Goal: Transaction & Acquisition: Book appointment/travel/reservation

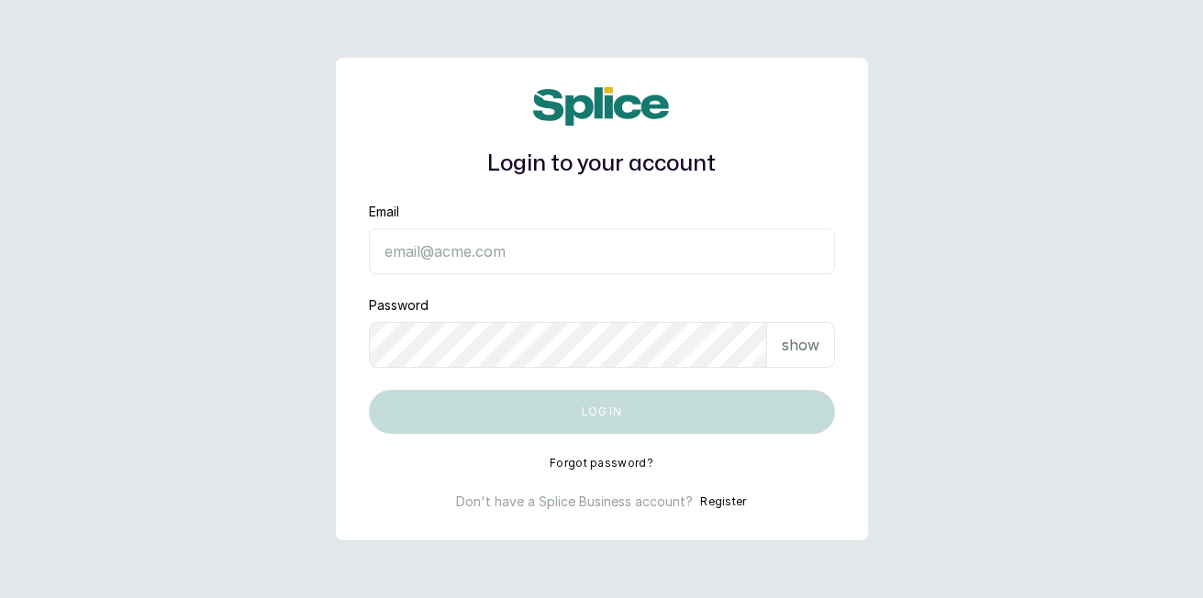
type input "[EMAIL_ADDRESS][DOMAIN_NAME]"
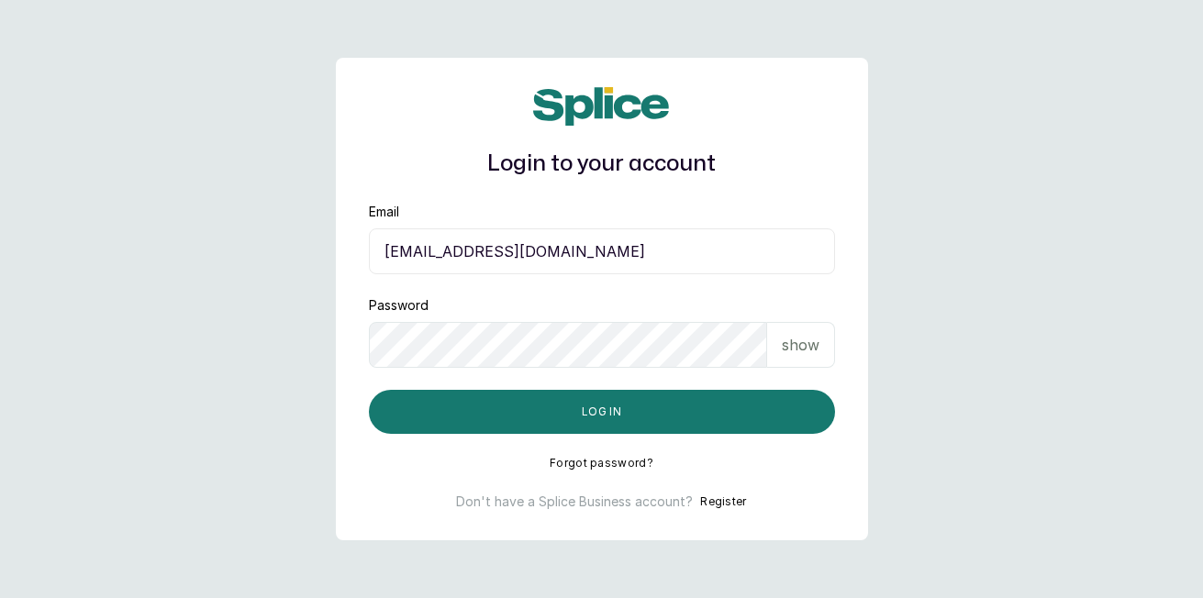
click at [743, 418] on button "Log in" at bounding box center [602, 412] width 466 height 44
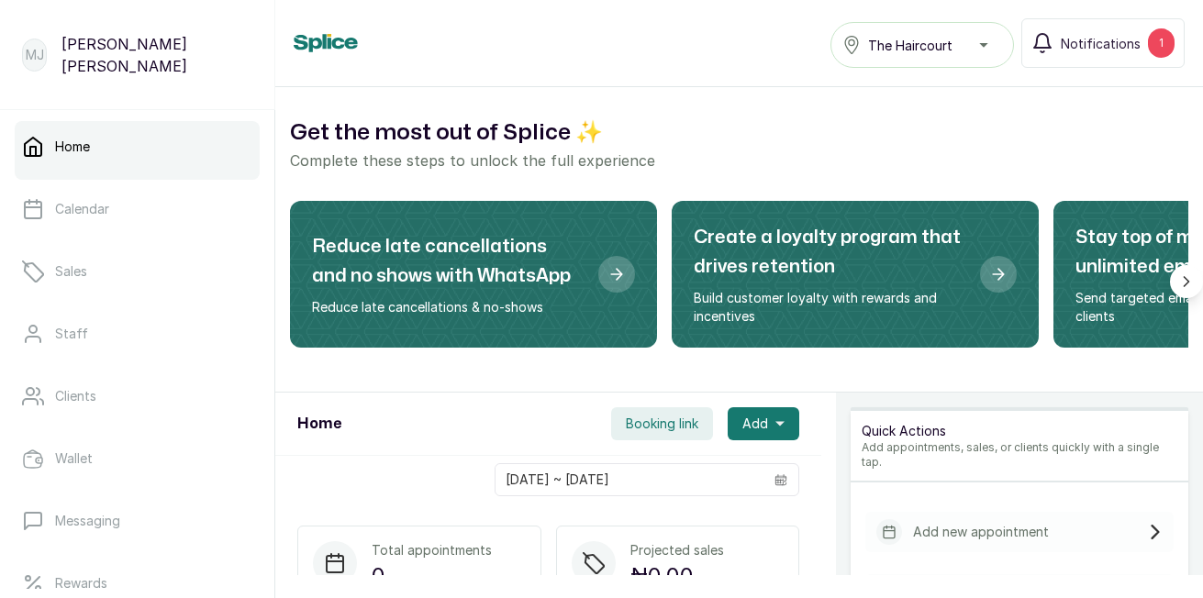
click at [763, 433] on button "Add" at bounding box center [764, 424] width 72 height 33
click at [697, 474] on span "New Appointment" at bounding box center [697, 474] width 176 height 22
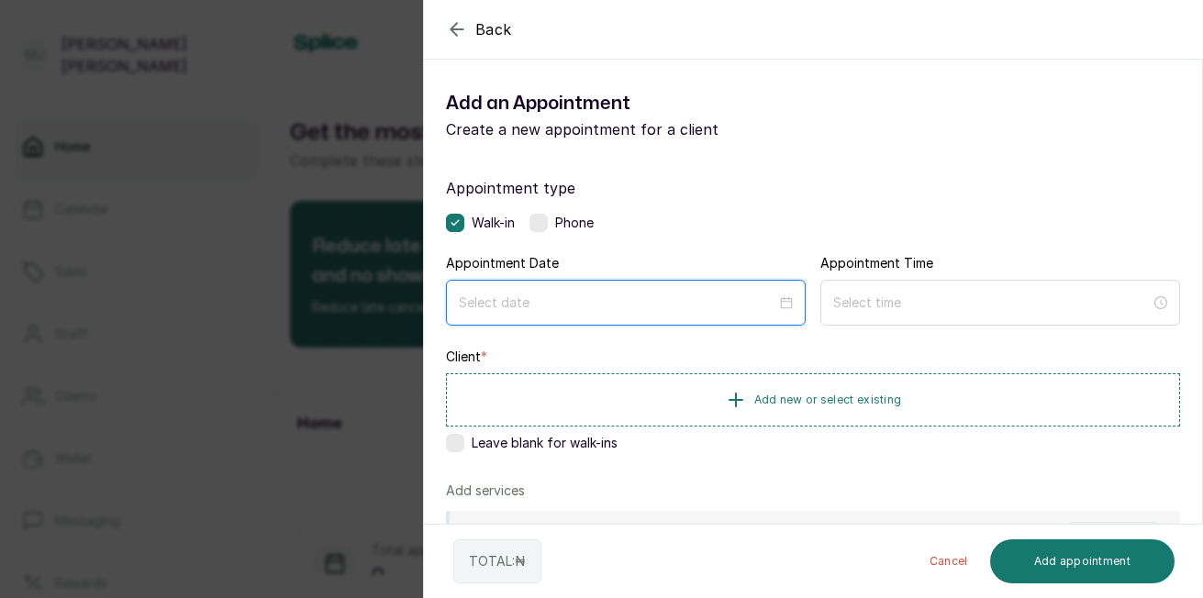
click at [601, 307] on input at bounding box center [618, 303] width 318 height 20
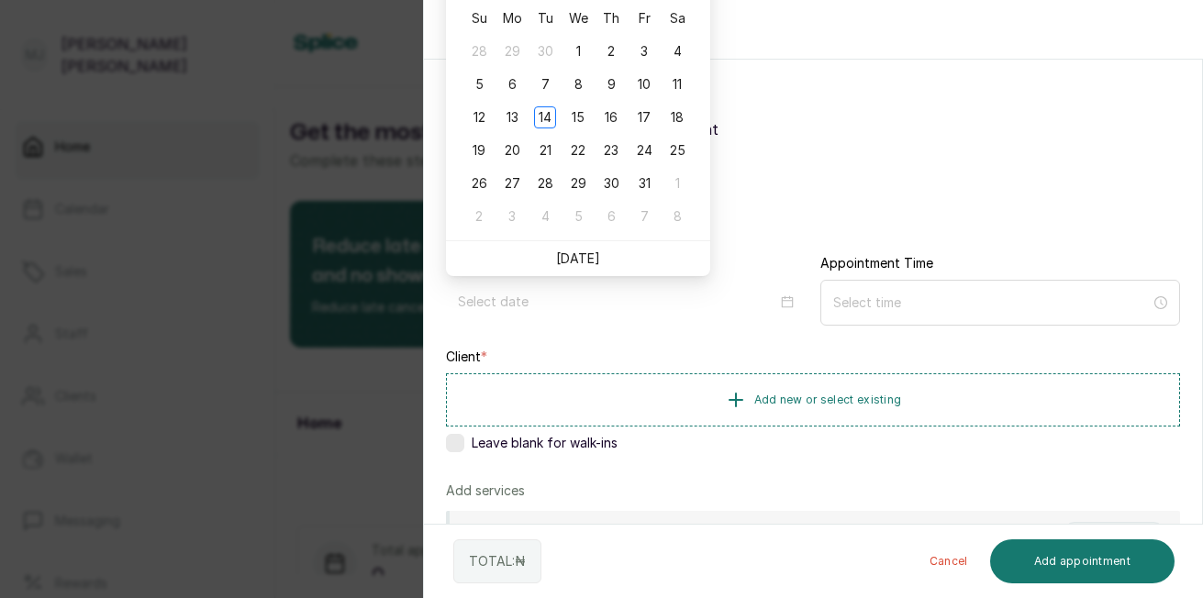
click at [573, 249] on li "[DATE]" at bounding box center [578, 258] width 44 height 35
click at [575, 263] on link "[DATE]" at bounding box center [578, 259] width 44 height 16
type input "[DATE]"
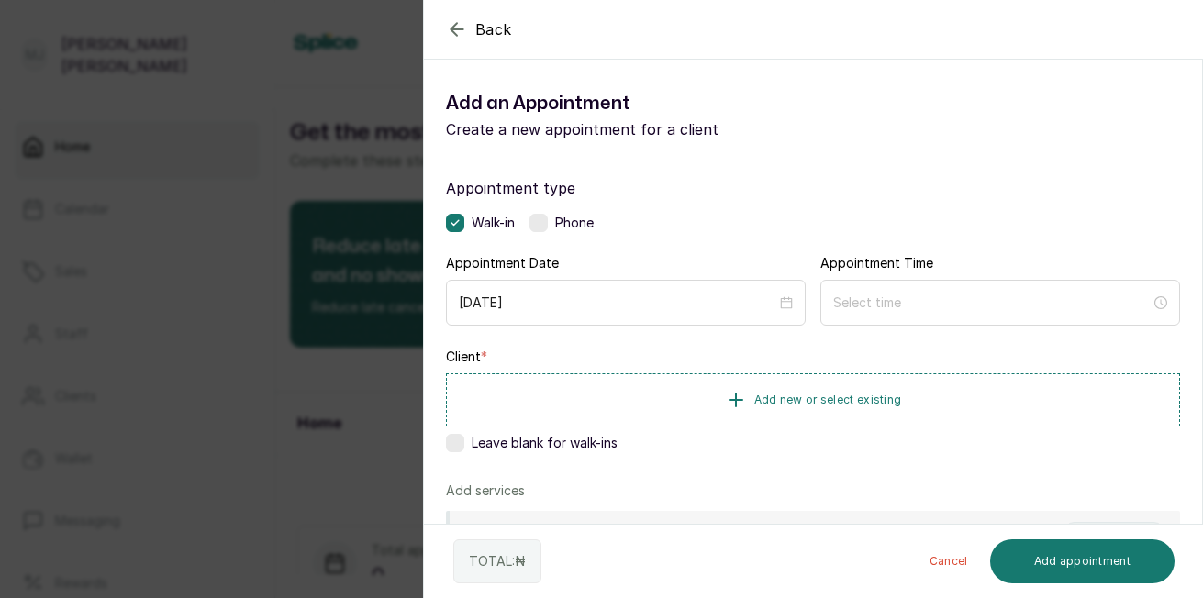
click at [879, 314] on div at bounding box center [1001, 303] width 360 height 46
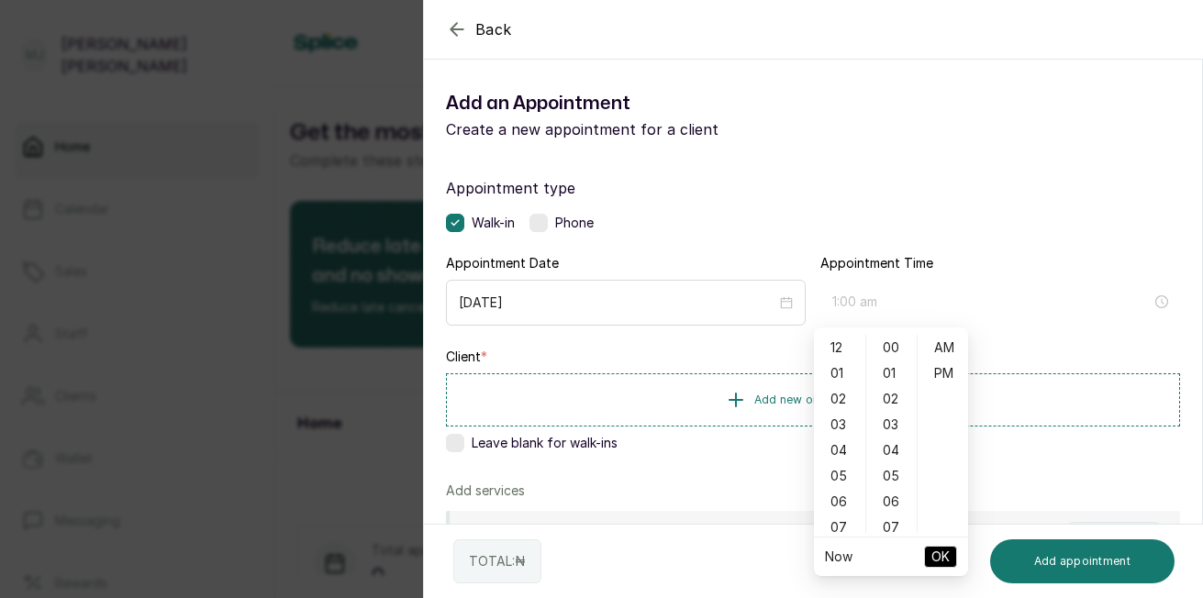
click at [845, 385] on div "01" at bounding box center [840, 374] width 44 height 26
click at [892, 478] on div "05" at bounding box center [892, 477] width 44 height 26
type input "1:05 pm"
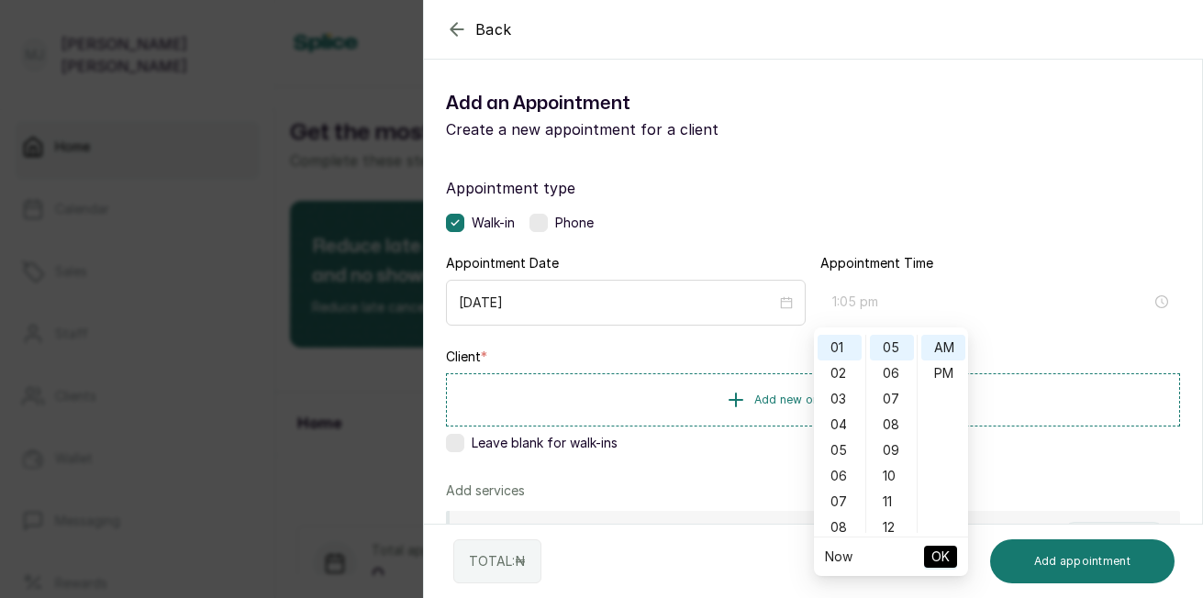
click at [943, 375] on div "PM" at bounding box center [944, 374] width 44 height 26
click at [943, 564] on span "OK" at bounding box center [941, 557] width 18 height 35
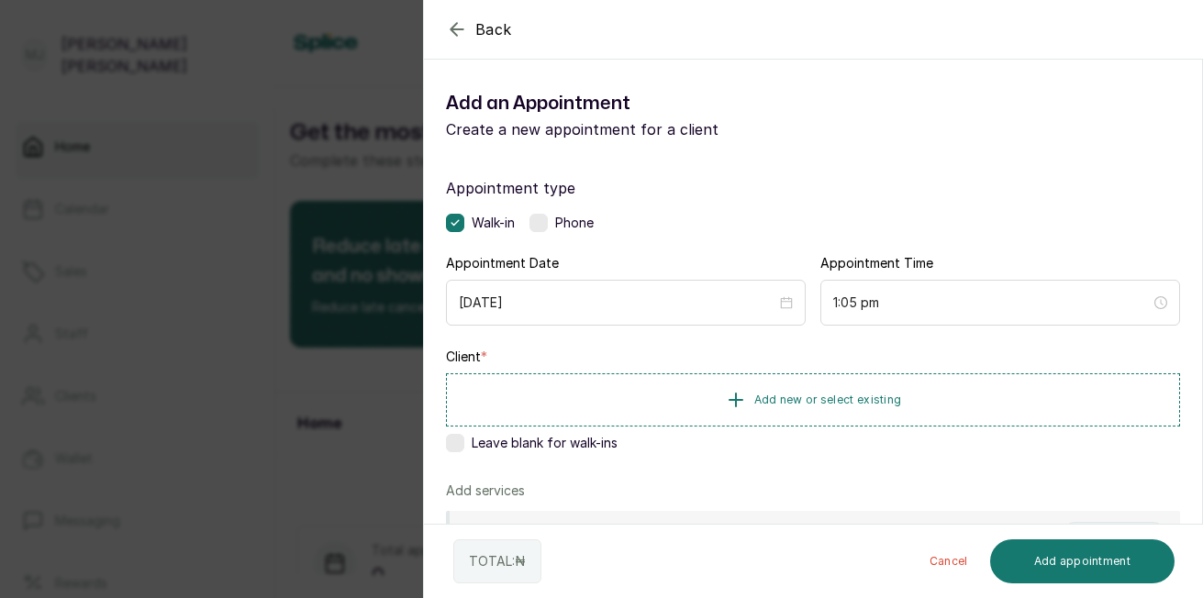
click at [734, 403] on icon "button" at bounding box center [736, 400] width 22 height 22
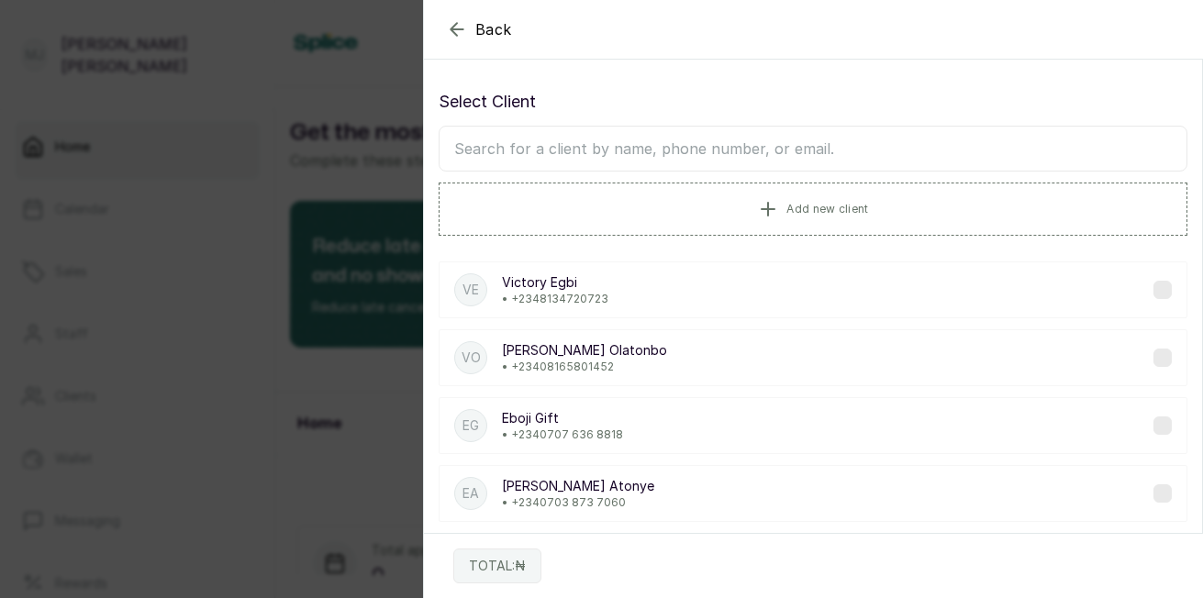
click at [700, 152] on input "text" at bounding box center [813, 149] width 749 height 46
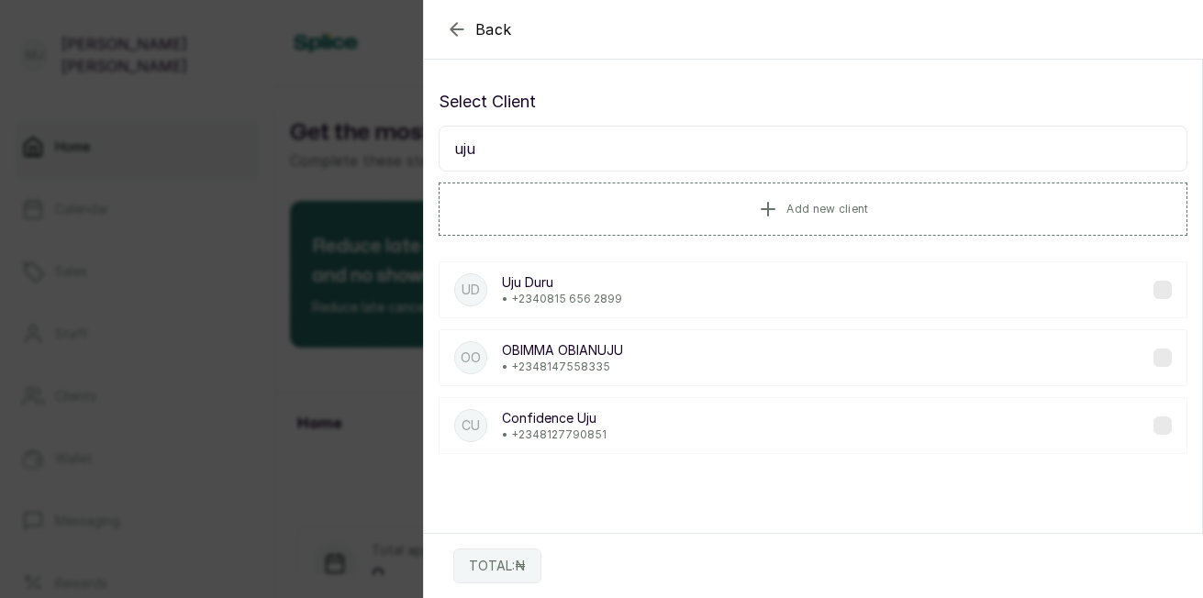
type input "uju"
click at [565, 297] on p "• [PHONE_NUMBER]" at bounding box center [562, 299] width 120 height 15
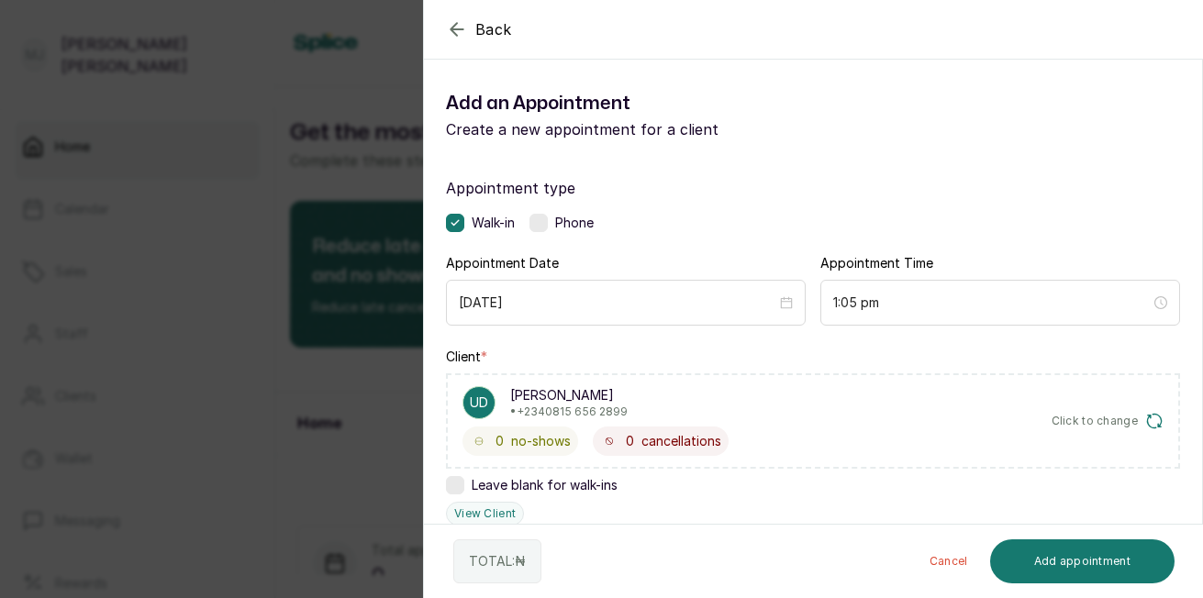
scroll to position [441, 0]
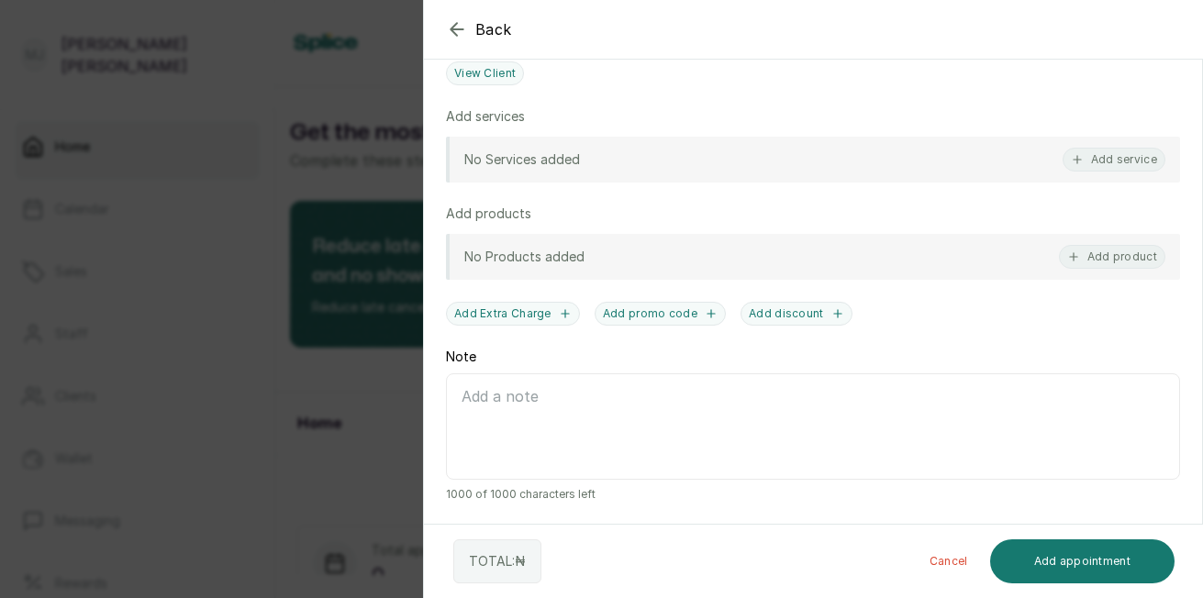
click at [1106, 160] on button "Add service" at bounding box center [1114, 160] width 103 height 24
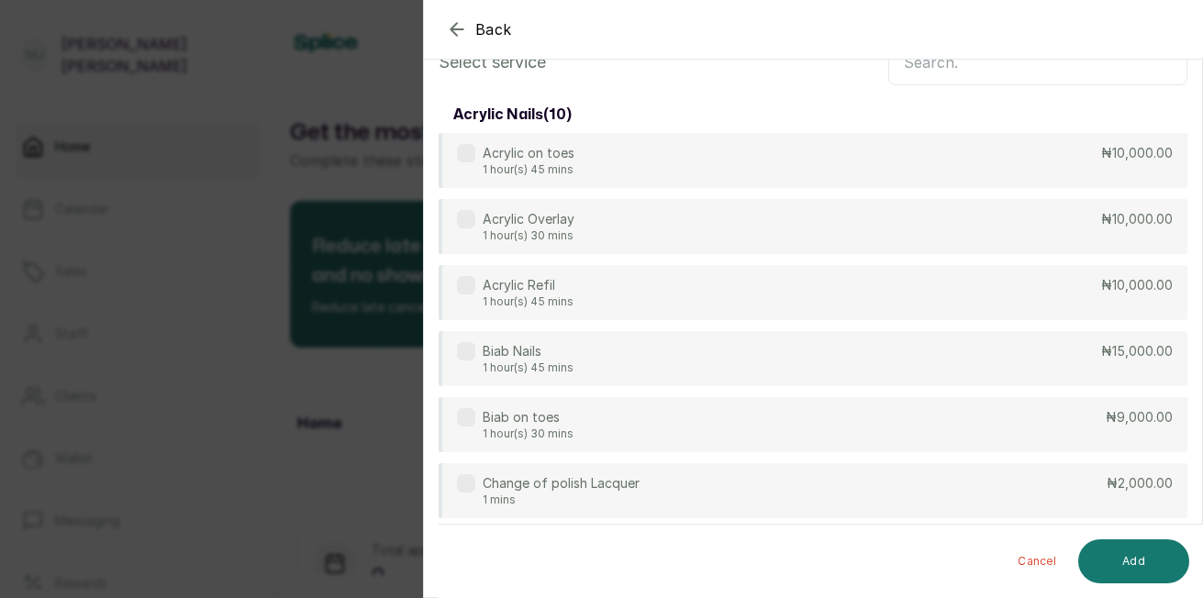
scroll to position [0, 0]
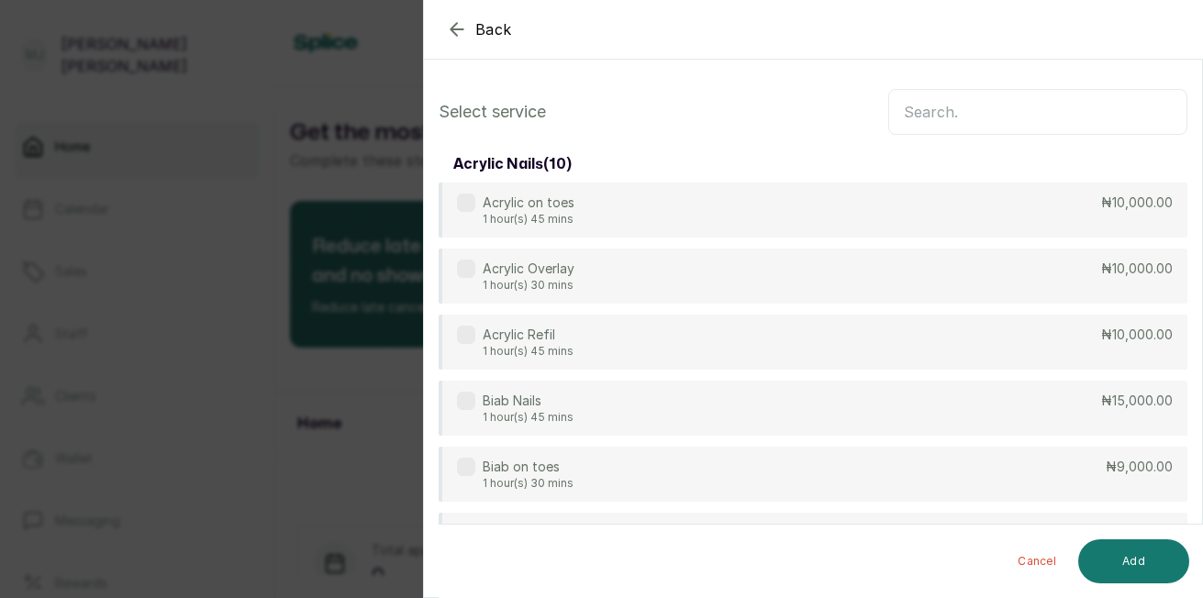
click at [1057, 123] on input "text" at bounding box center [1037, 112] width 299 height 46
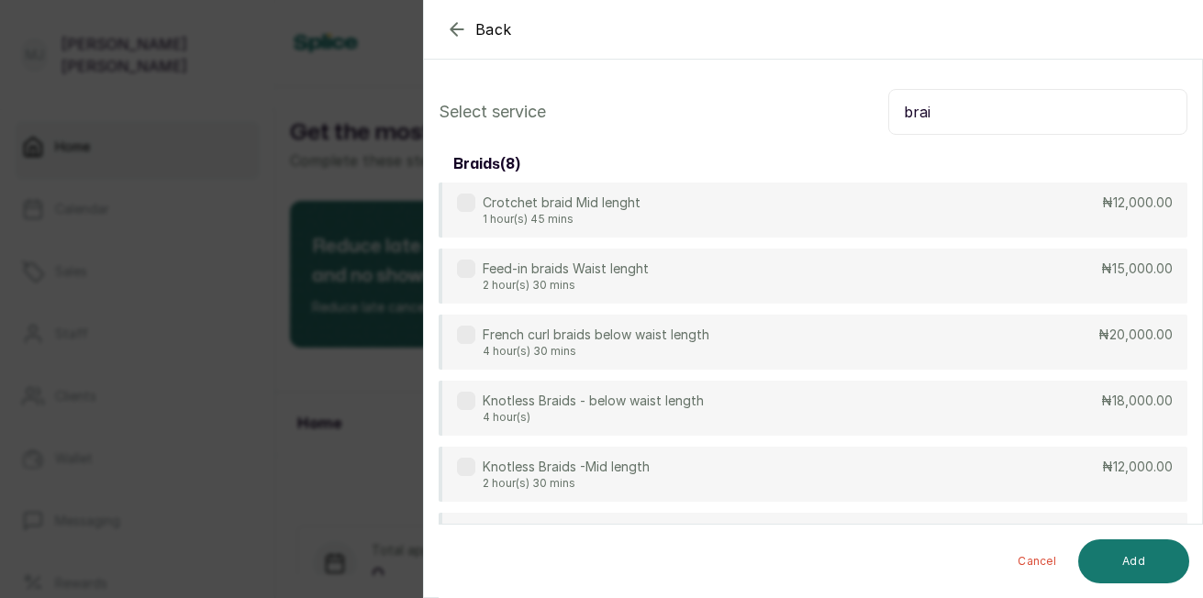
type input "brai"
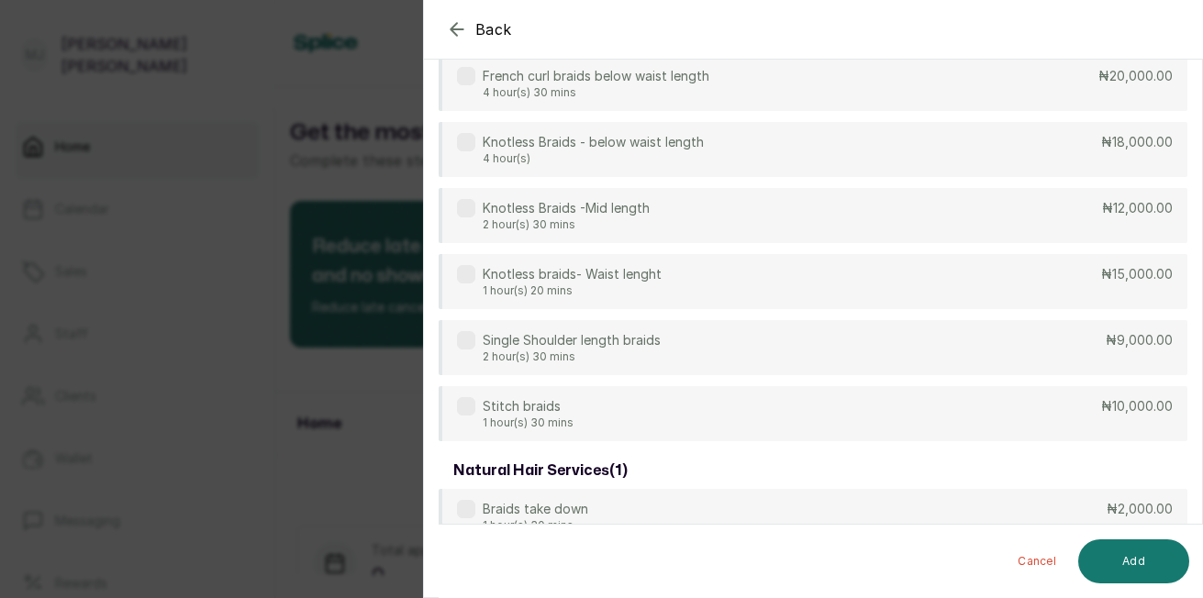
scroll to position [294, 0]
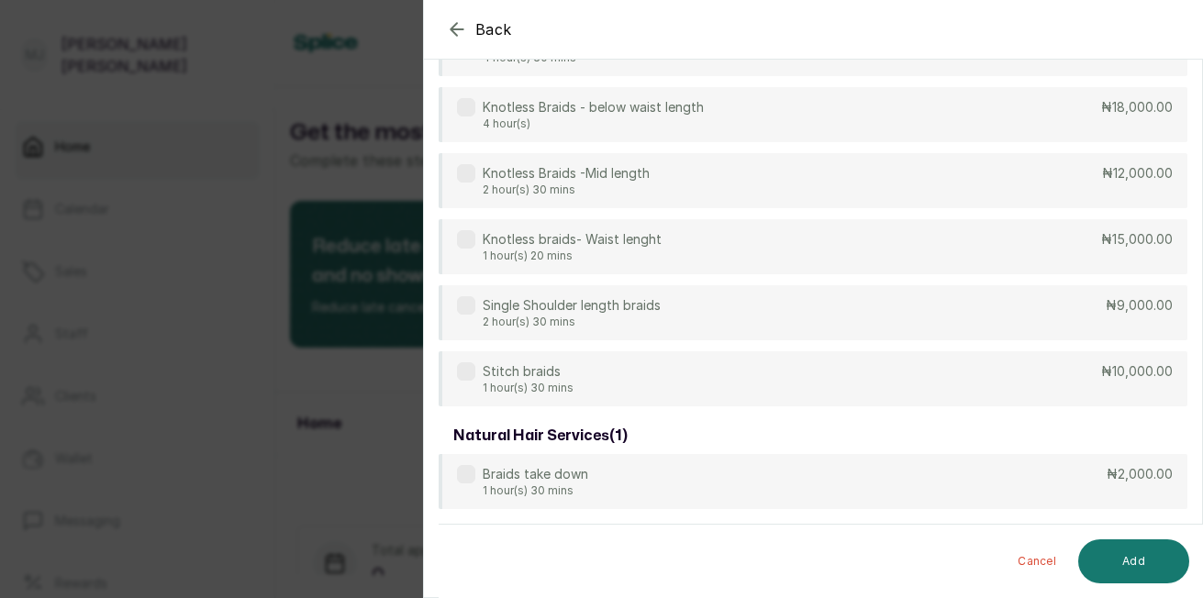
click at [891, 479] on div "Braids take down 1 hour(s) 30 mins ₦2,000.00" at bounding box center [813, 481] width 749 height 55
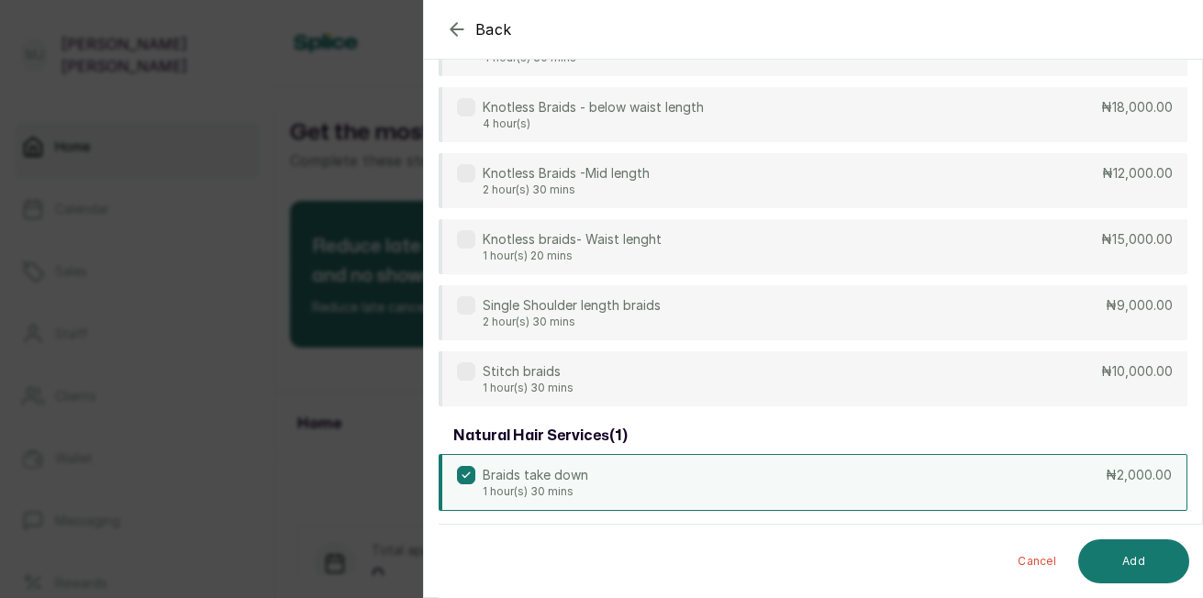
click at [1133, 557] on button "Add" at bounding box center [1133, 562] width 111 height 44
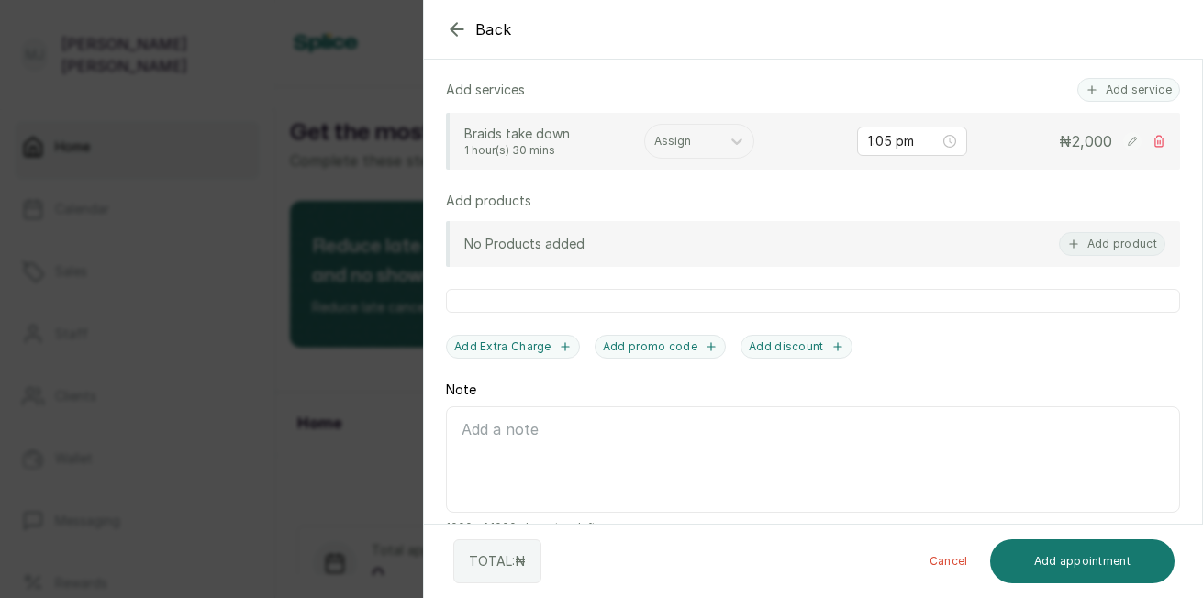
scroll to position [503, 0]
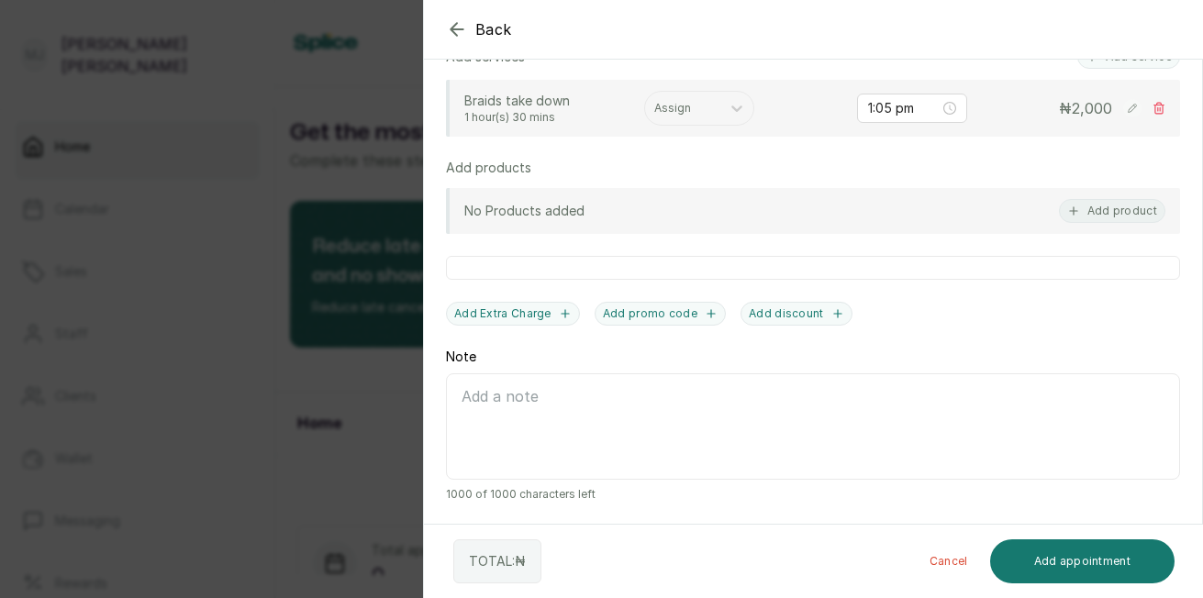
click at [1121, 66] on div at bounding box center [1019, 75] width 367 height 92
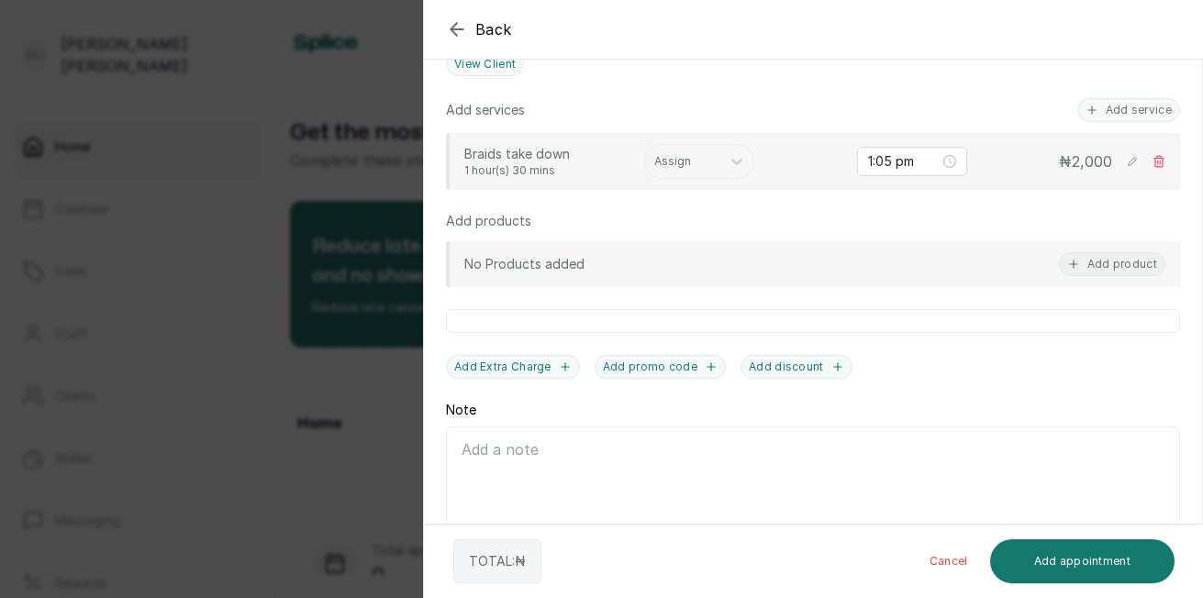
scroll to position [441, 0]
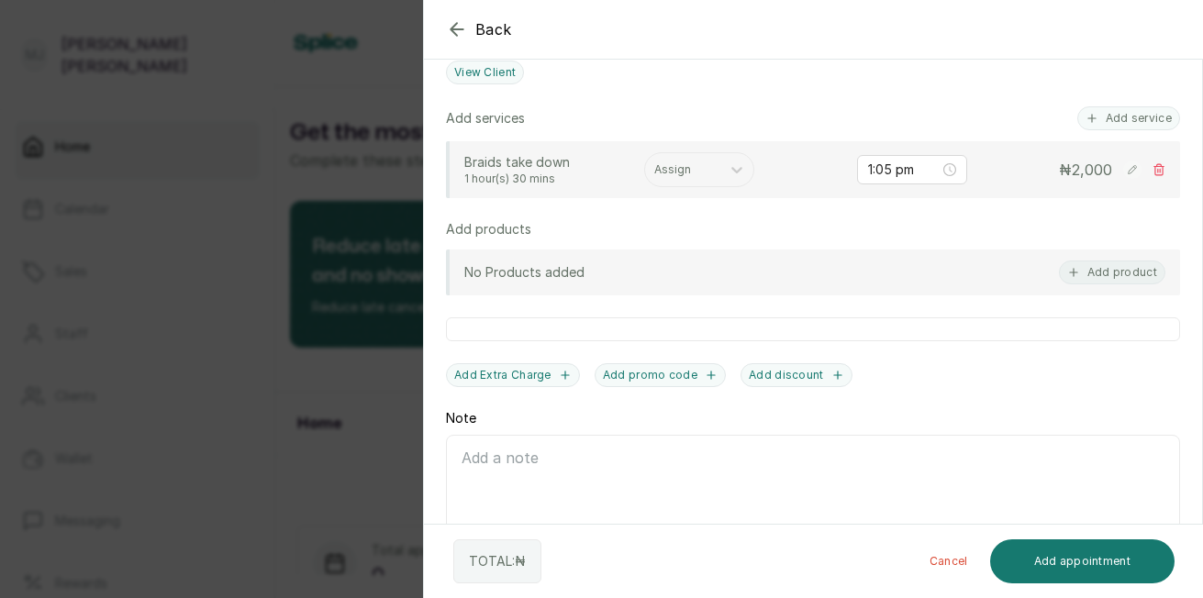
click at [679, 167] on div at bounding box center [682, 170] width 57 height 17
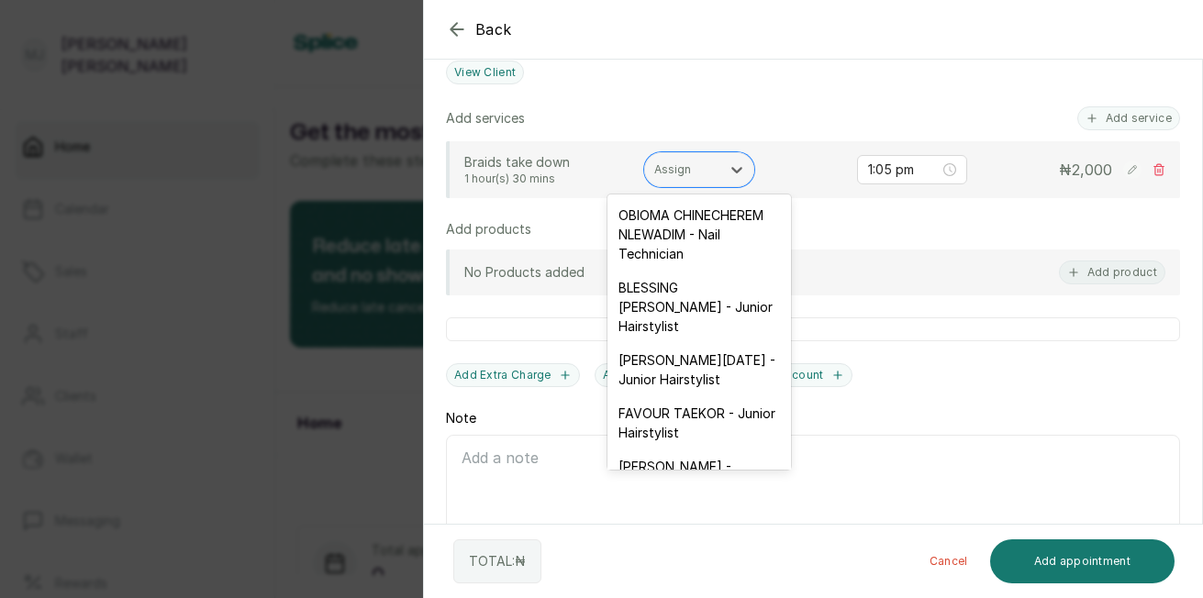
click at [707, 446] on div "FAVOUR TAEKOR - Junior Hairstylist" at bounding box center [700, 423] width 184 height 53
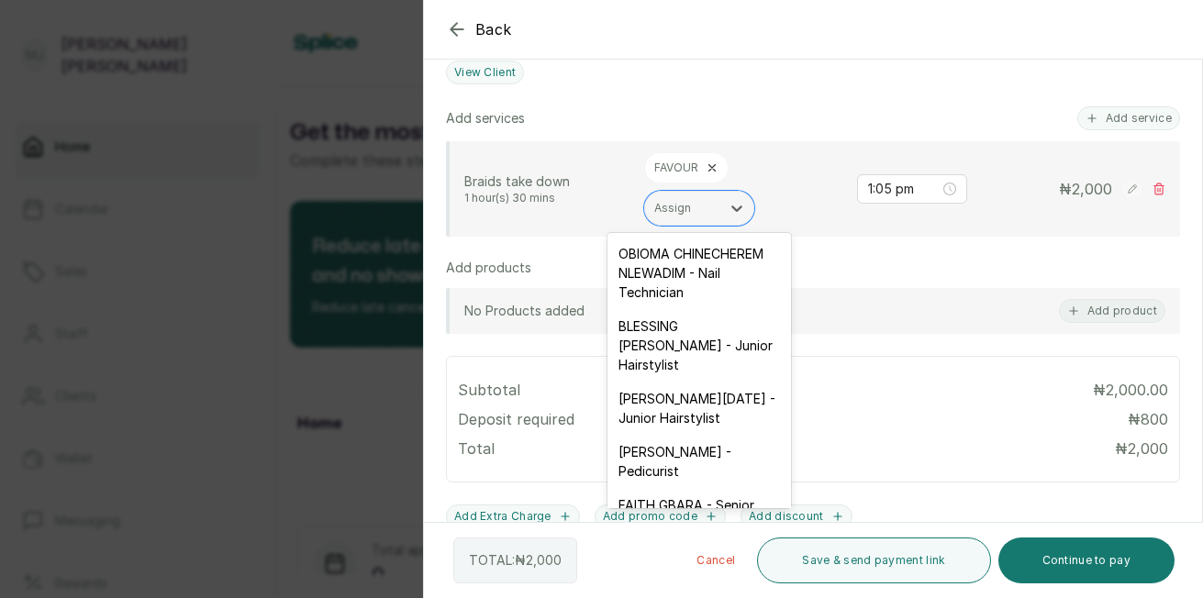
click at [682, 218] on div "Assign" at bounding box center [682, 208] width 75 height 24
click at [677, 435] on div "[PERSON_NAME][DATE] - Junior Hairstylist" at bounding box center [700, 408] width 184 height 53
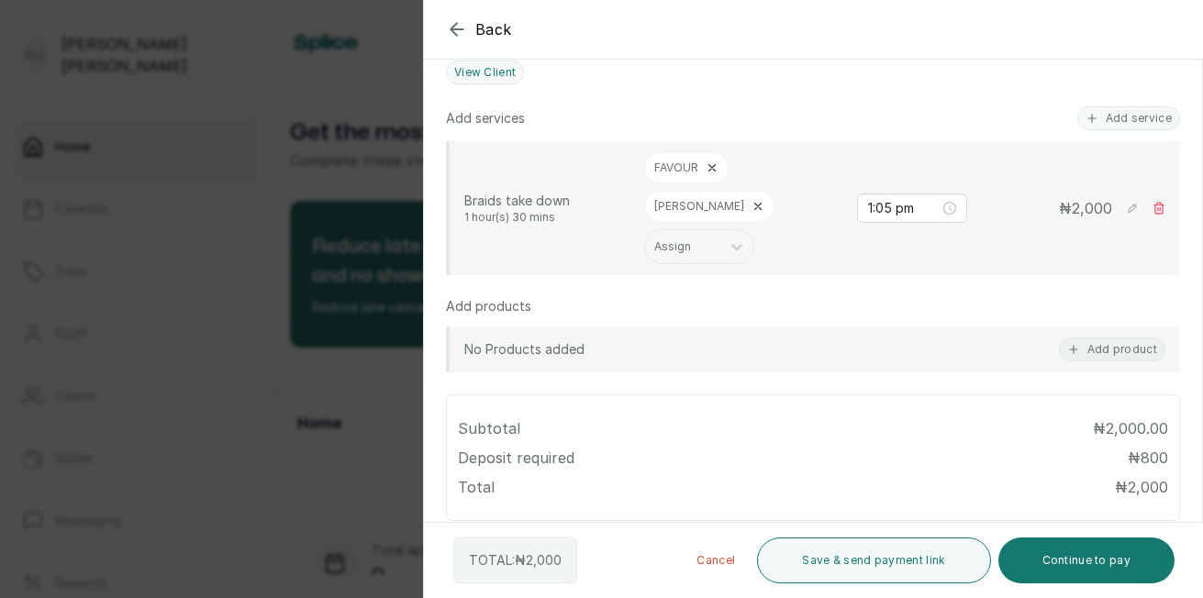
click at [1128, 118] on div at bounding box center [1019, 75] width 367 height 92
click at [1101, 120] on div at bounding box center [1019, 75] width 367 height 92
click at [1123, 128] on button "Add service" at bounding box center [1129, 118] width 103 height 24
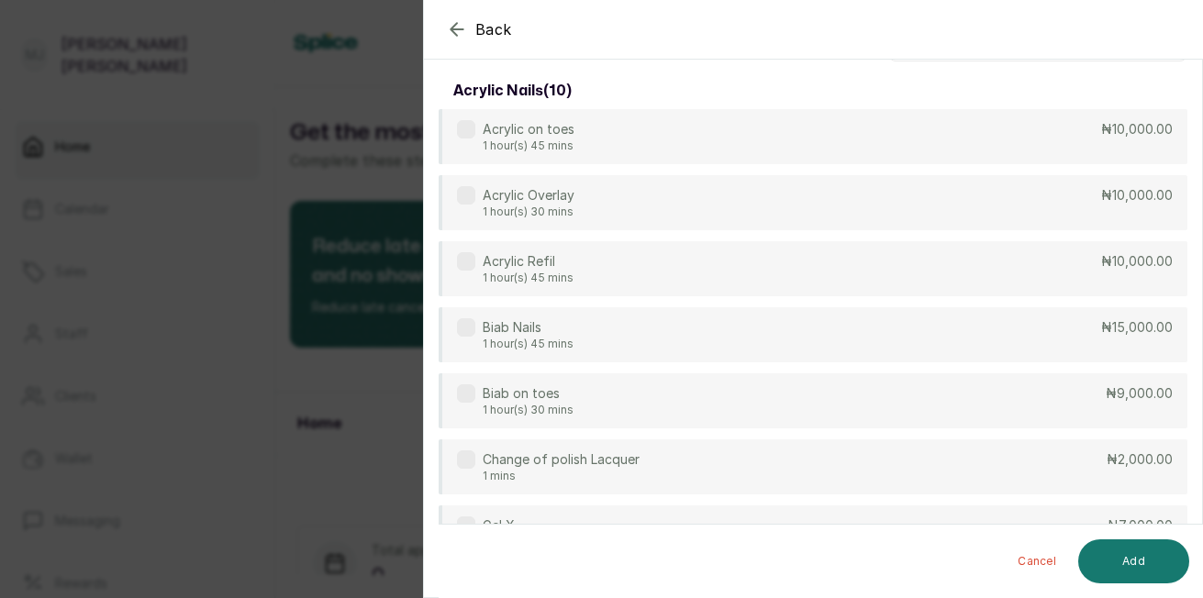
scroll to position [0, 0]
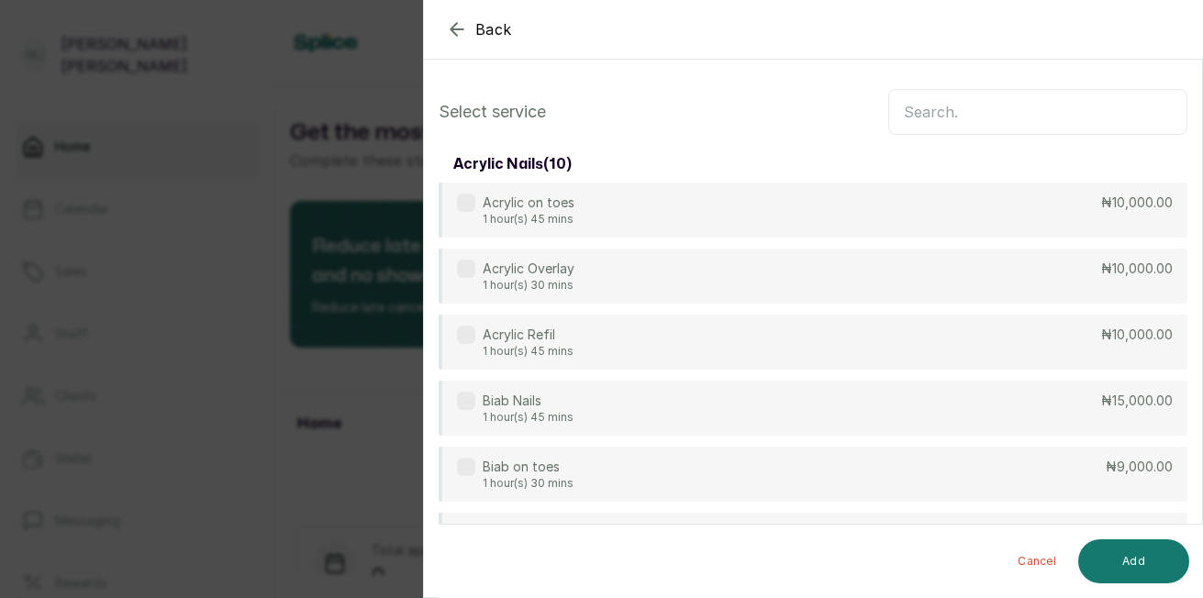
click at [1042, 132] on input "text" at bounding box center [1037, 112] width 299 height 46
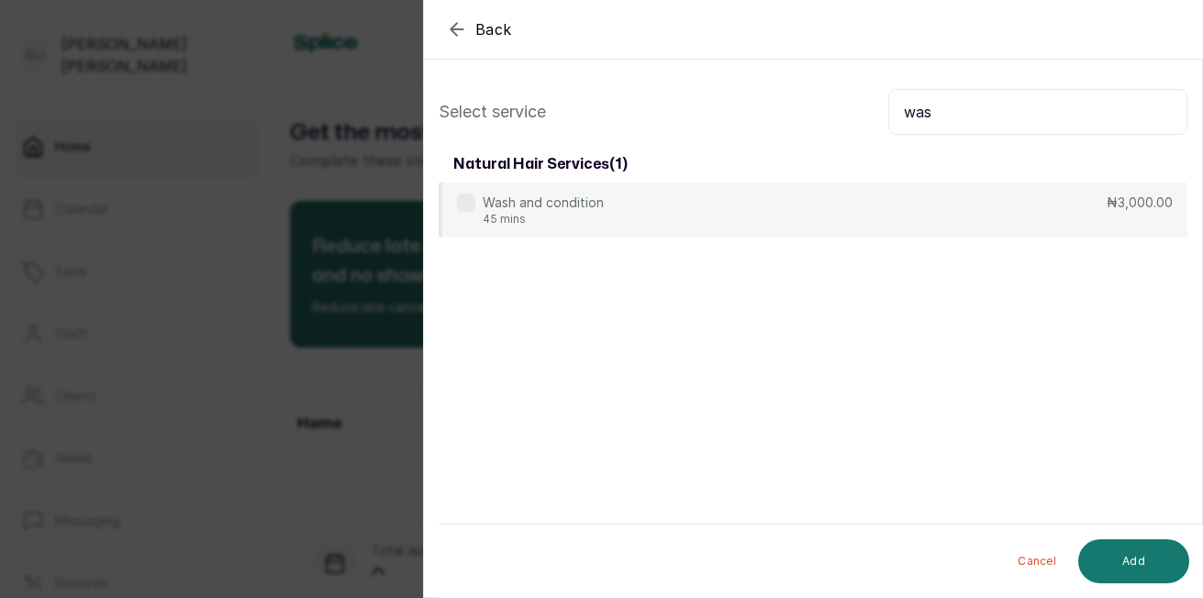
type input "was"
click at [989, 207] on div "Wash and condition 45 mins ₦3,000.00" at bounding box center [813, 210] width 749 height 55
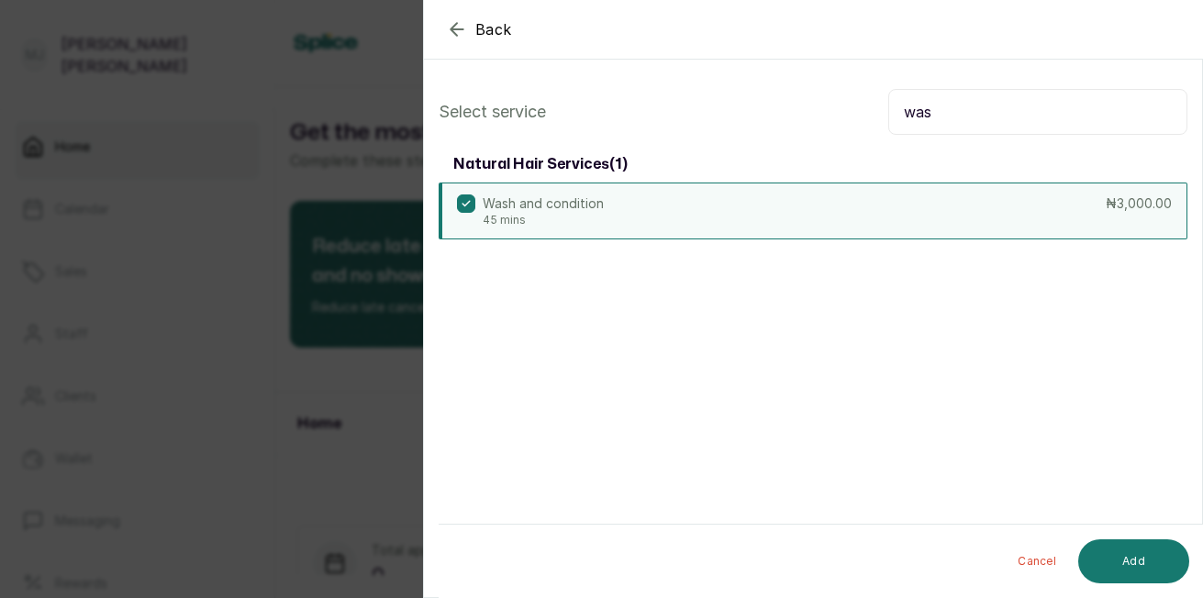
click at [1134, 572] on button "Add" at bounding box center [1133, 562] width 111 height 44
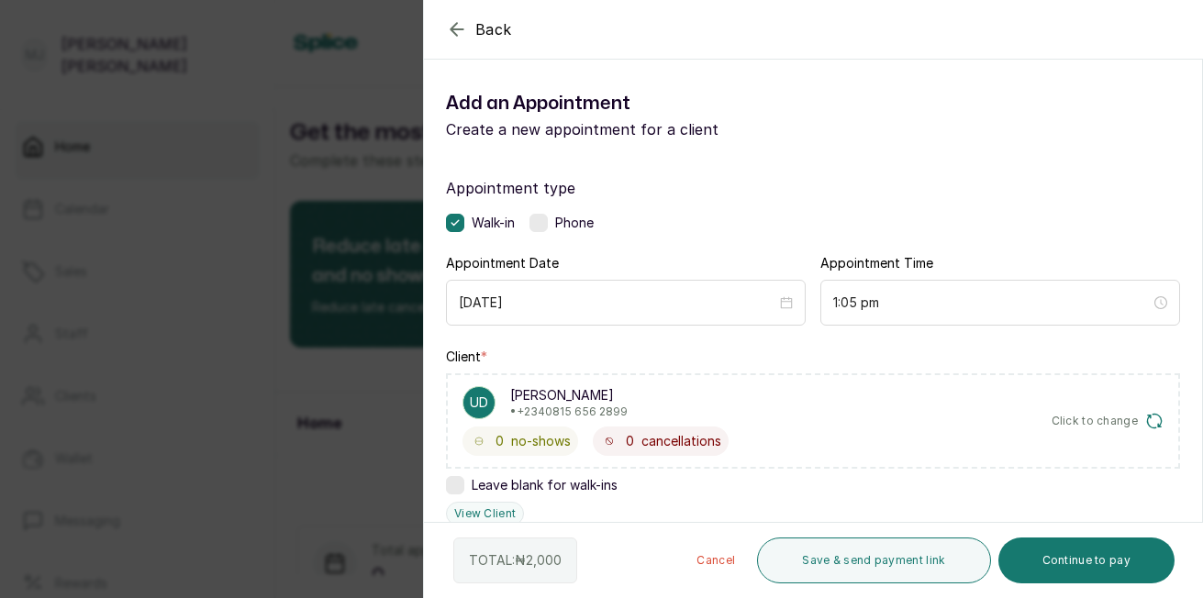
scroll to position [521, 0]
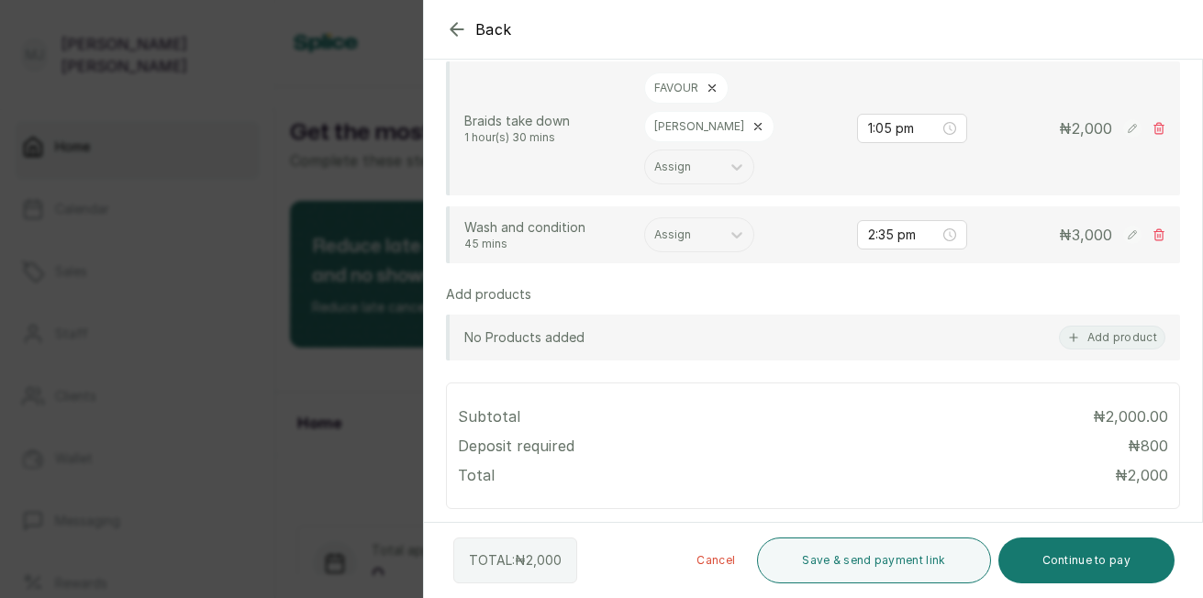
click at [686, 227] on div at bounding box center [682, 235] width 57 height 17
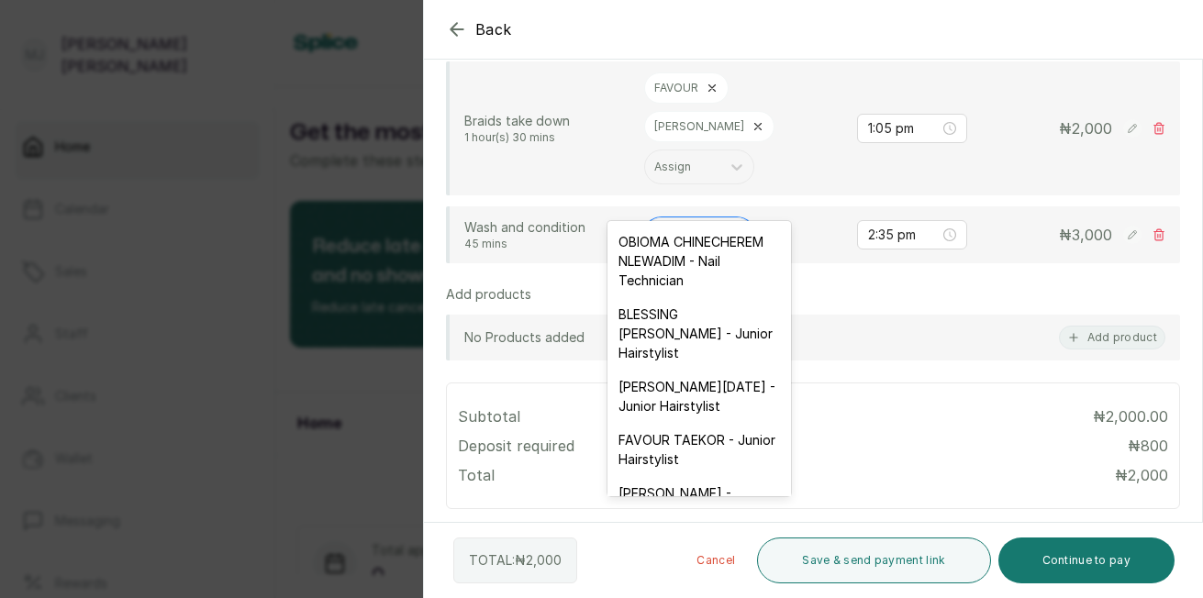
click at [692, 476] on div "FAVOUR TAEKOR - Junior Hairstylist" at bounding box center [700, 449] width 184 height 53
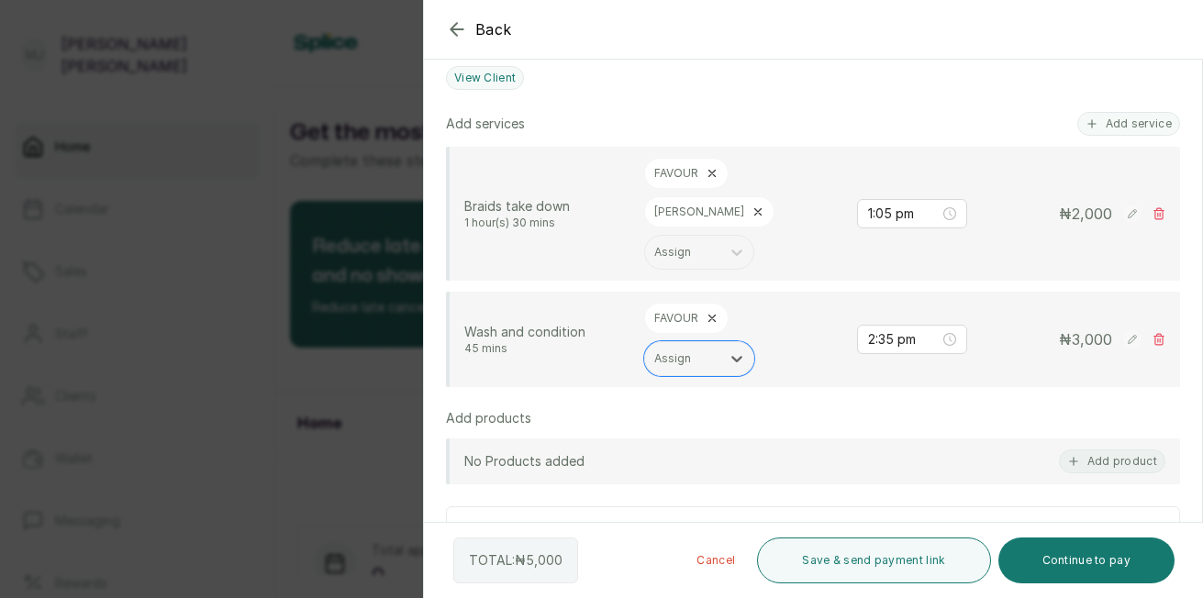
scroll to position [363, 0]
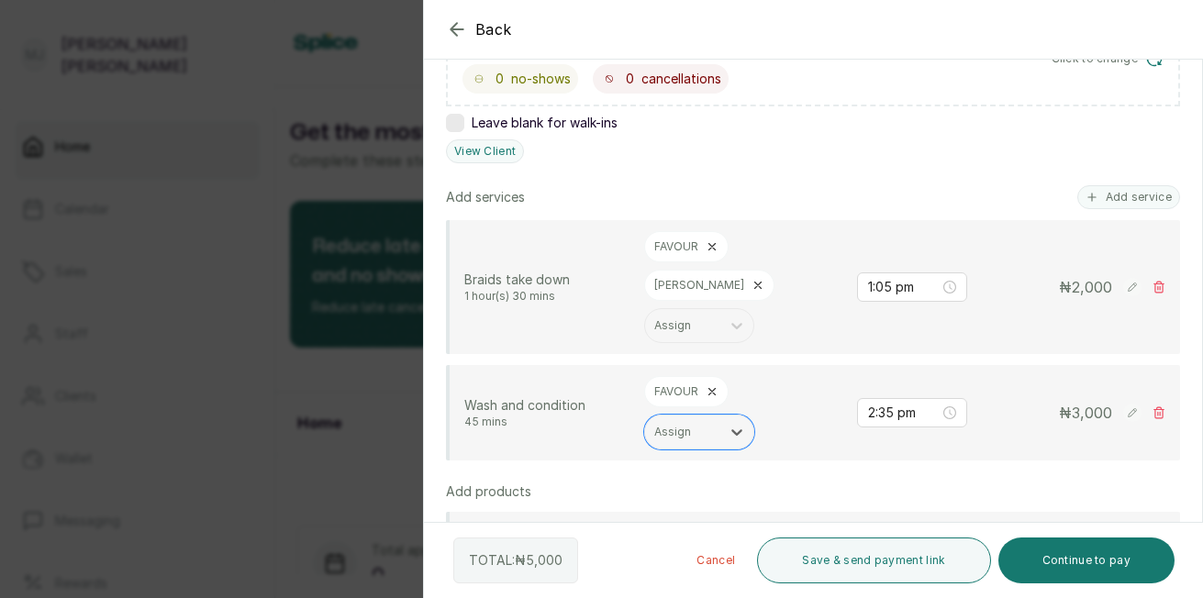
click at [1092, 207] on button "Add service" at bounding box center [1129, 197] width 103 height 24
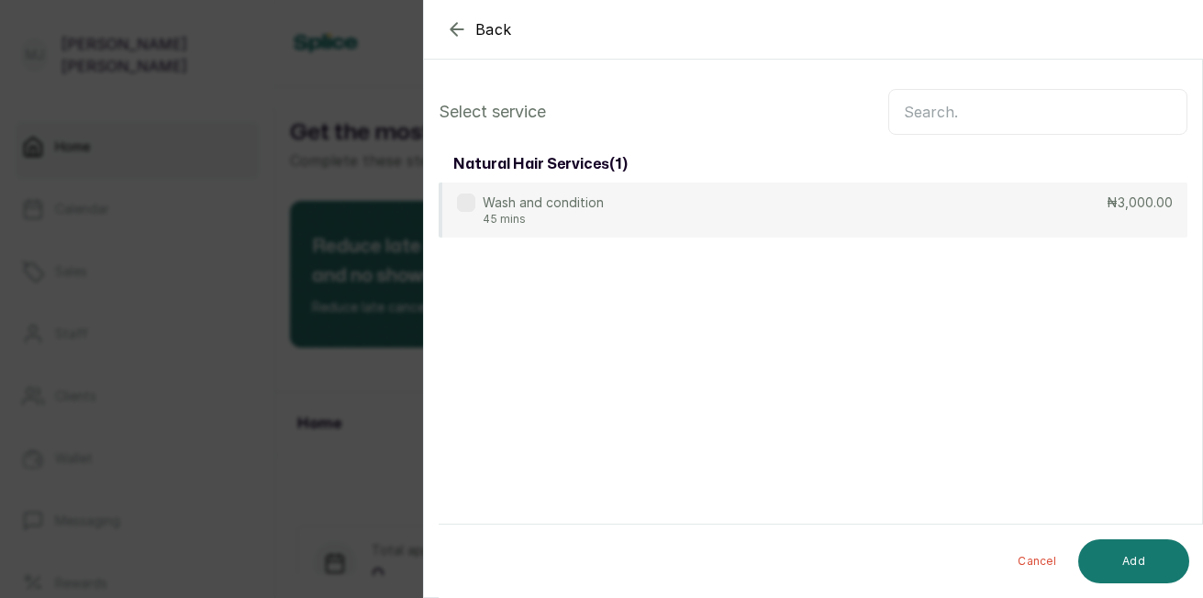
scroll to position [0, 0]
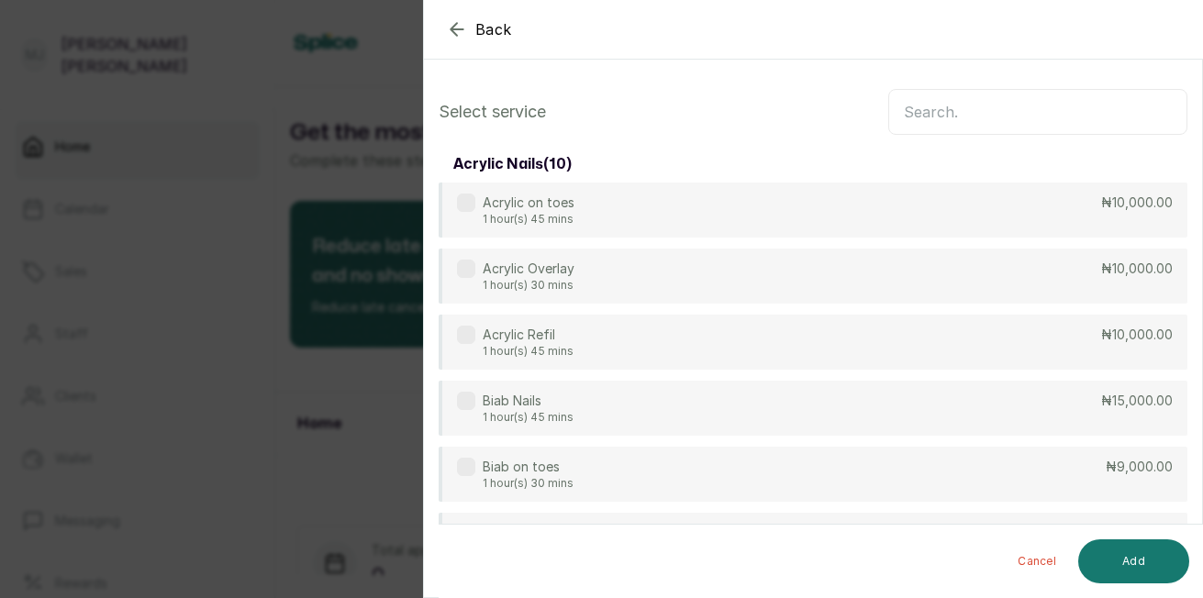
click at [1022, 106] on input "text" at bounding box center [1037, 112] width 299 height 46
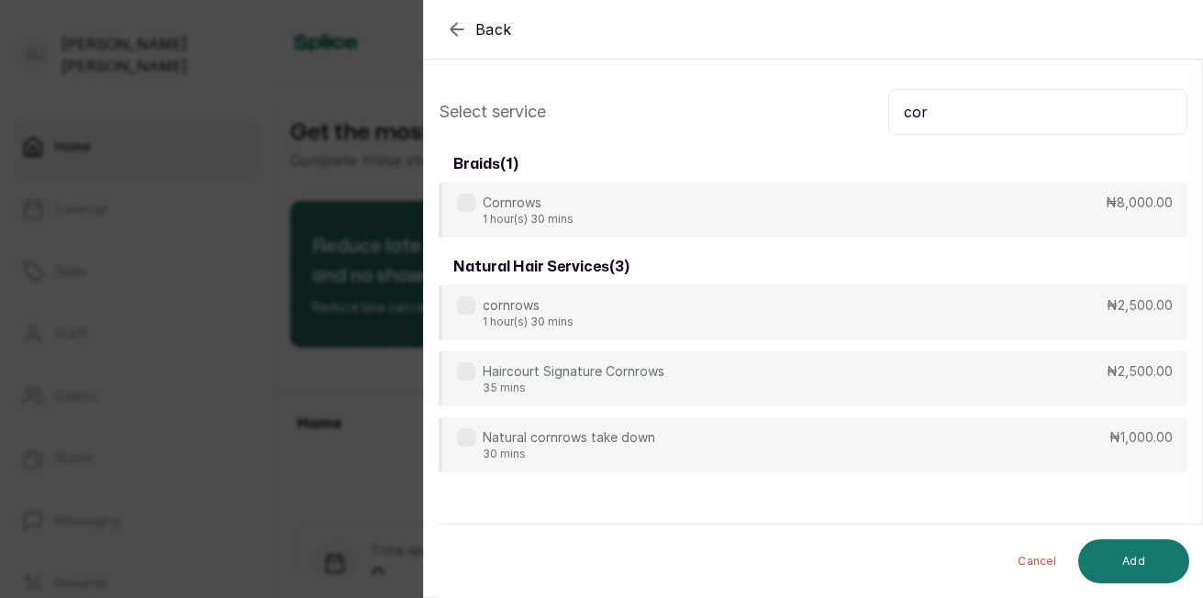
type input "cor"
click at [1089, 211] on div "Cornrows 1 hour(s) 30 mins ₦8,000.00" at bounding box center [813, 210] width 749 height 55
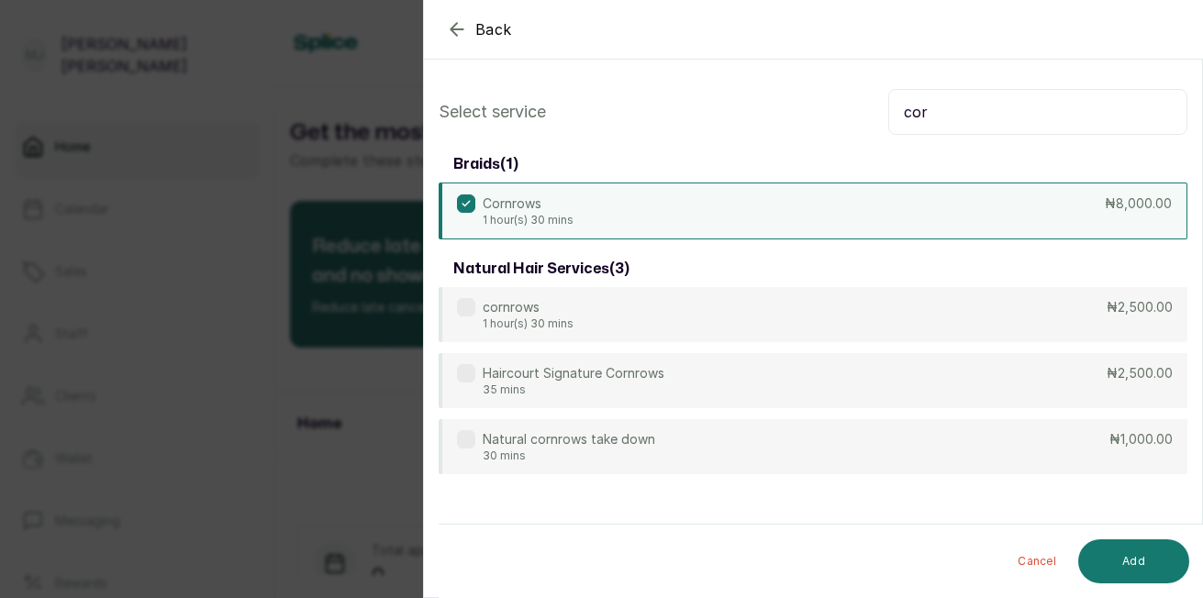
click at [1130, 556] on button "Add" at bounding box center [1133, 562] width 111 height 44
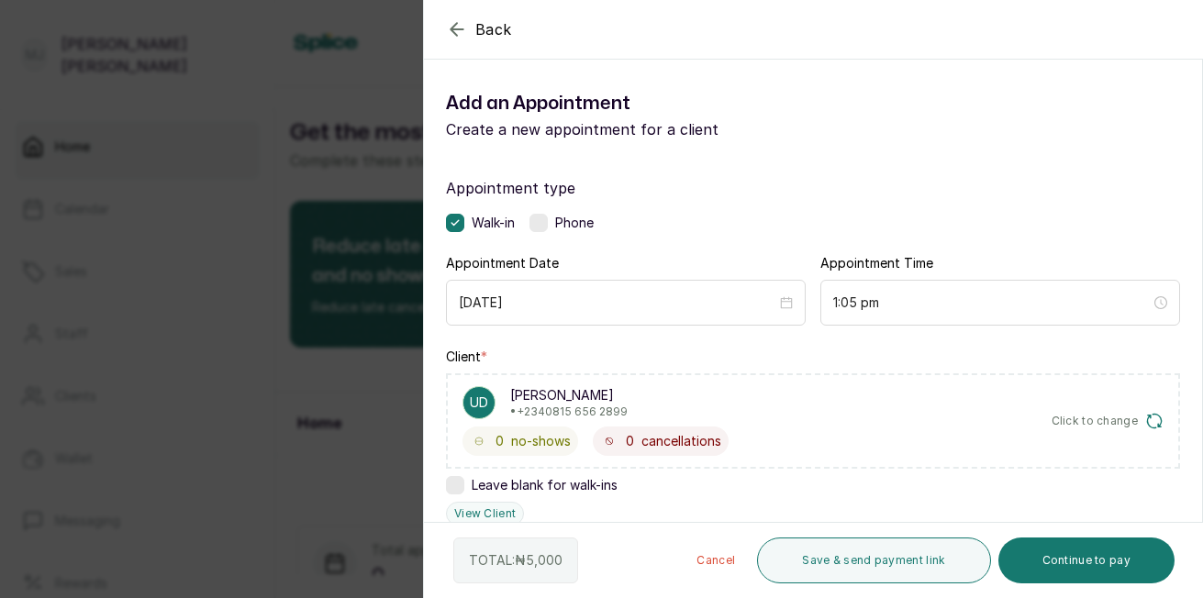
scroll to position [521, 0]
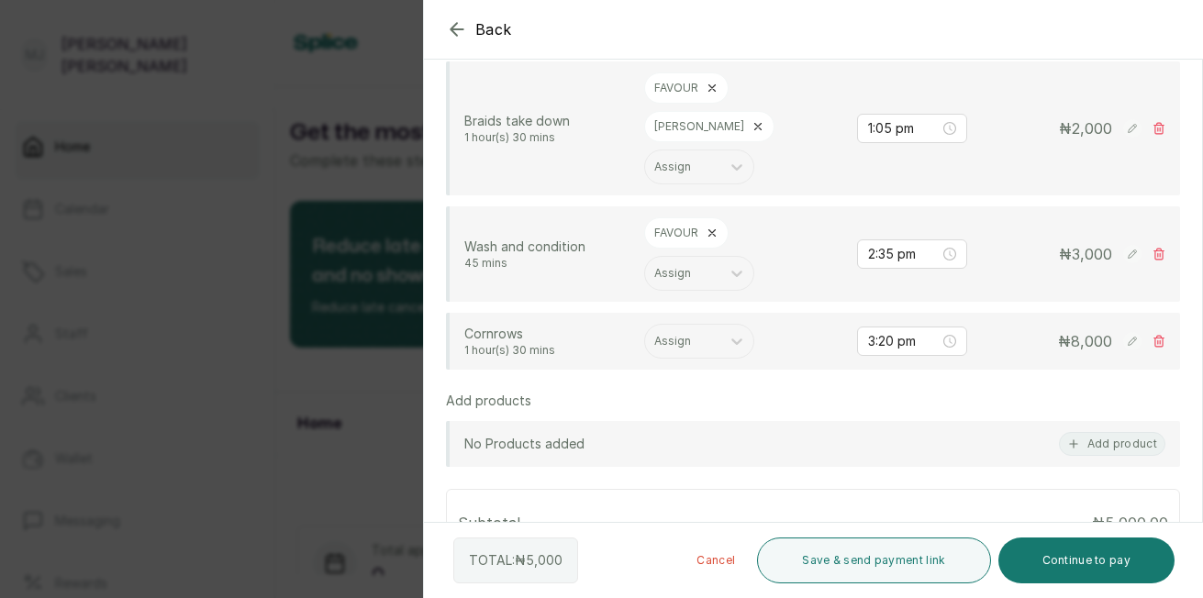
click at [1123, 332] on rect at bounding box center [1132, 341] width 18 height 18
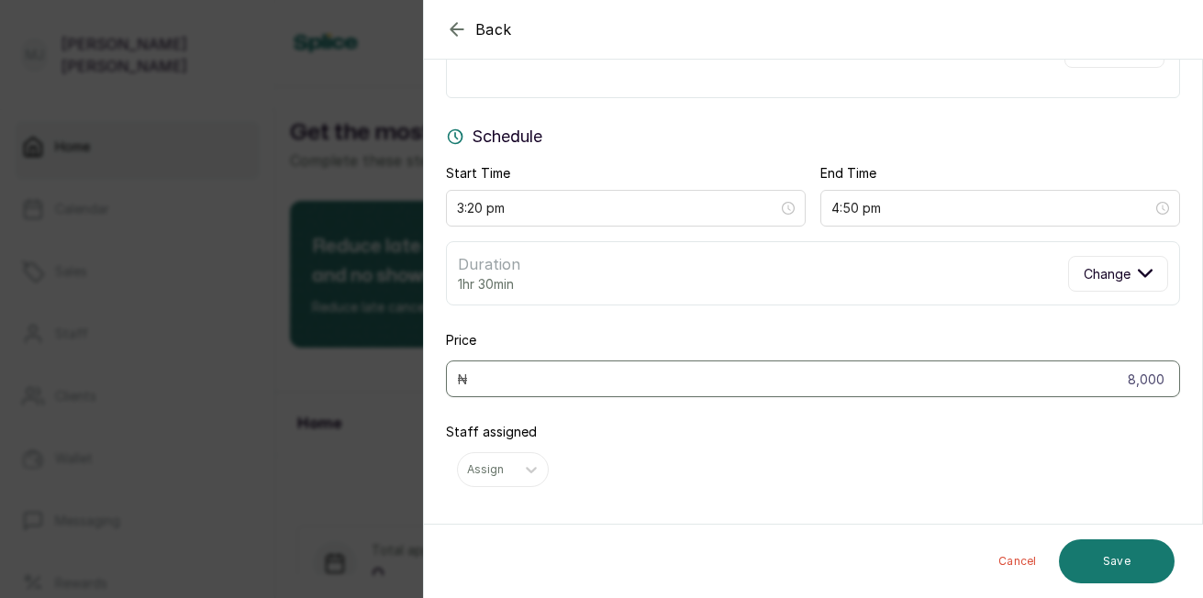
scroll to position [120, 0]
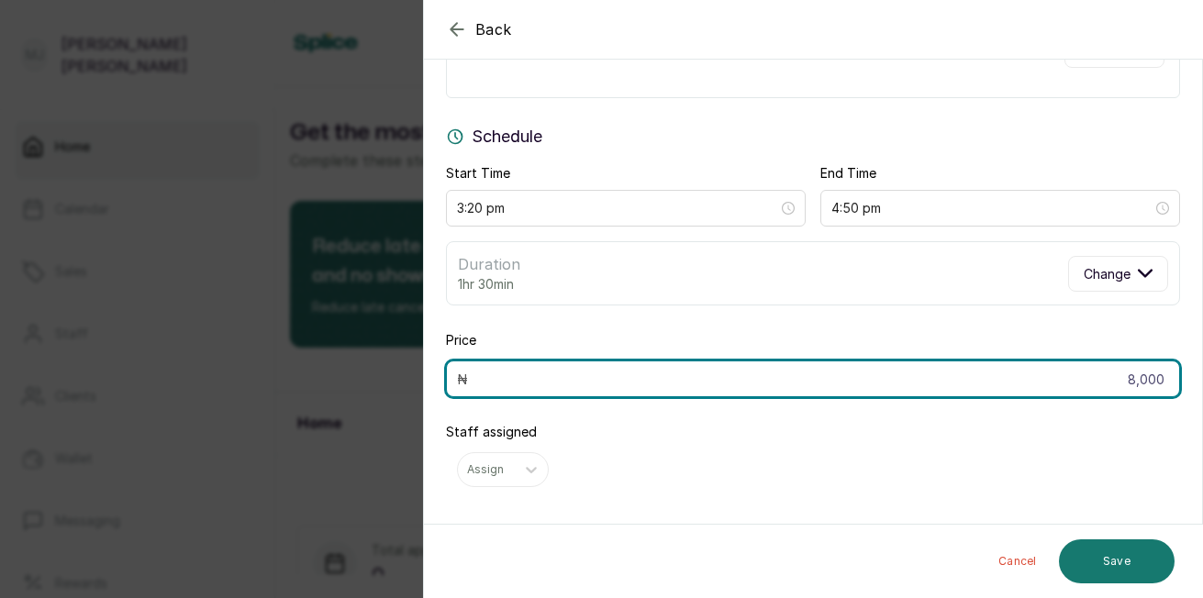
click at [1151, 382] on input "8,000" at bounding box center [813, 379] width 734 height 37
type input "8"
type input "5,000"
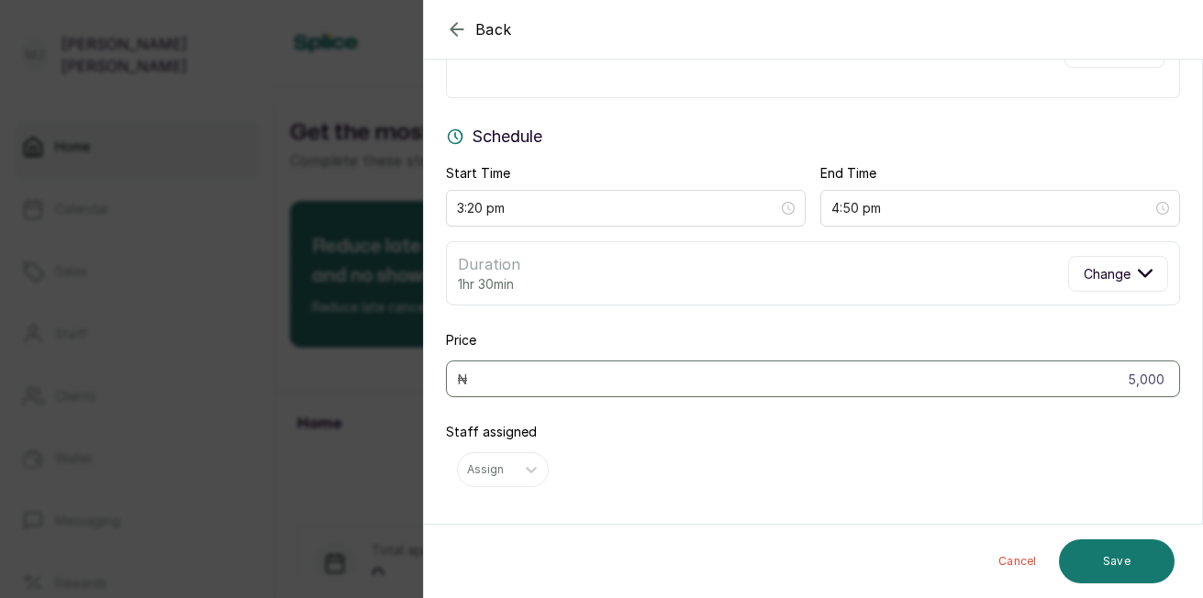
click at [1105, 563] on button "Save" at bounding box center [1117, 562] width 116 height 44
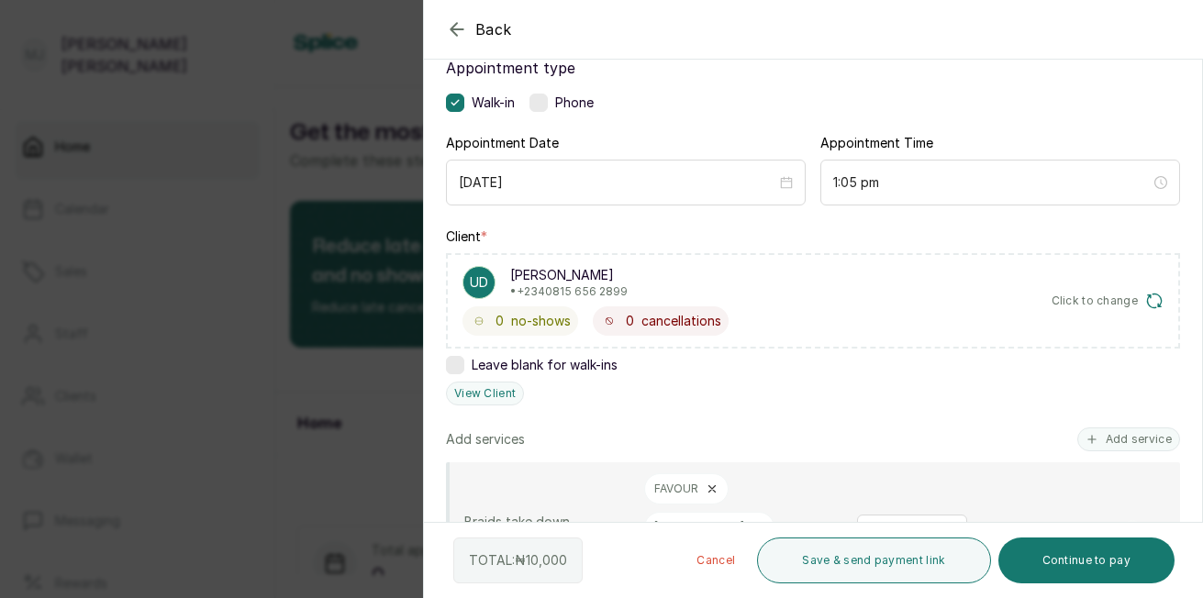
scroll to position [642, 0]
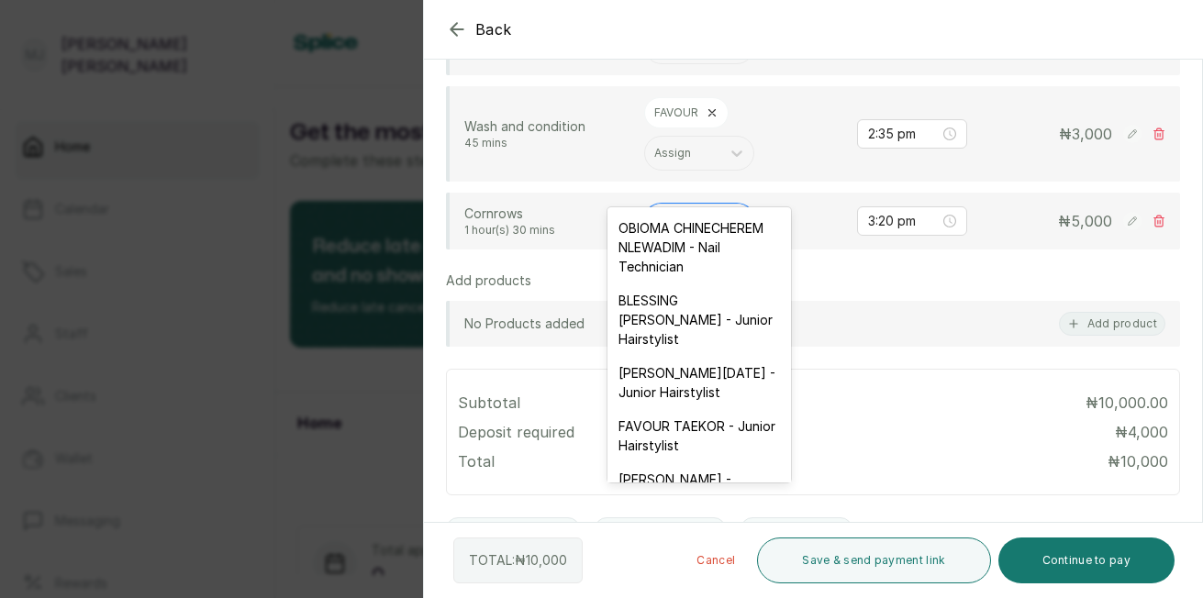
click at [663, 213] on div at bounding box center [682, 221] width 57 height 17
click at [687, 403] on div "[PERSON_NAME][DATE] - Junior Hairstylist" at bounding box center [700, 382] width 184 height 53
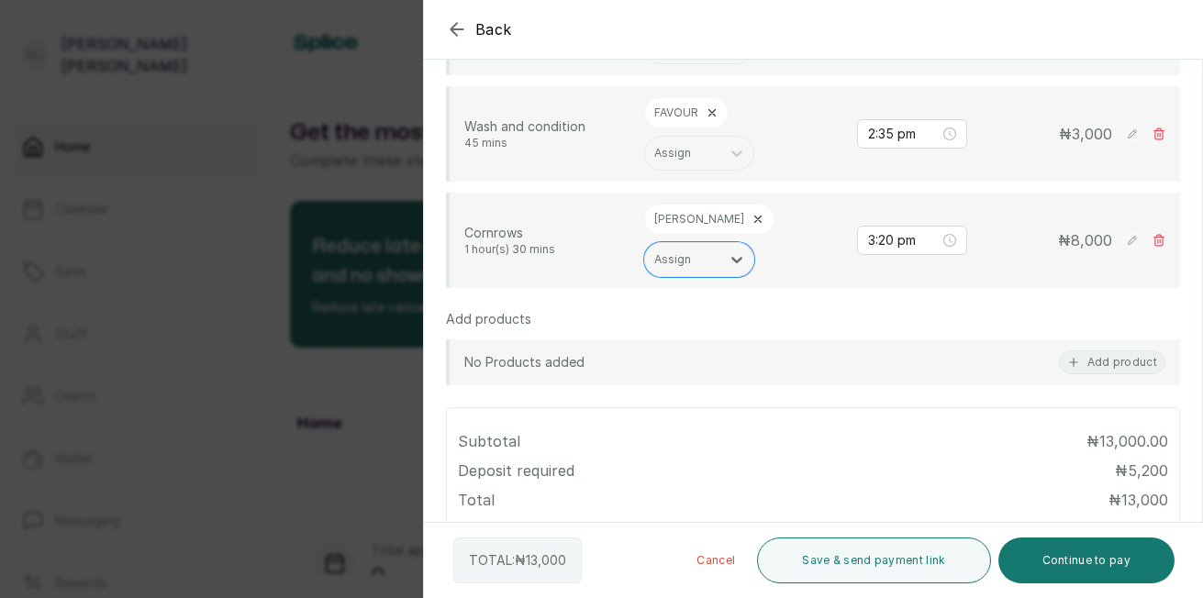
click at [1123, 231] on rect at bounding box center [1132, 240] width 18 height 18
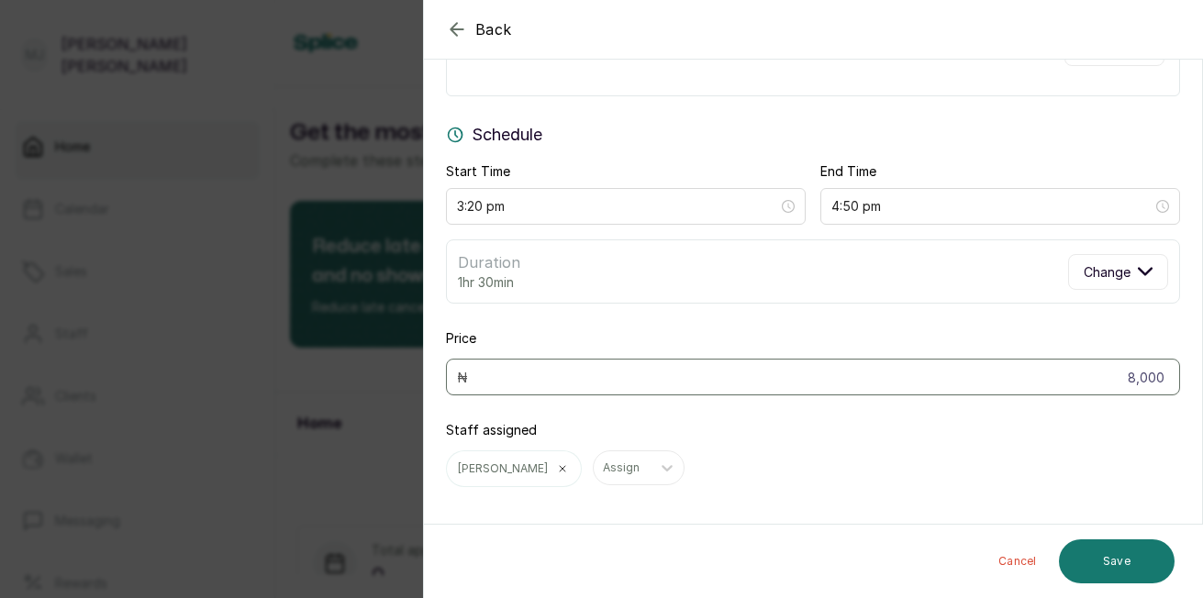
scroll to position [122, 0]
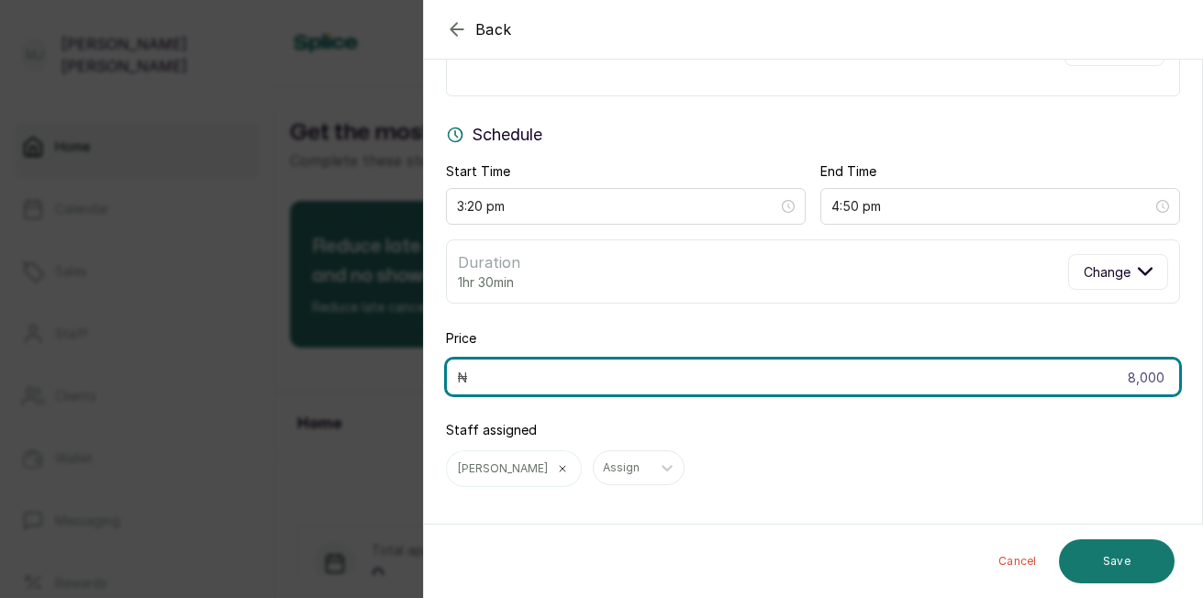
click at [1160, 379] on input "8,000" at bounding box center [813, 377] width 734 height 37
type input "8"
type input "5,000"
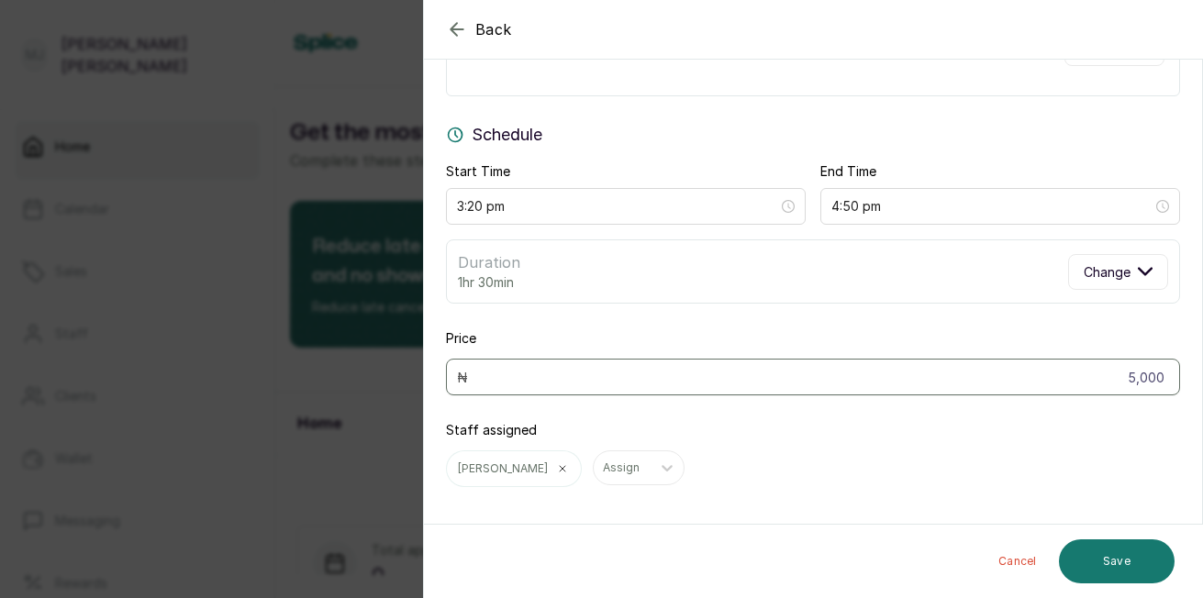
click at [1114, 564] on button "Save" at bounding box center [1117, 562] width 116 height 44
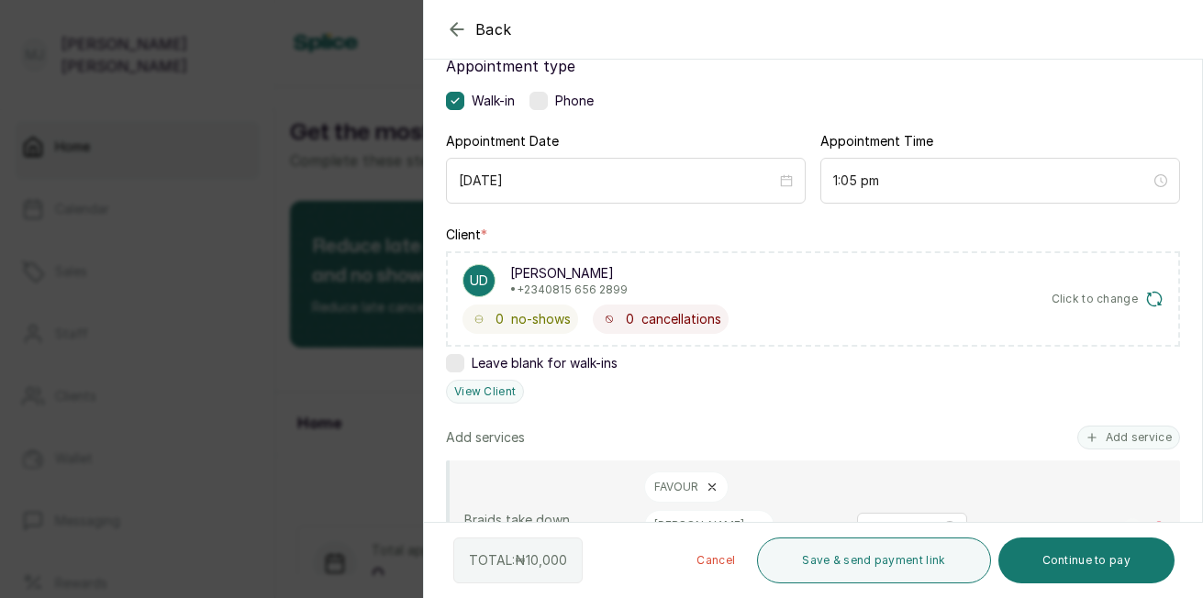
scroll to position [643, 0]
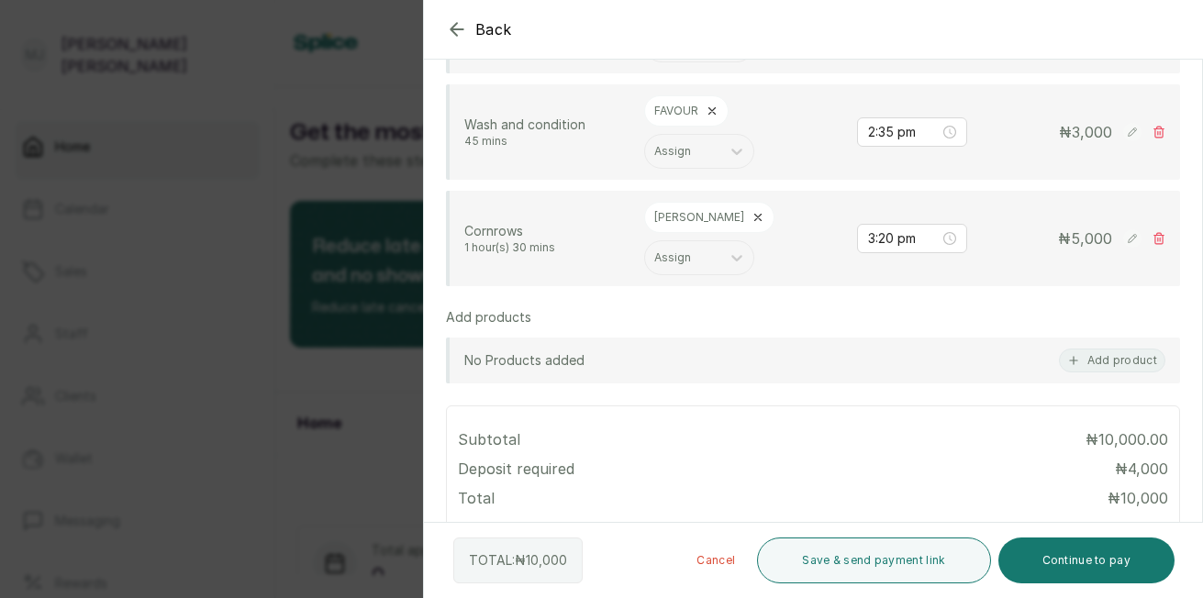
click at [1103, 349] on button "Add product" at bounding box center [1112, 361] width 106 height 24
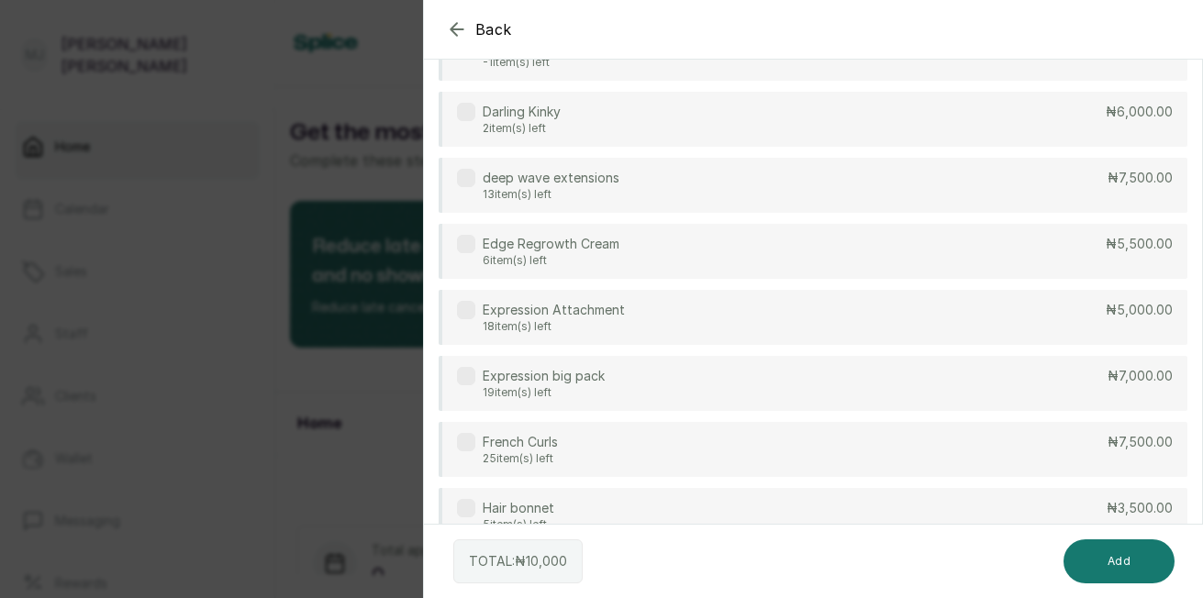
scroll to position [374, 0]
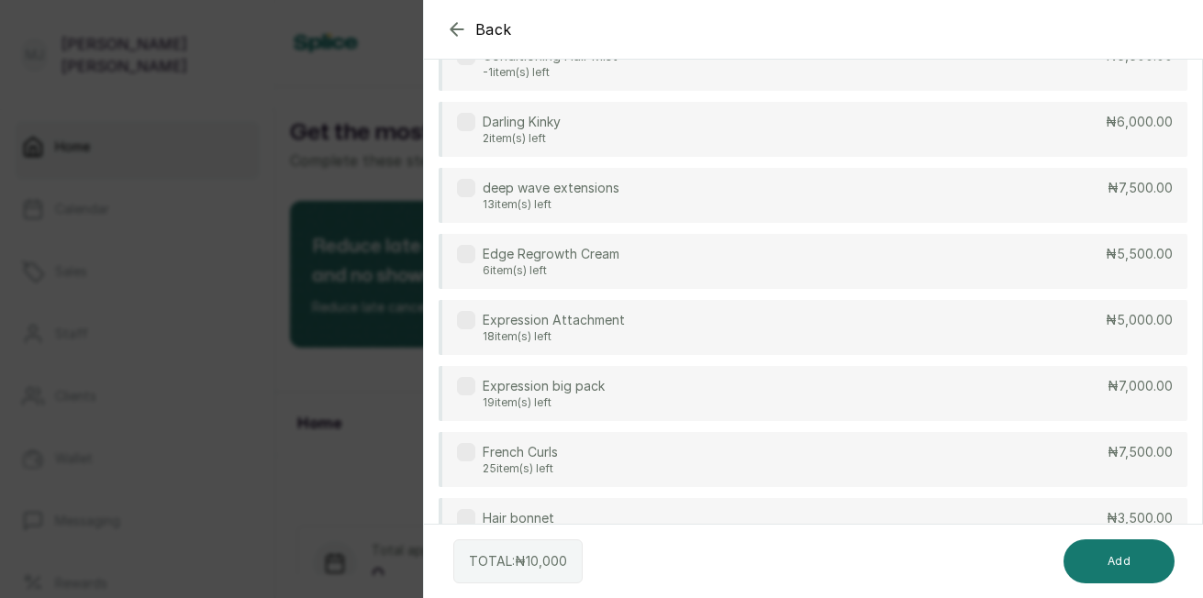
click at [1000, 154] on div "Darling Kinky 2 item(s) left ₦6,000.00" at bounding box center [813, 129] width 749 height 55
click at [1119, 571] on button "Add" at bounding box center [1119, 562] width 111 height 44
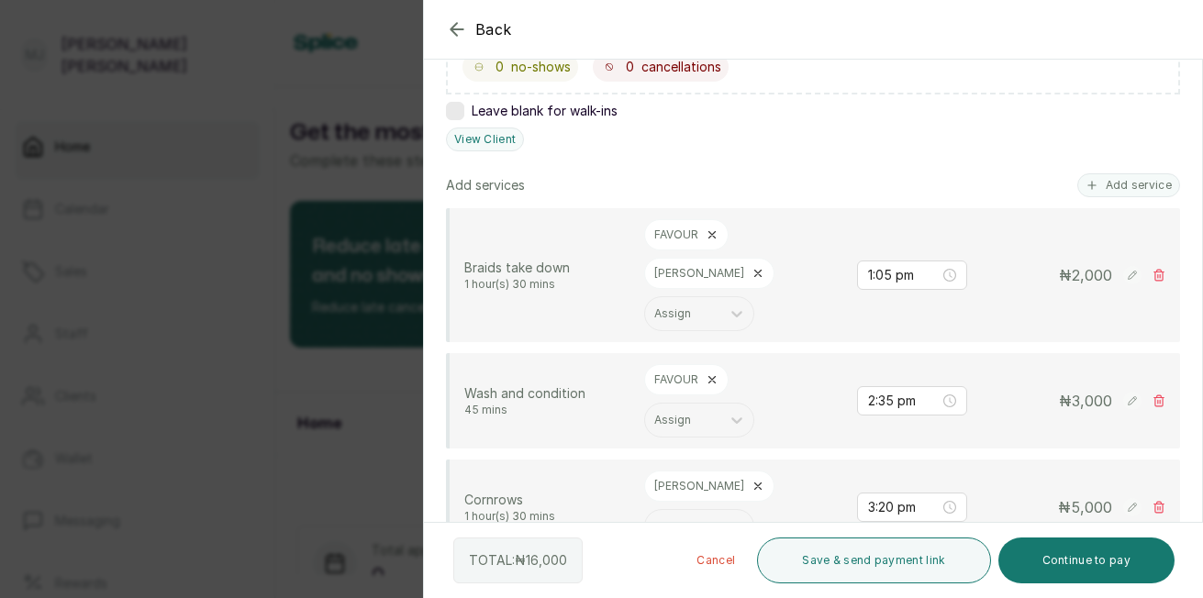
click at [1187, 512] on div "Appointment type Walk-in Phone Appointment Date [DATE] Appointment Time 1:05 pm…" at bounding box center [813, 415] width 778 height 1268
click at [1187, 511] on div "Appointment type Walk-in Phone Appointment Date [DATE] Appointment Time 1:05 pm…" at bounding box center [813, 415] width 778 height 1268
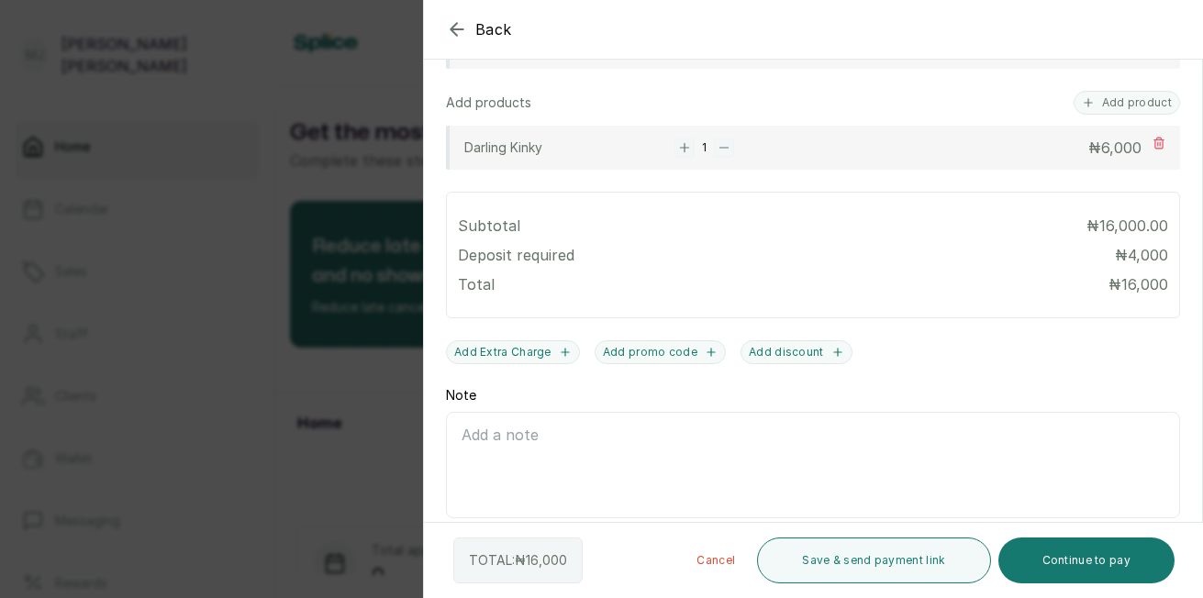
click at [1070, 563] on button "Continue to pay" at bounding box center [1087, 561] width 177 height 46
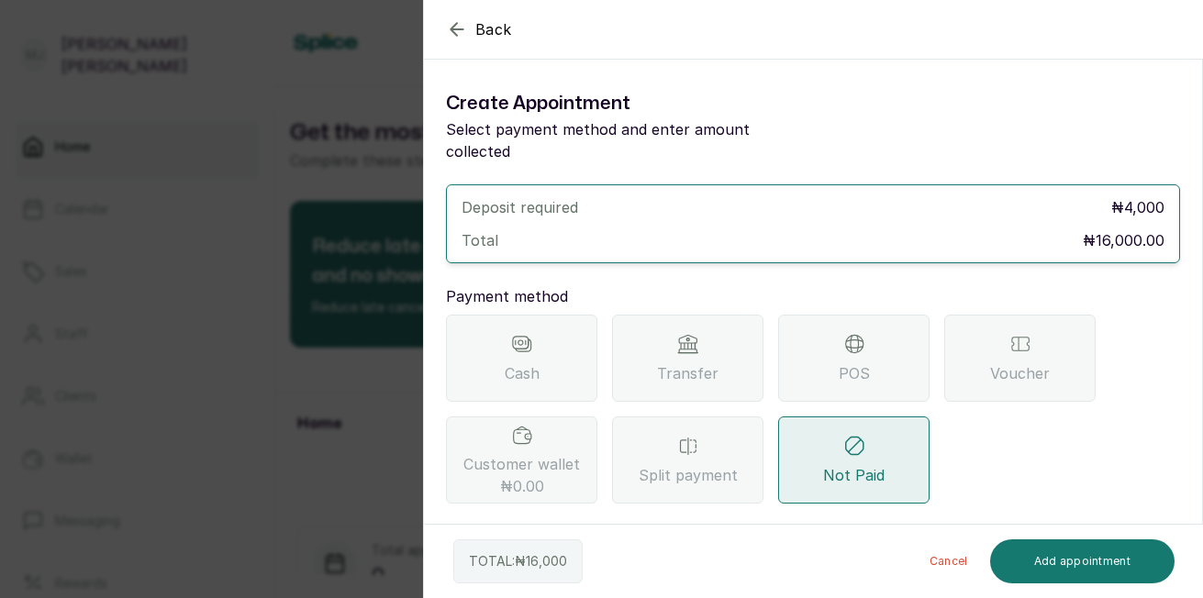
click at [683, 363] on span "Transfer" at bounding box center [687, 374] width 61 height 22
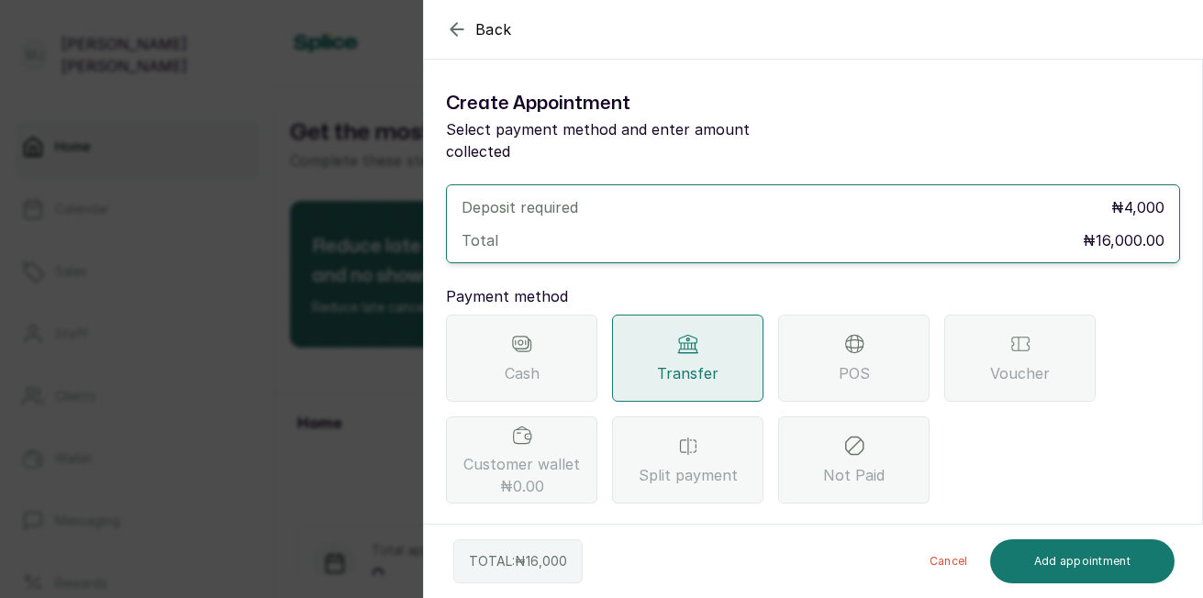
scroll to position [404, 0]
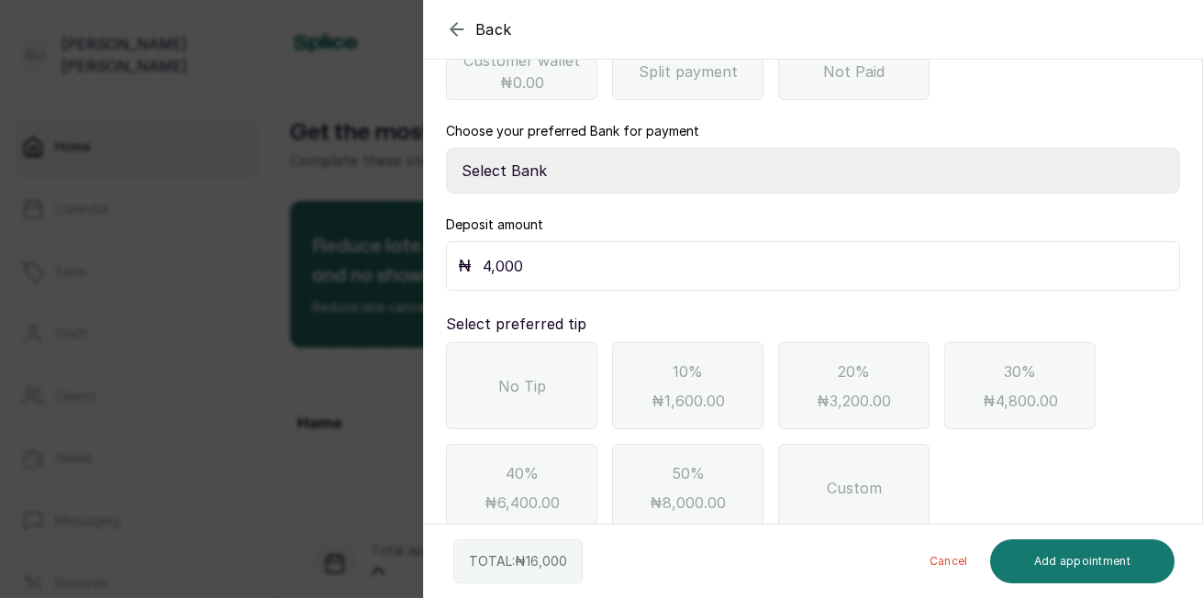
click at [617, 158] on select "Select Bank THE HAIR COURT Zenith Bank THE HAIR COURT Guaranty Trust Bank" at bounding box center [813, 171] width 734 height 46
select select "8093f8fd-914a-4246-9da3-7ae1719cd41e"
click at [446, 148] on select "Select Bank THE HAIR COURT Zenith Bank THE HAIR COURT Guaranty Trust Bank" at bounding box center [813, 171] width 734 height 46
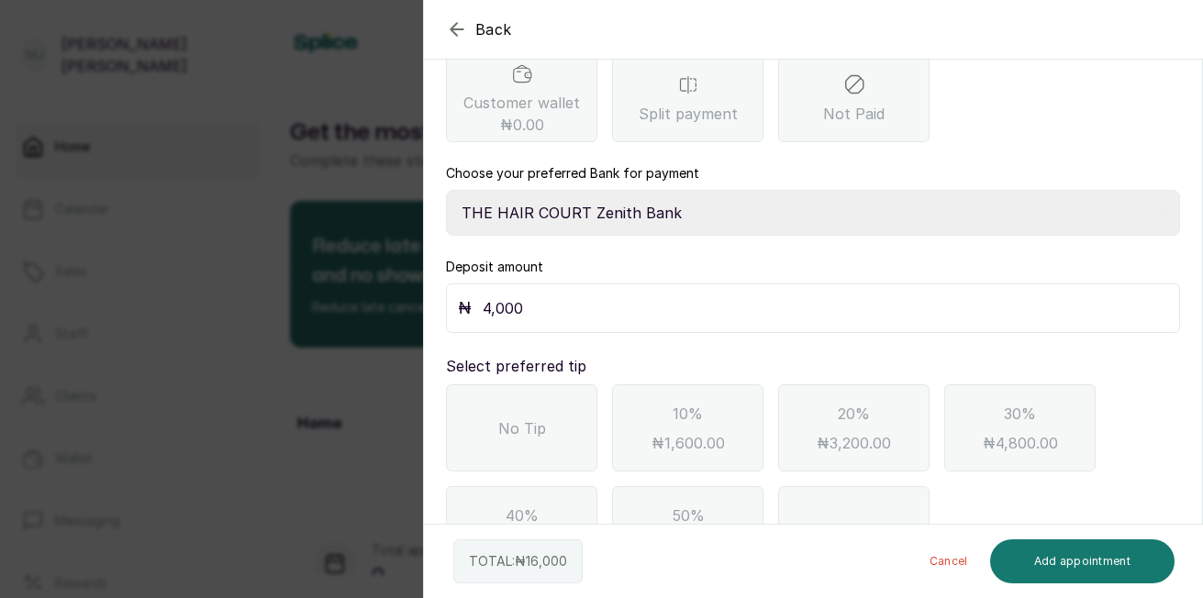
scroll to position [316, 0]
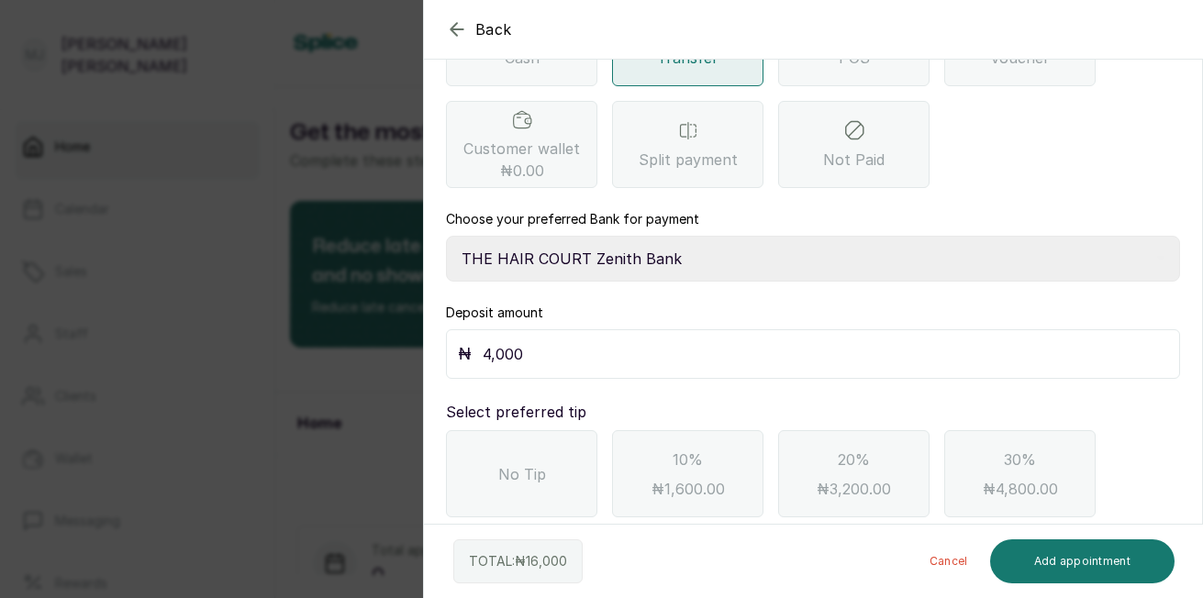
click at [561, 342] on input "4,000" at bounding box center [826, 354] width 686 height 26
type input "4"
type input "16,000"
click at [1055, 561] on button "Add appointment" at bounding box center [1082, 562] width 185 height 44
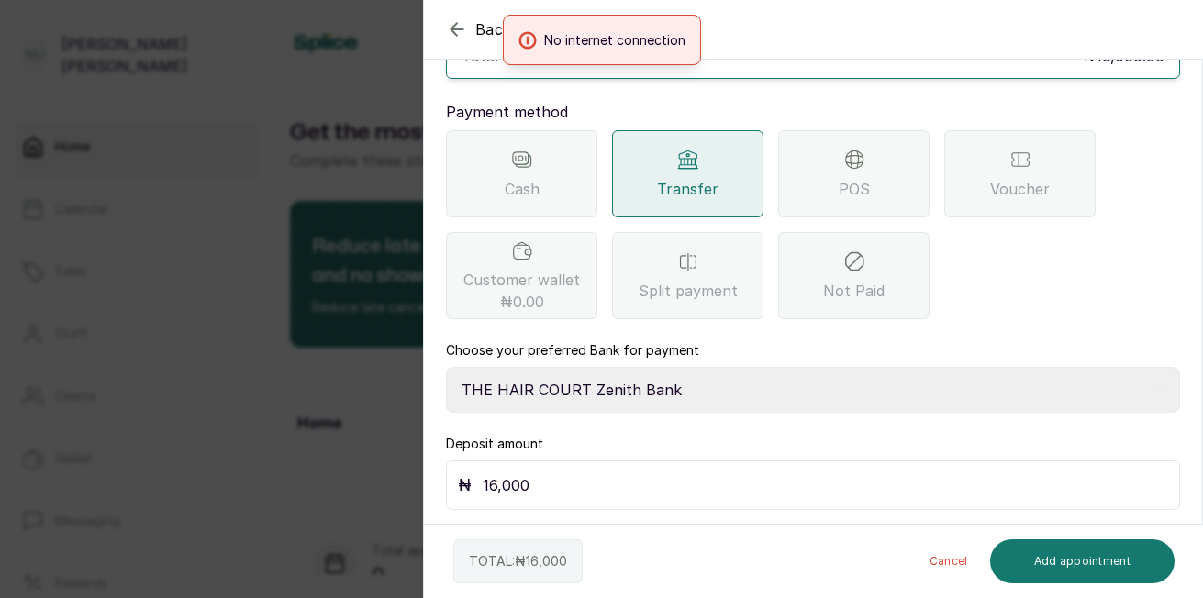
scroll to position [201, 0]
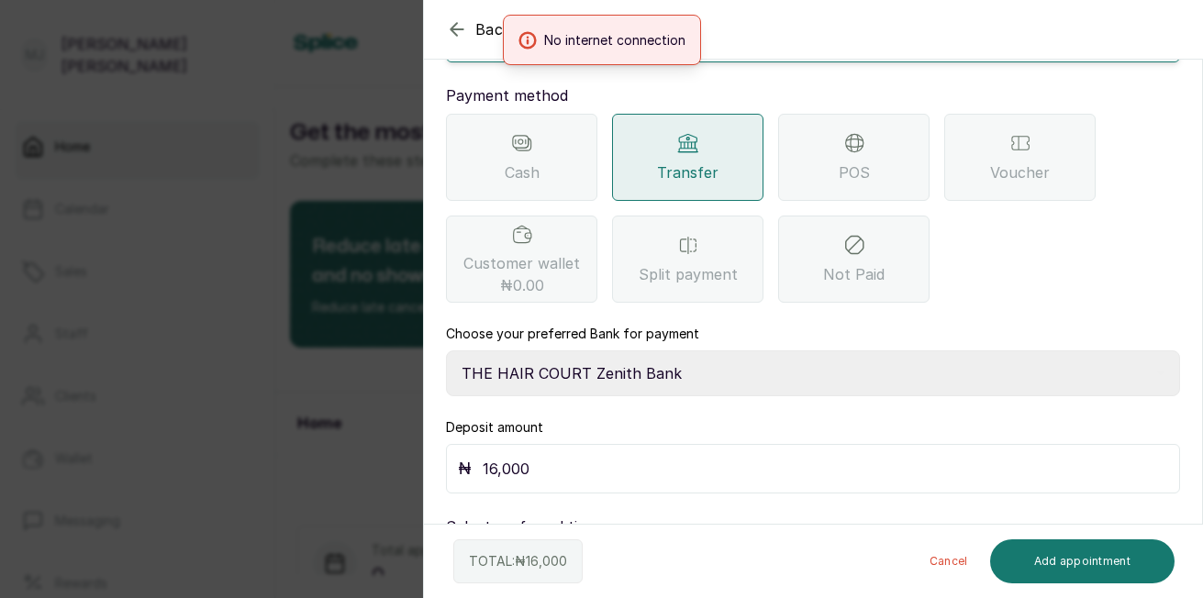
click at [724, 396] on div "Deposit required ₦ 4,000 Total ₦16,000.00 Payment method Cash Transfer POS Vouc…" at bounding box center [813, 358] width 734 height 751
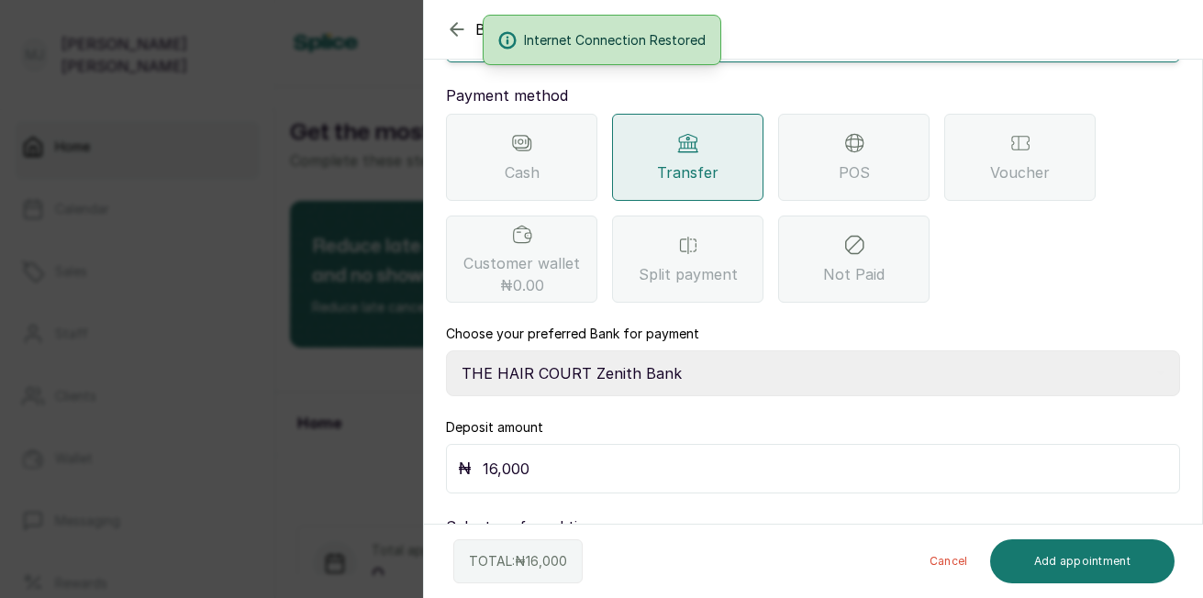
click at [1095, 557] on button "Add appointment" at bounding box center [1082, 562] width 185 height 44
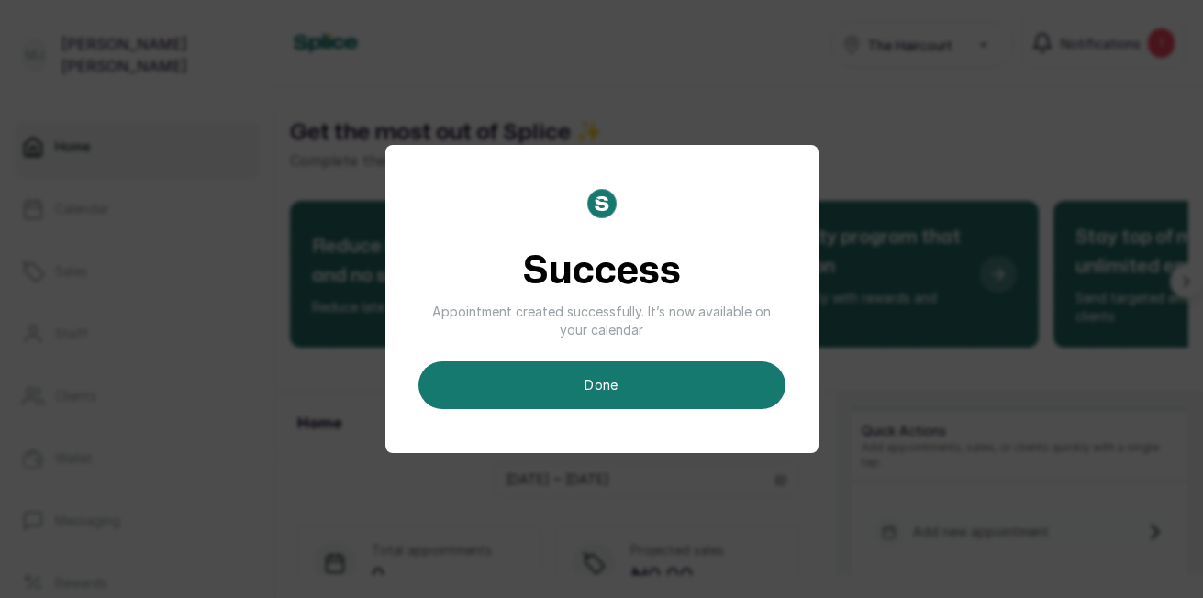
click at [587, 385] on button "done" at bounding box center [602, 386] width 367 height 48
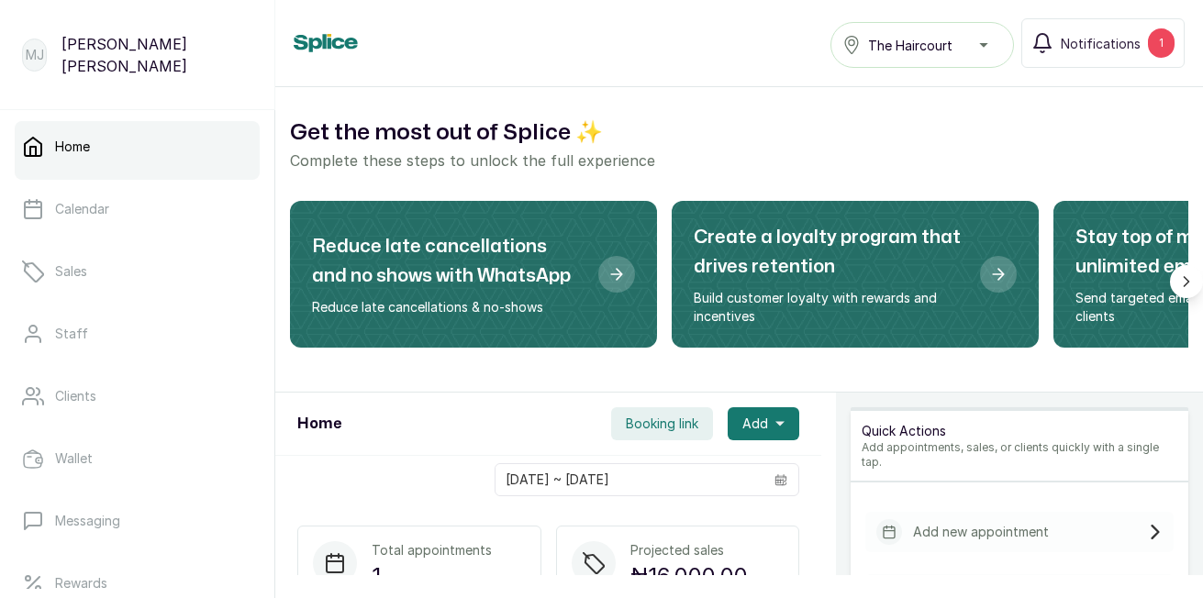
click at [757, 429] on span "Add" at bounding box center [756, 424] width 26 height 18
click at [685, 475] on span "New Appointment" at bounding box center [697, 474] width 176 height 22
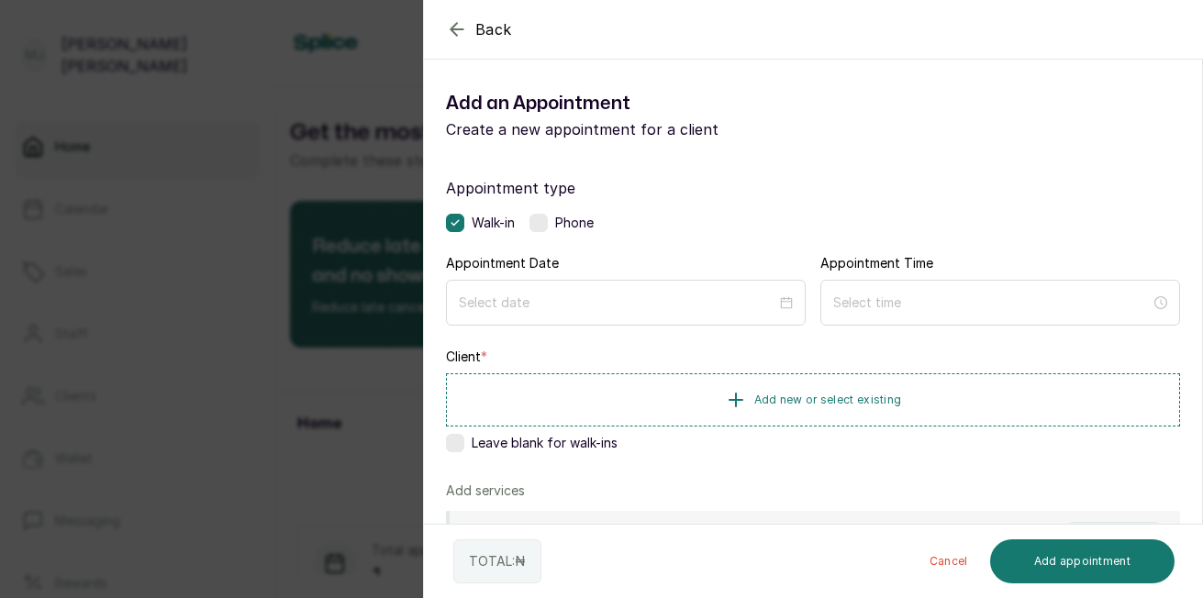
click at [544, 230] on label at bounding box center [539, 223] width 18 height 18
click at [567, 301] on input at bounding box center [617, 302] width 319 height 20
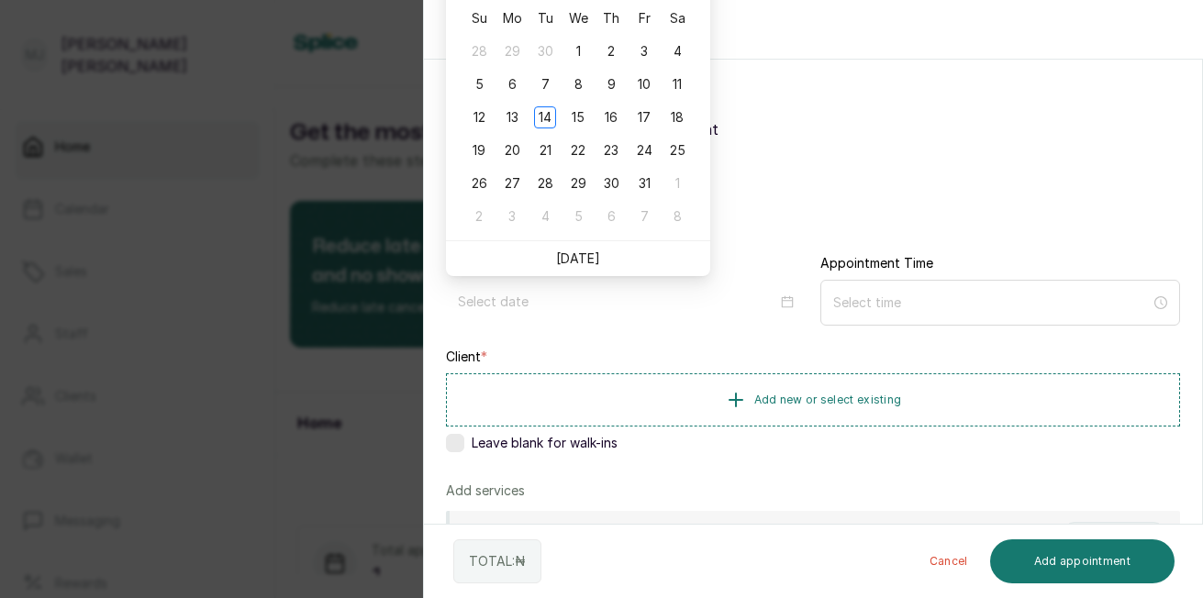
click at [584, 263] on link "[DATE]" at bounding box center [578, 259] width 44 height 16
type input "[DATE]"
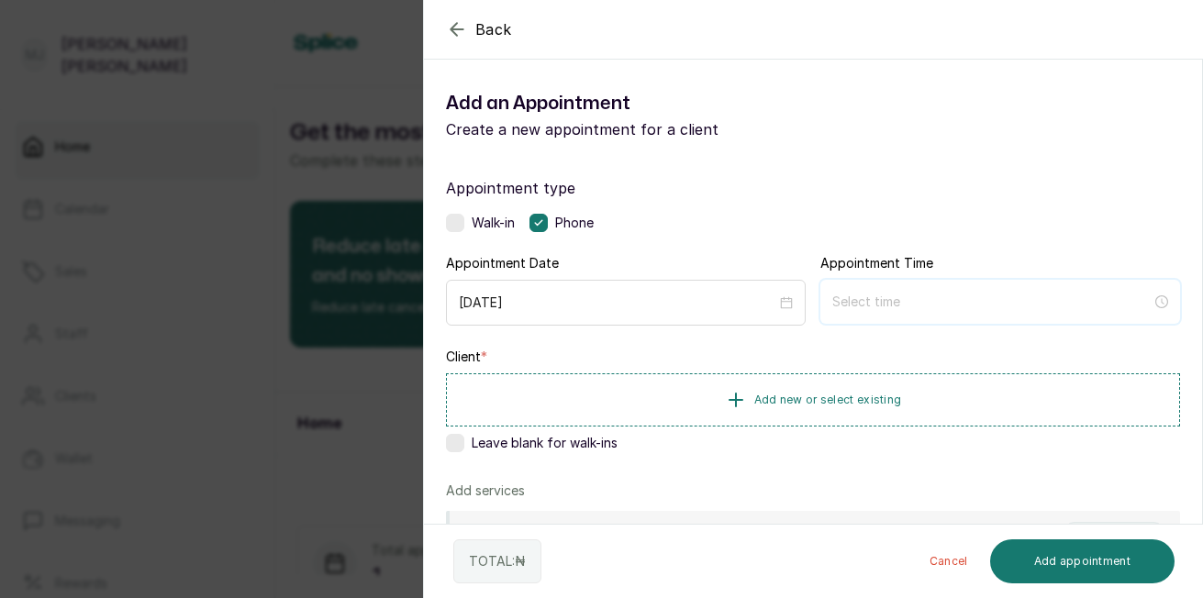
click at [916, 307] on input at bounding box center [991, 302] width 319 height 20
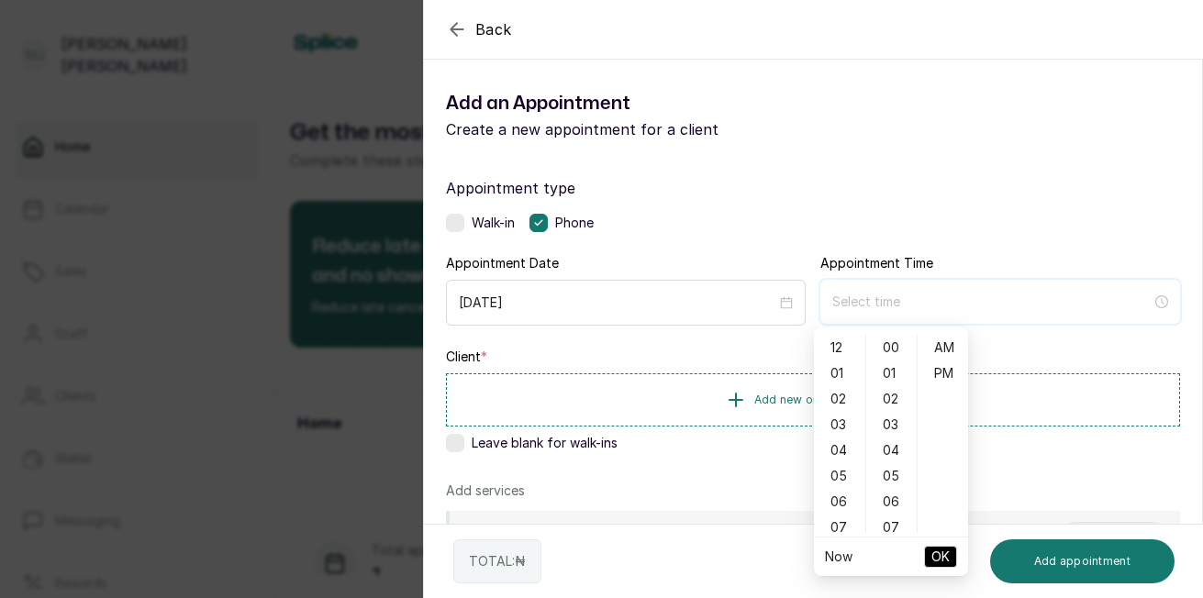
type input "12:00 am"
type input "2:00 am"
type input "12:02 am"
click at [844, 378] on div "01" at bounding box center [840, 374] width 44 height 26
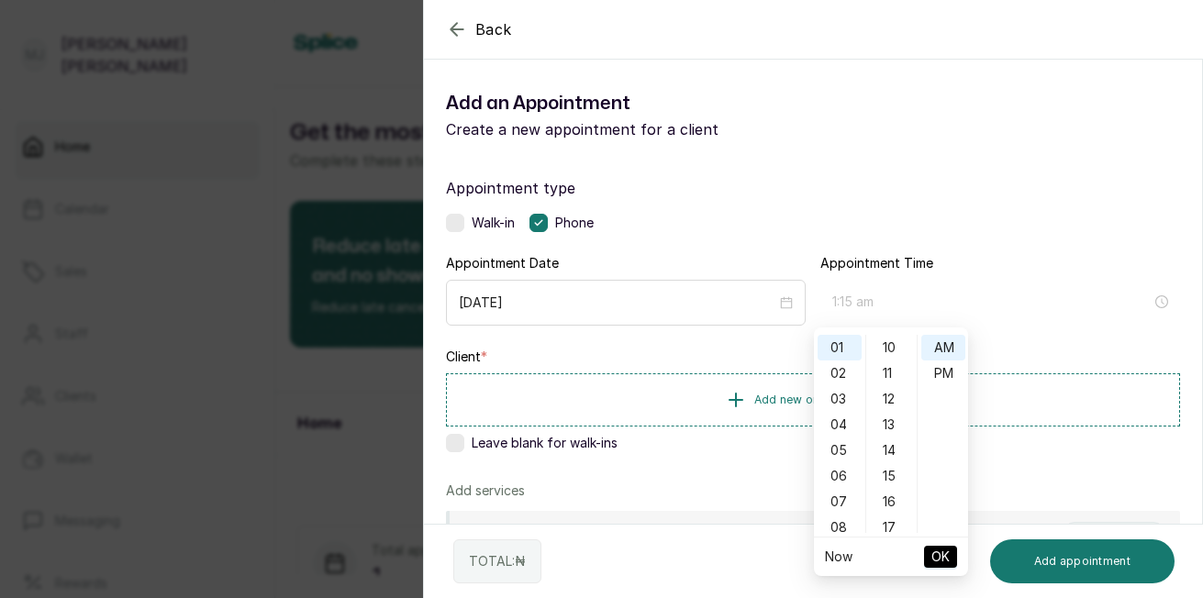
click at [891, 484] on div "15" at bounding box center [892, 477] width 44 height 26
type input "1:15 pm"
click at [933, 369] on div "PM" at bounding box center [944, 374] width 44 height 26
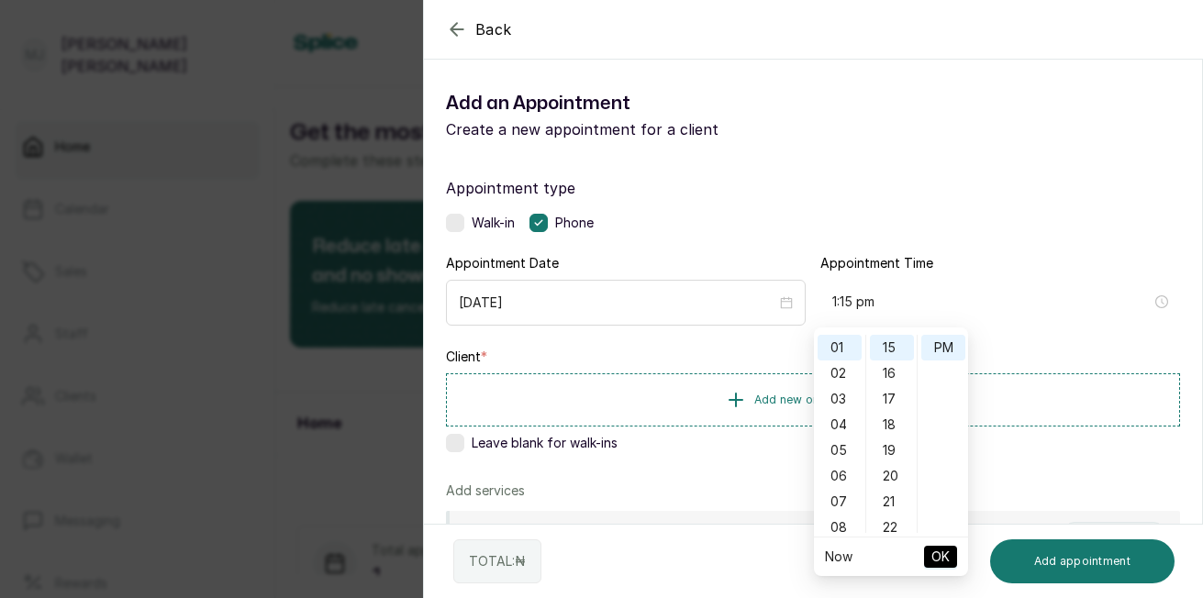
click at [933, 546] on span "OK" at bounding box center [941, 557] width 18 height 35
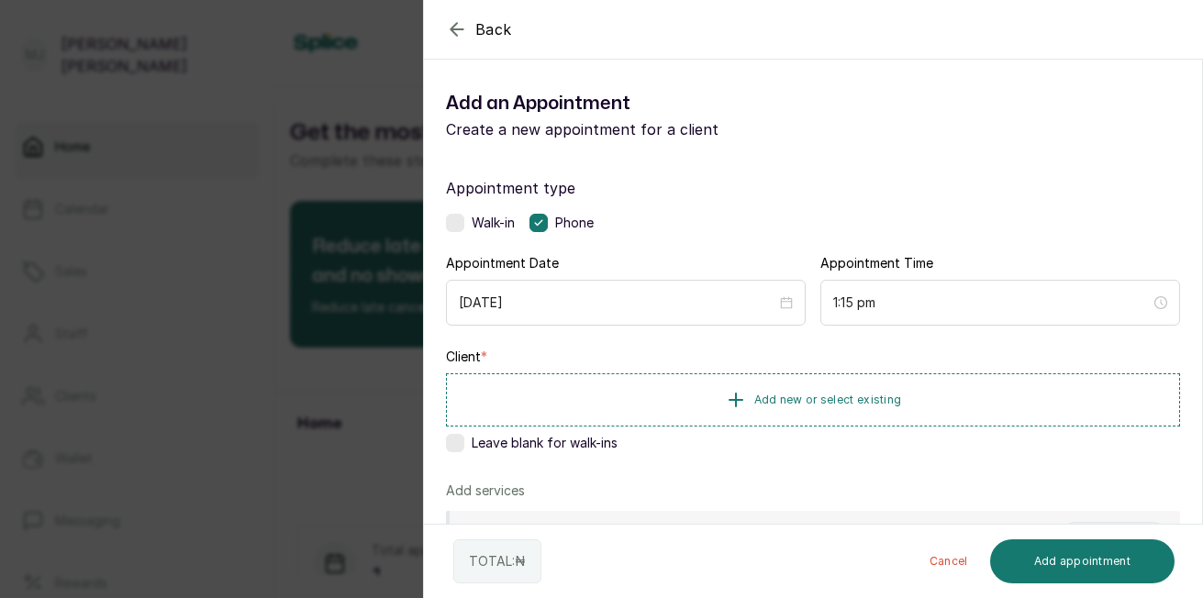
click at [934, 410] on button "Add new or select existing" at bounding box center [813, 400] width 734 height 53
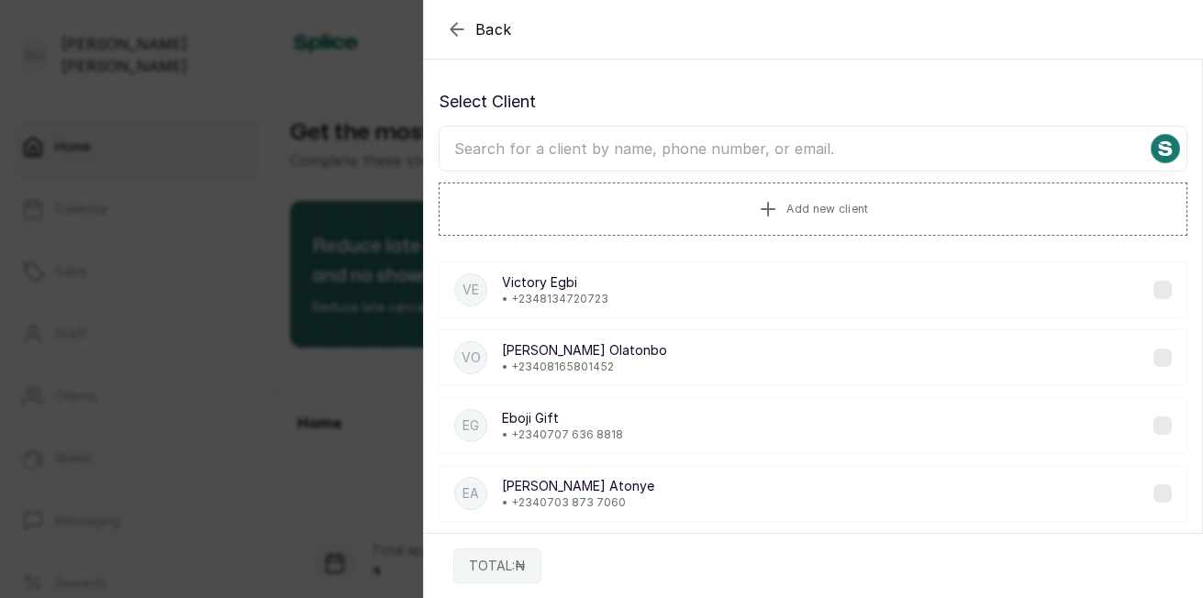
click at [871, 140] on input "text" at bounding box center [813, 149] width 749 height 46
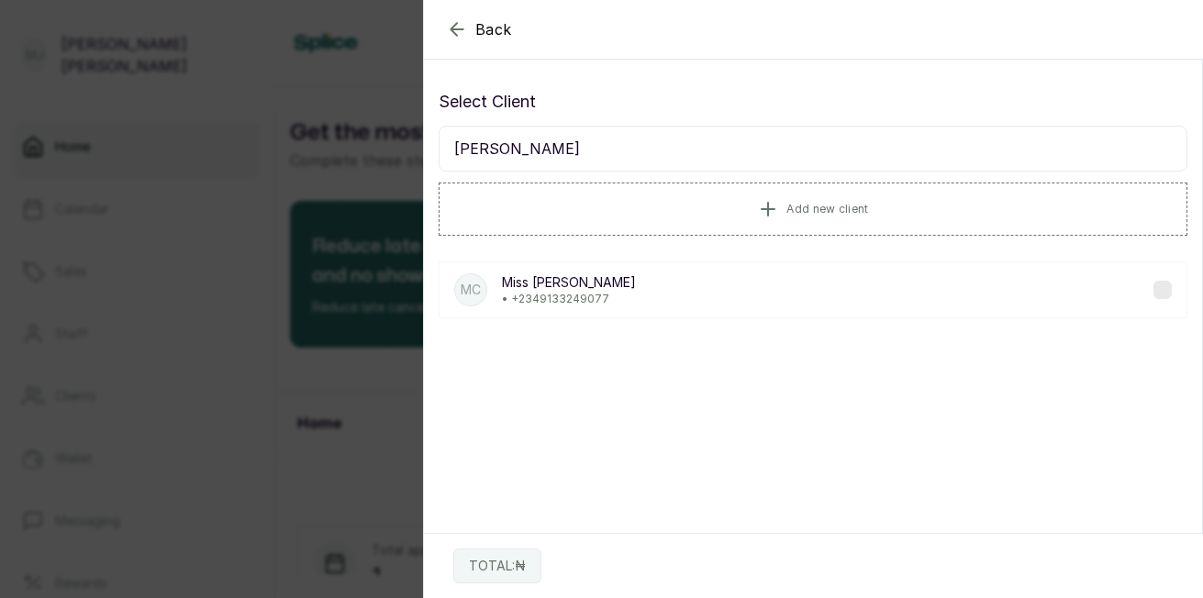
type input "[PERSON_NAME]"
click at [588, 279] on p "[PERSON_NAME]" at bounding box center [569, 283] width 134 height 18
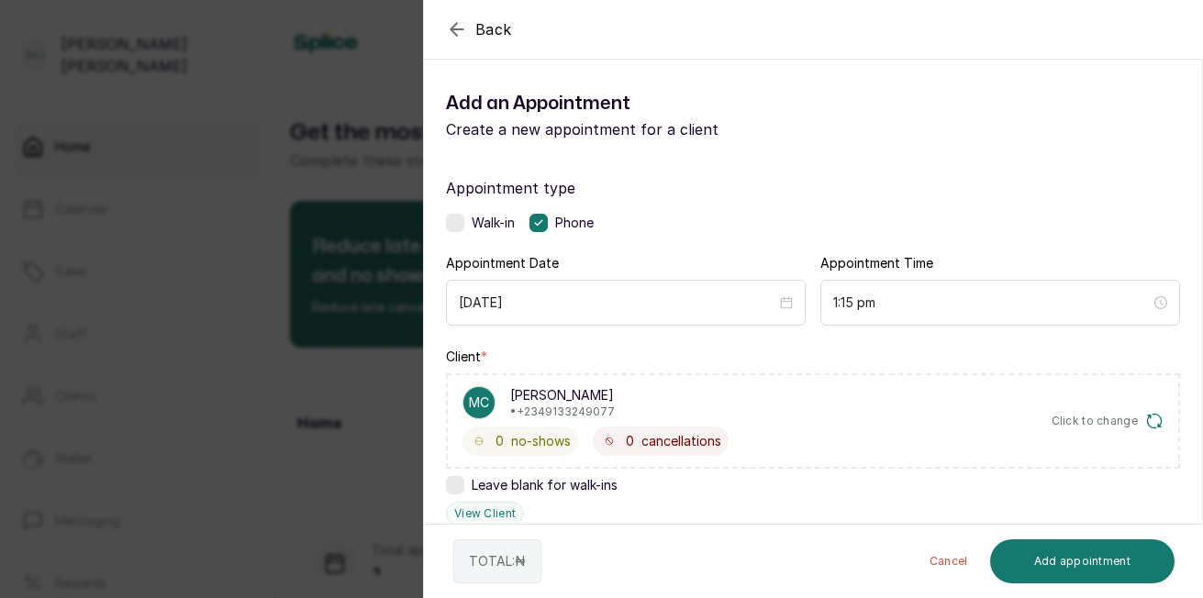
scroll to position [441, 0]
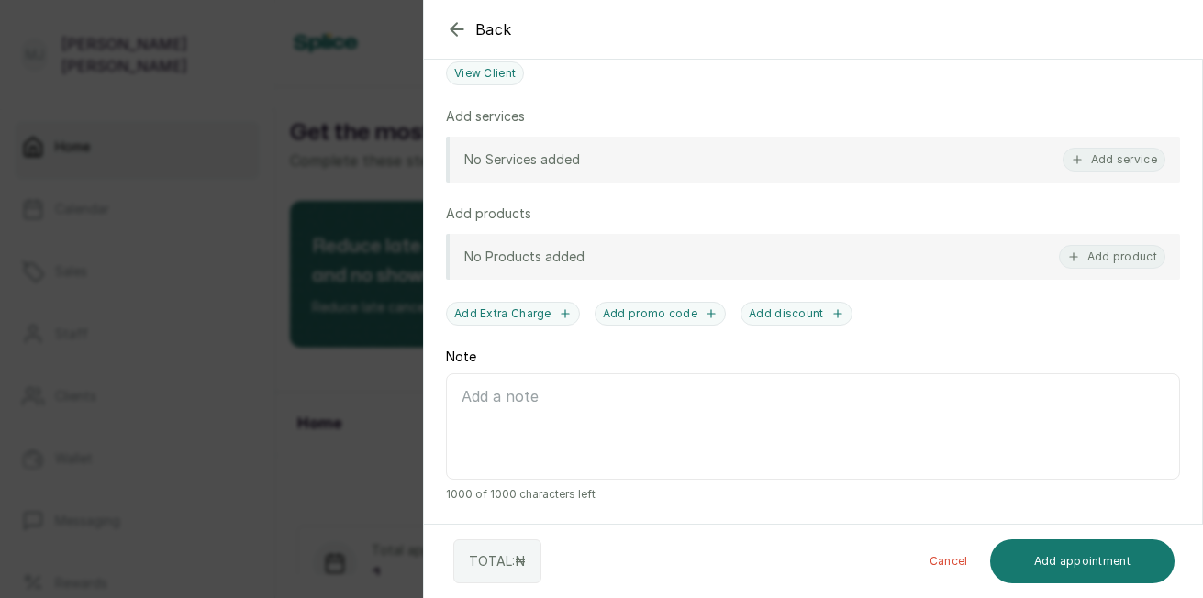
click at [1116, 155] on button "Add service" at bounding box center [1114, 160] width 103 height 24
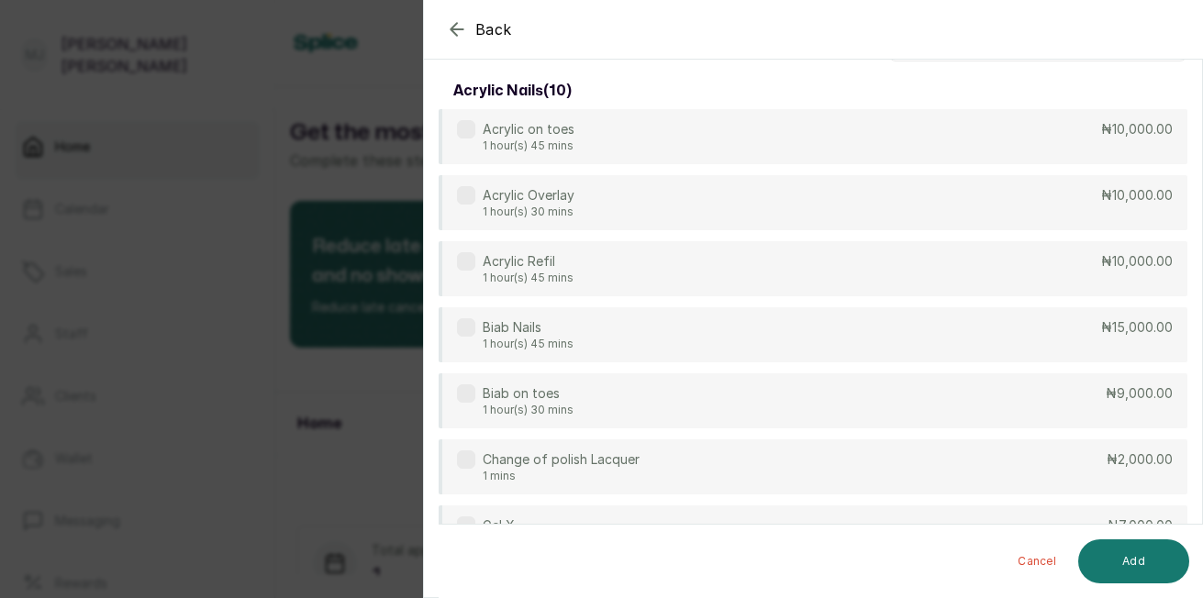
scroll to position [0, 0]
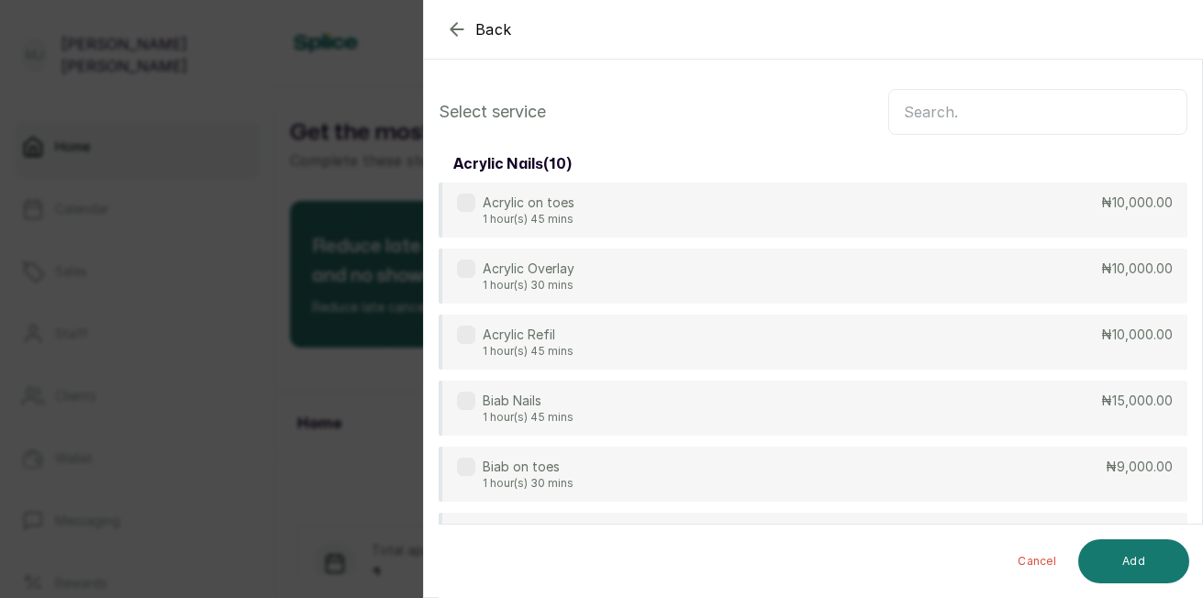
click at [1023, 124] on input "text" at bounding box center [1037, 112] width 299 height 46
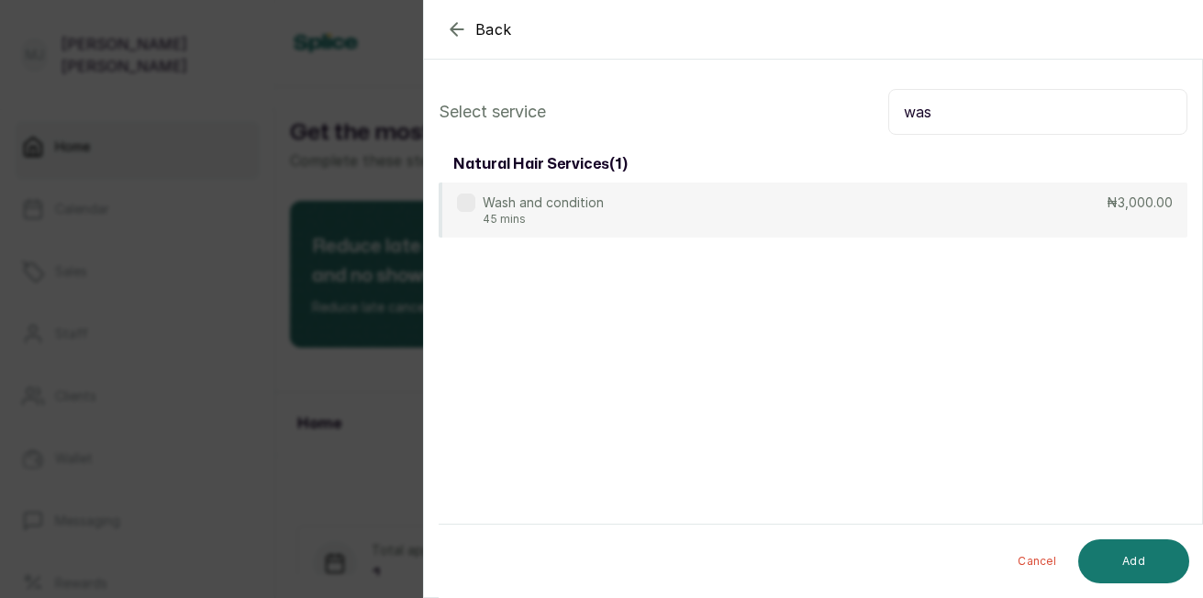
type input "was"
click at [883, 202] on div "Wash and condition 45 mins ₦3,000.00" at bounding box center [813, 210] width 749 height 55
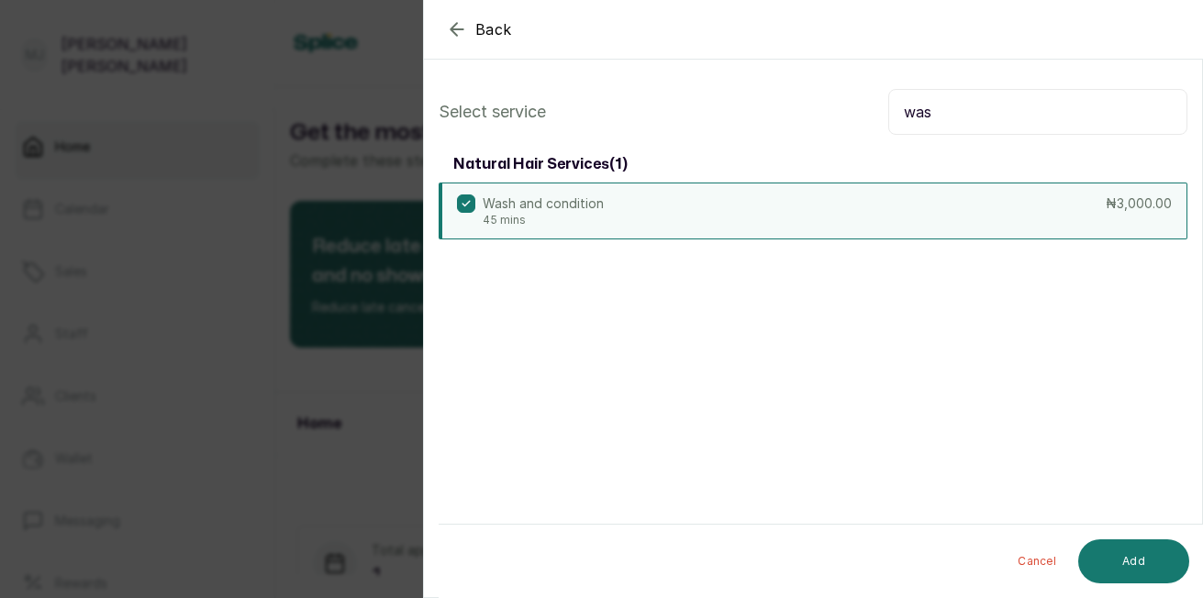
click at [1143, 553] on button "Add" at bounding box center [1133, 562] width 111 height 44
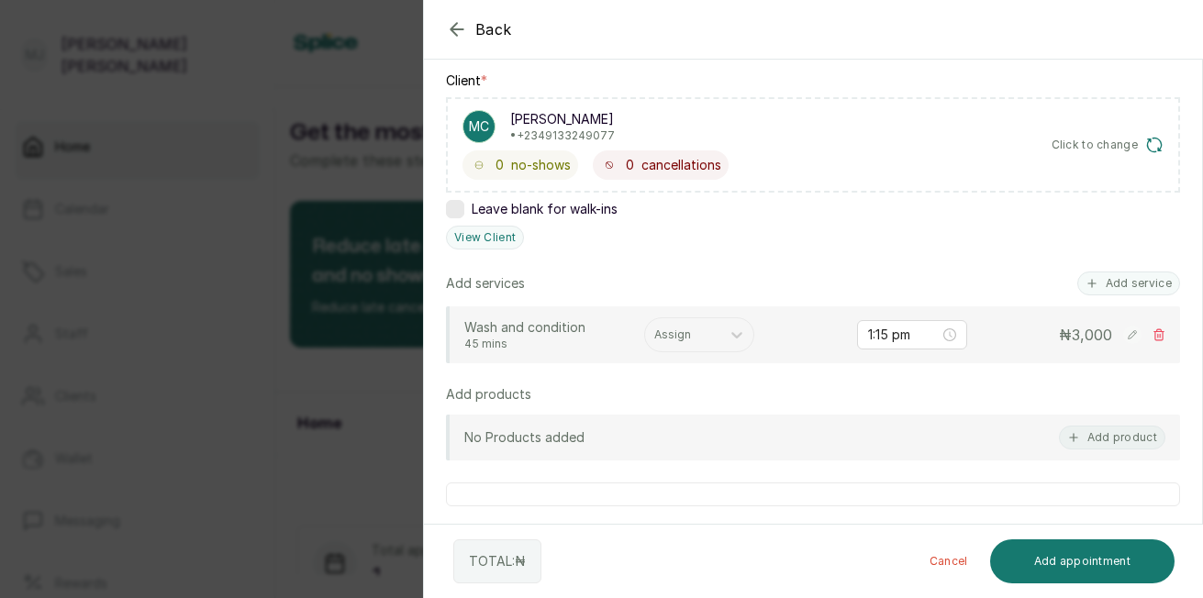
scroll to position [277, 0]
click at [687, 333] on div at bounding box center [682, 334] width 57 height 17
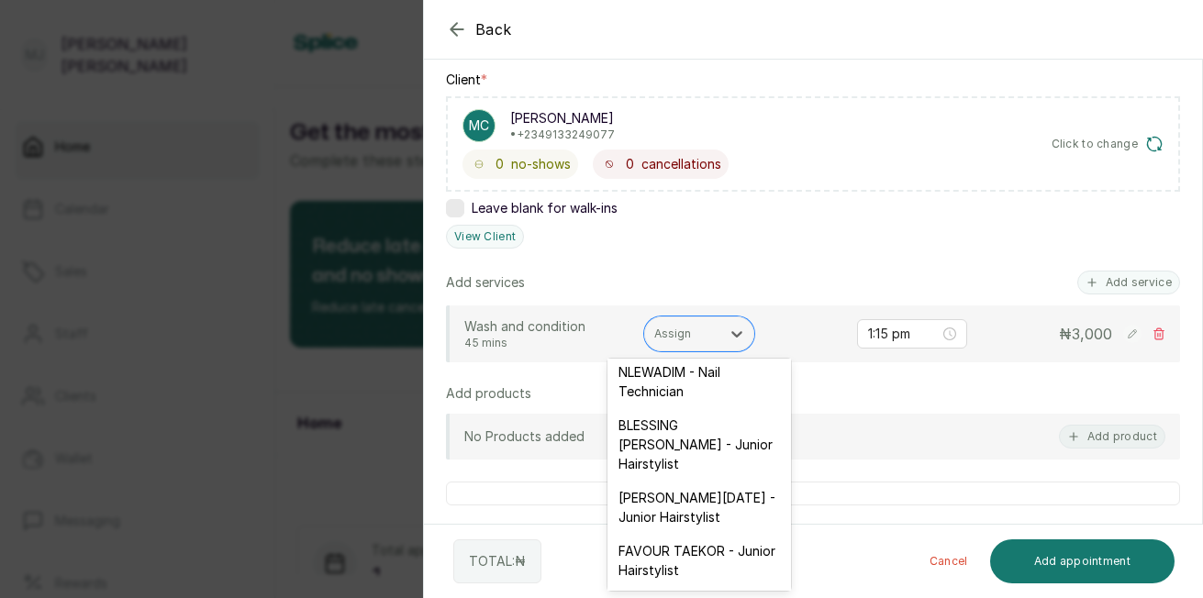
scroll to position [37, 0]
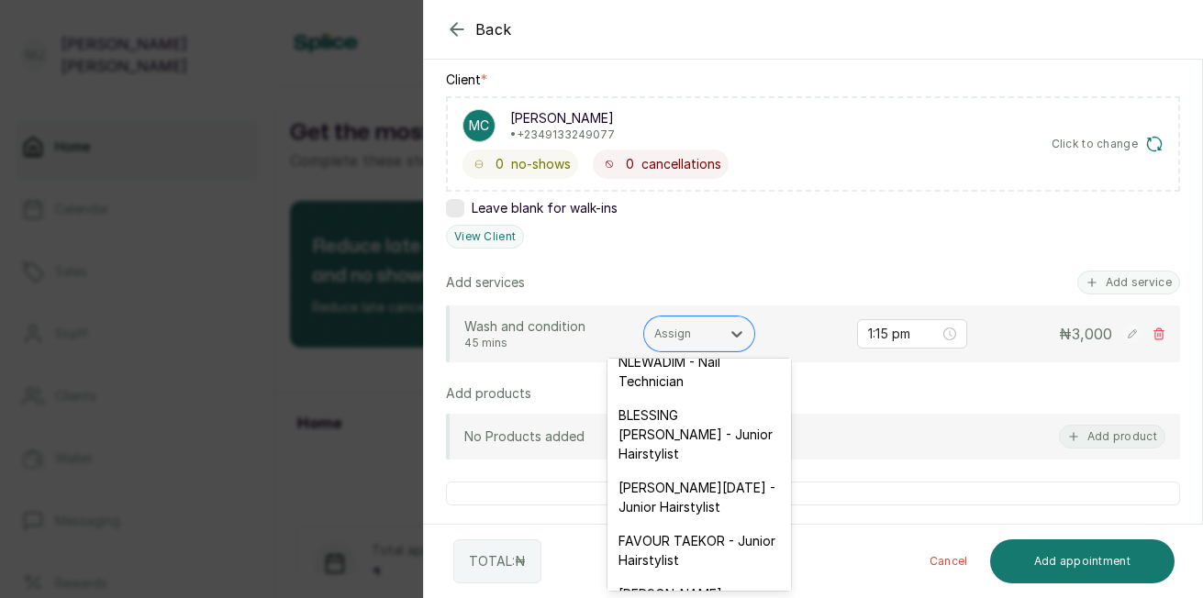
click at [718, 575] on div "FAVOUR TAEKOR - Junior Hairstylist" at bounding box center [700, 550] width 184 height 53
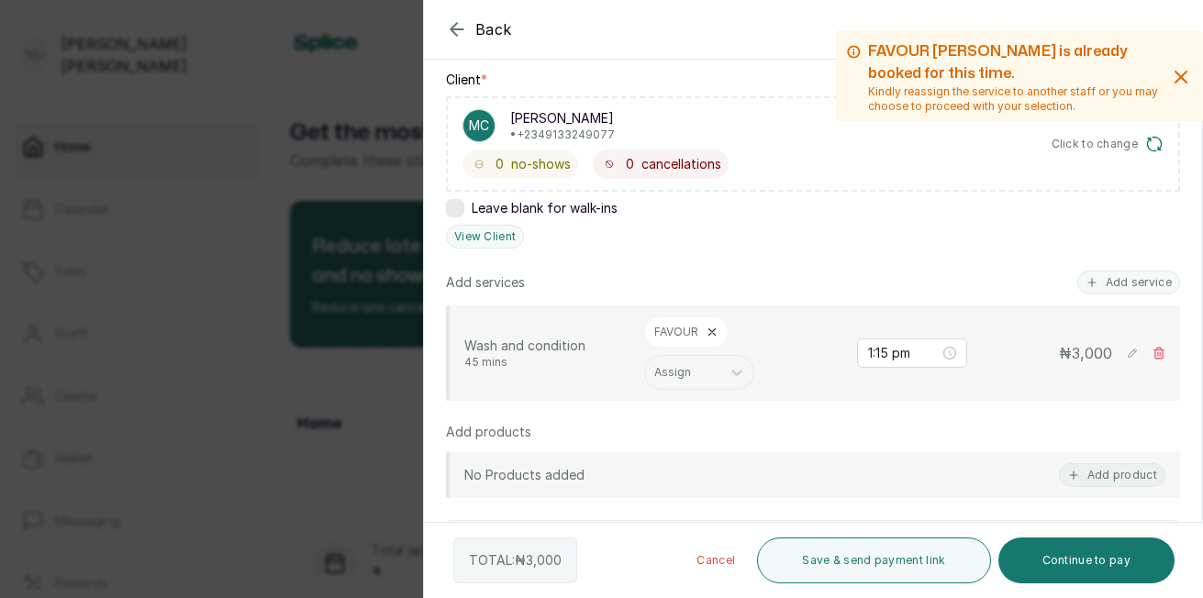
click at [1092, 285] on button "Add service" at bounding box center [1129, 283] width 103 height 24
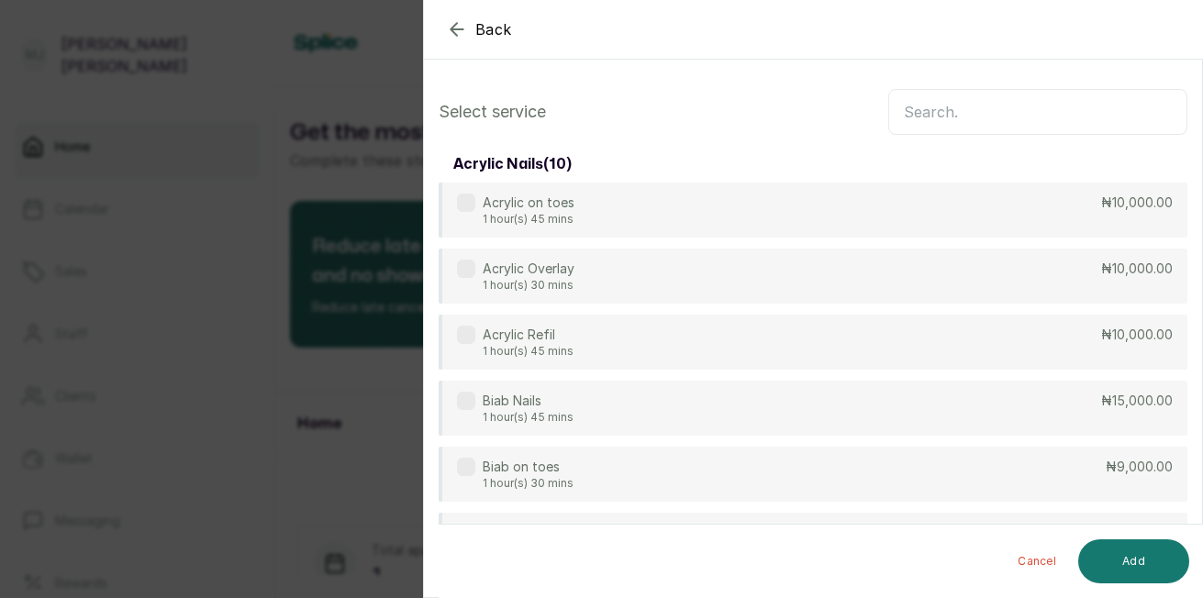
click at [951, 112] on input "text" at bounding box center [1037, 112] width 299 height 46
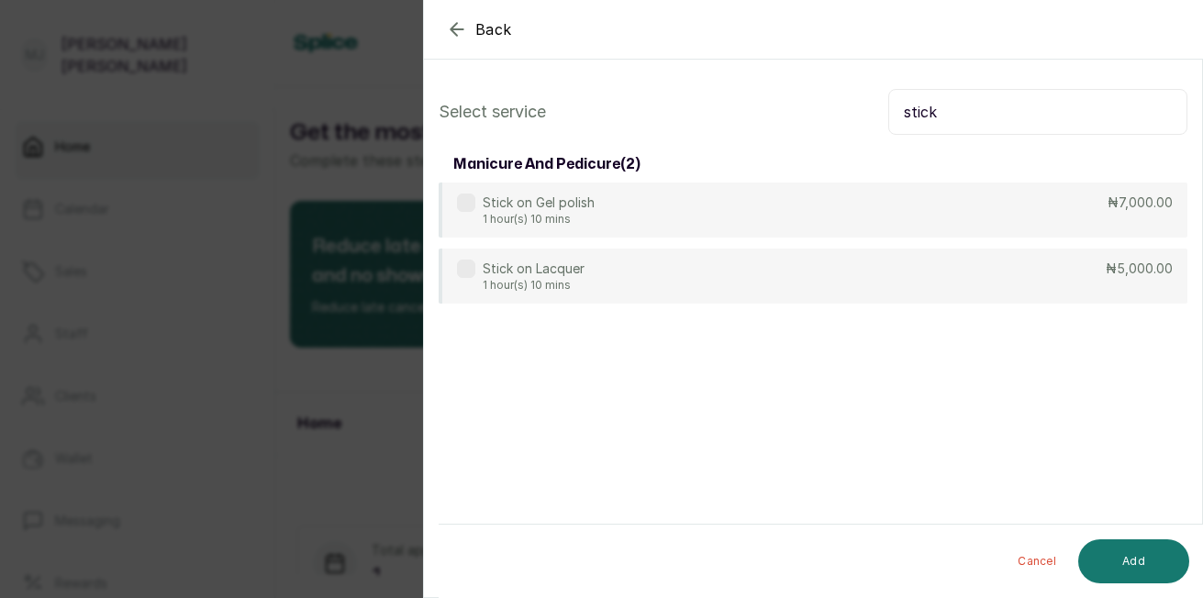
type input "stick"
click at [846, 208] on div "Stick on Gel polish 1 hour(s) 10 mins ₦7,000.00" at bounding box center [813, 210] width 749 height 55
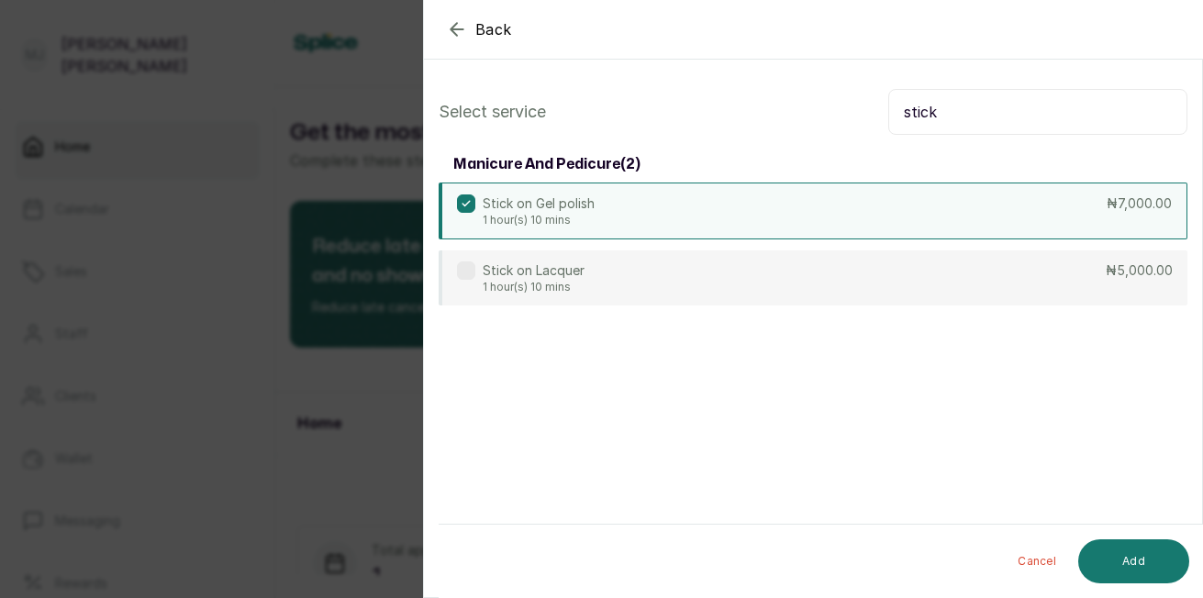
click at [772, 280] on div "Stick on Lacquer 1 hour(s) 10 mins ₦5,000.00" at bounding box center [813, 278] width 749 height 55
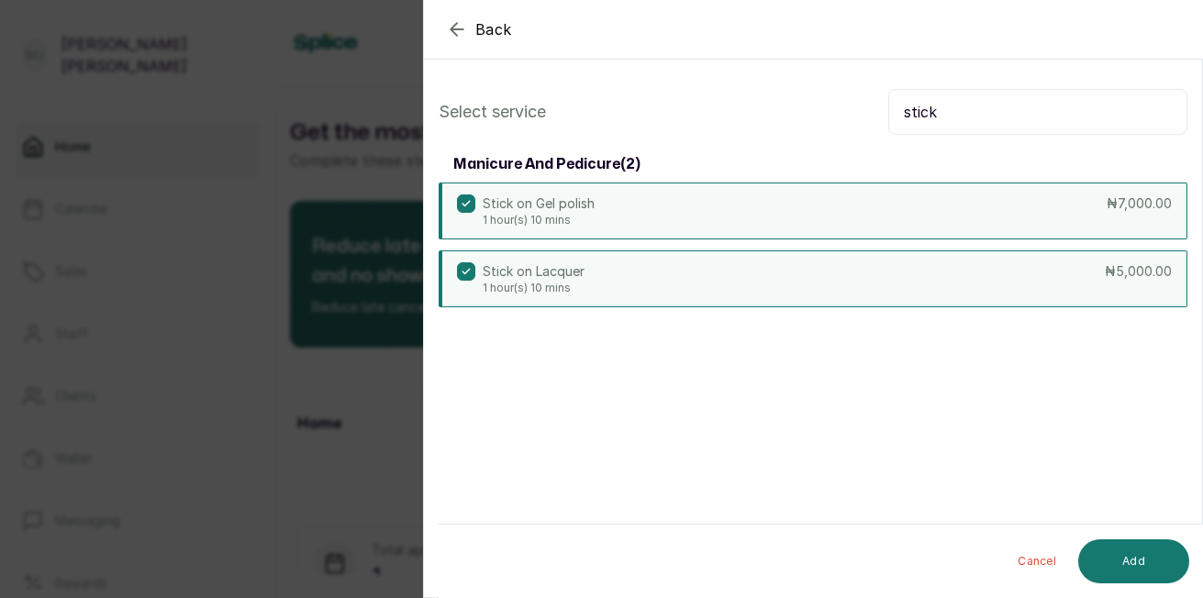
click at [1129, 563] on button "Add" at bounding box center [1133, 562] width 111 height 44
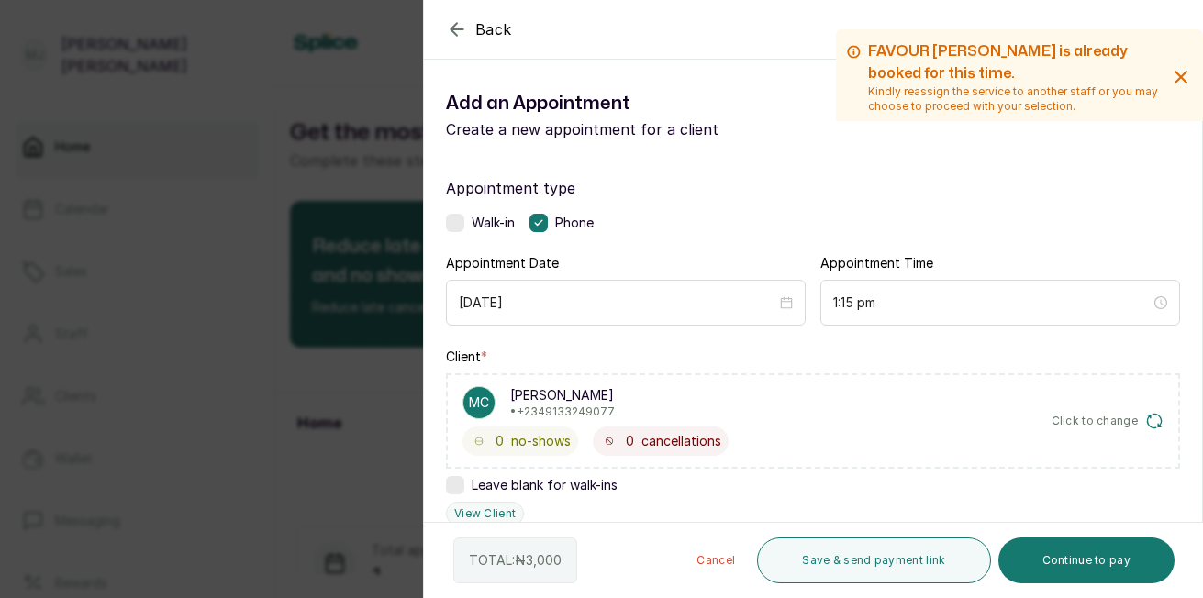
click at [1202, 504] on html "[PERSON_NAME] Home Calendar Sales Staff Clients Wallet Messaging Rewards Catalo…" at bounding box center [601, 299] width 1203 height 598
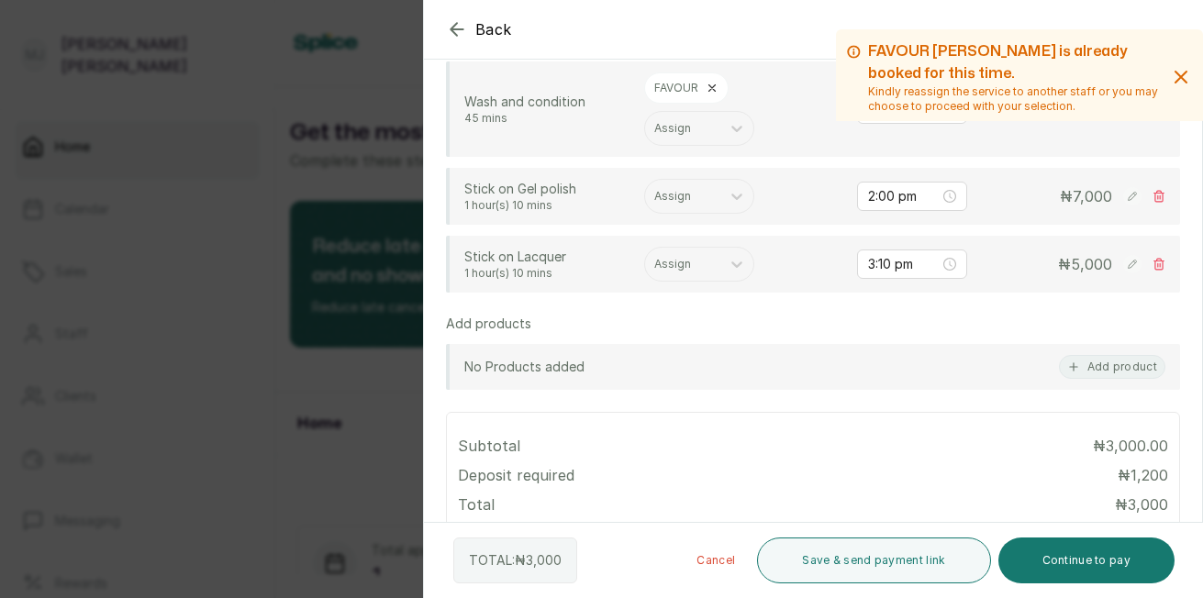
click at [710, 262] on div at bounding box center [682, 264] width 57 height 17
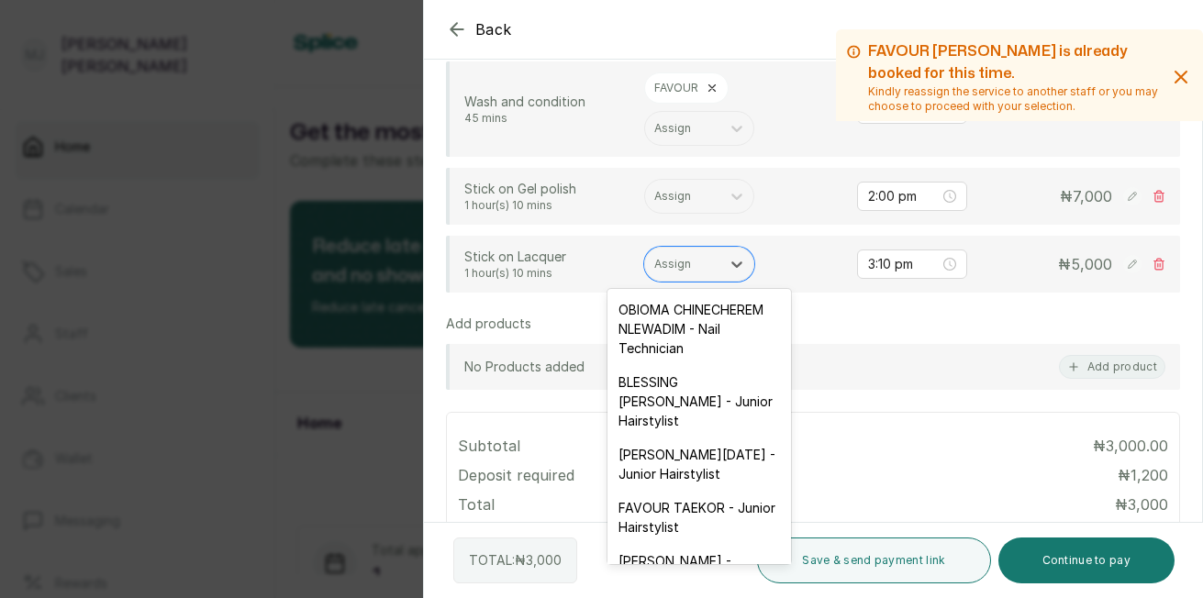
click at [697, 325] on div "OBIOMA CHINECHEREM NLEWADIM - Nail Technician" at bounding box center [700, 329] width 184 height 73
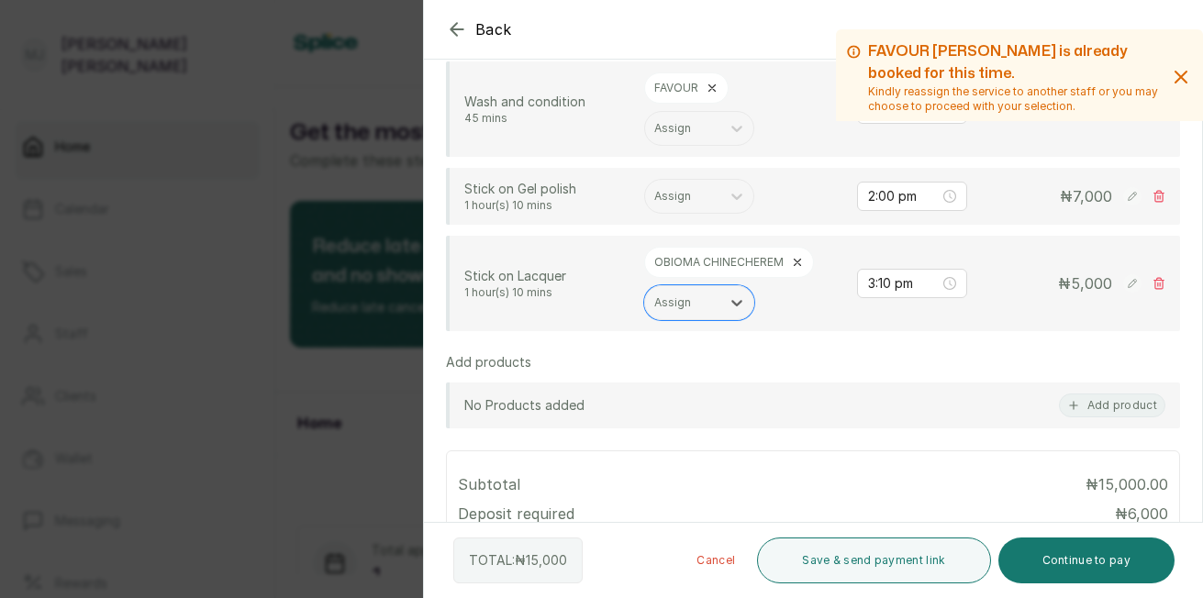
click at [712, 195] on div "Assign" at bounding box center [682, 196] width 75 height 24
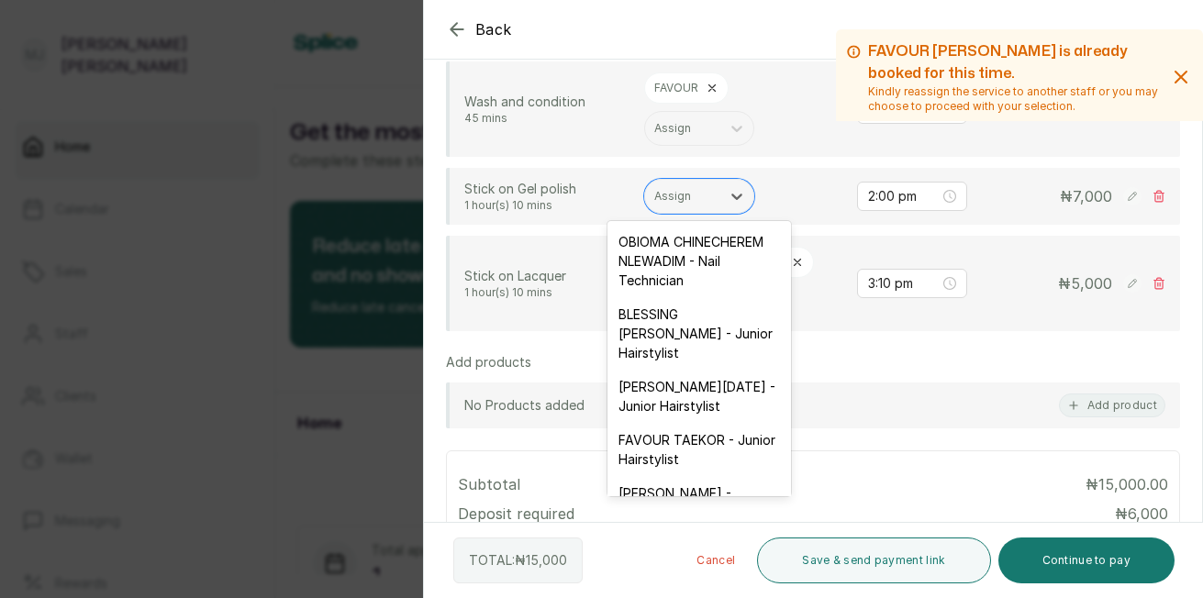
click at [680, 265] on div "OBIOMA CHINECHEREM NLEWADIM - Nail Technician" at bounding box center [700, 261] width 184 height 73
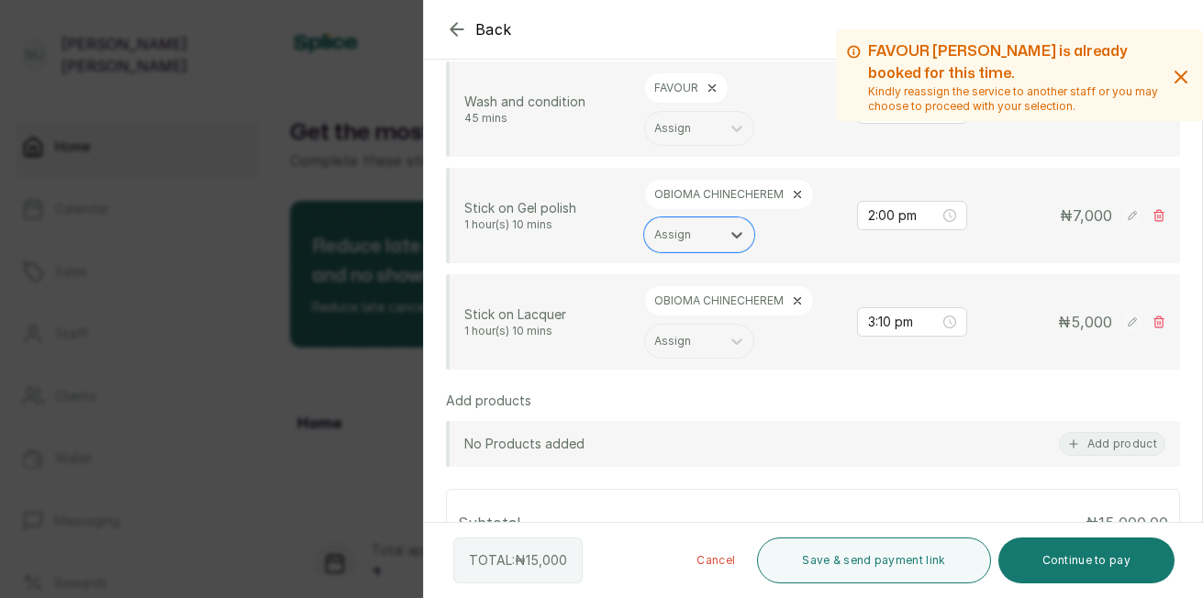
click at [1123, 330] on rect at bounding box center [1132, 322] width 18 height 18
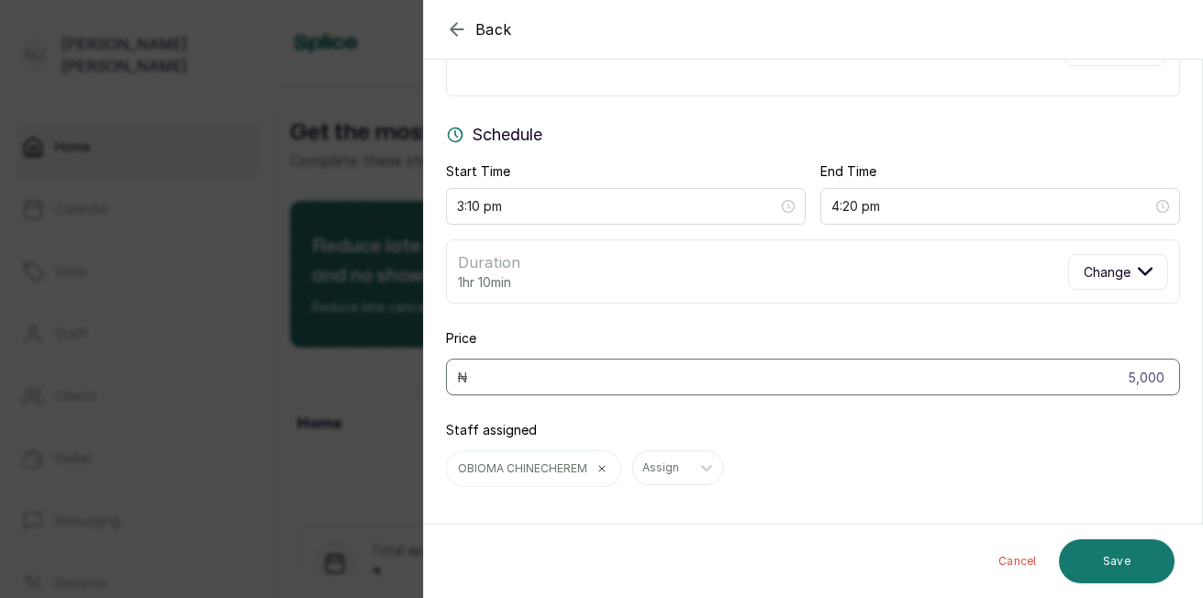
scroll to position [122, 0]
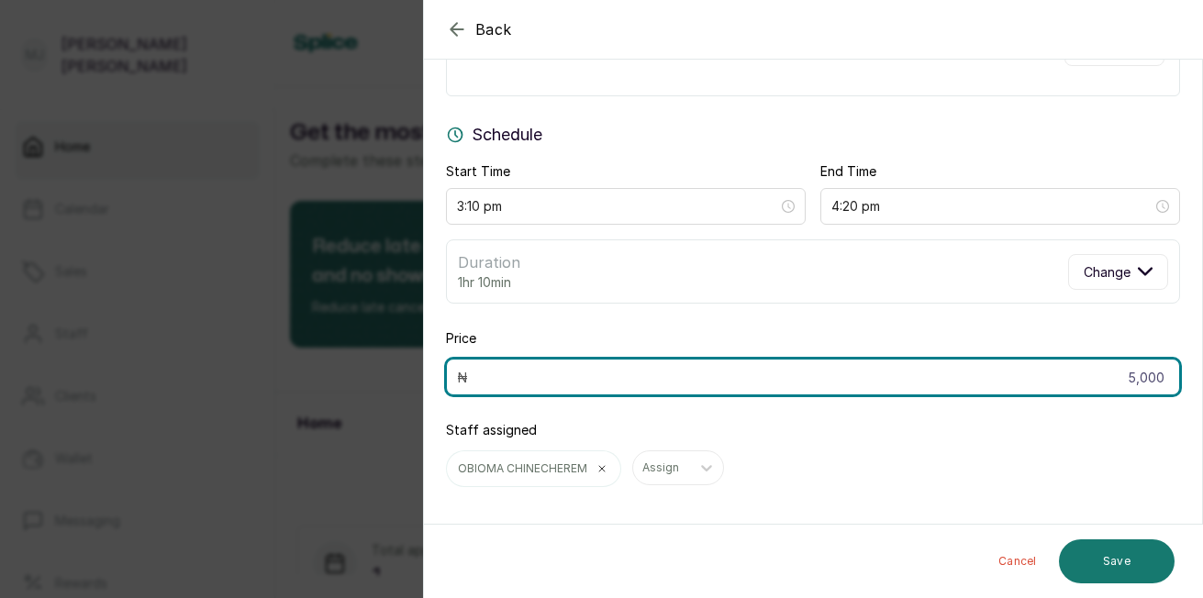
click at [1154, 375] on input "5,000" at bounding box center [813, 377] width 734 height 37
type input "5"
type input "4,000"
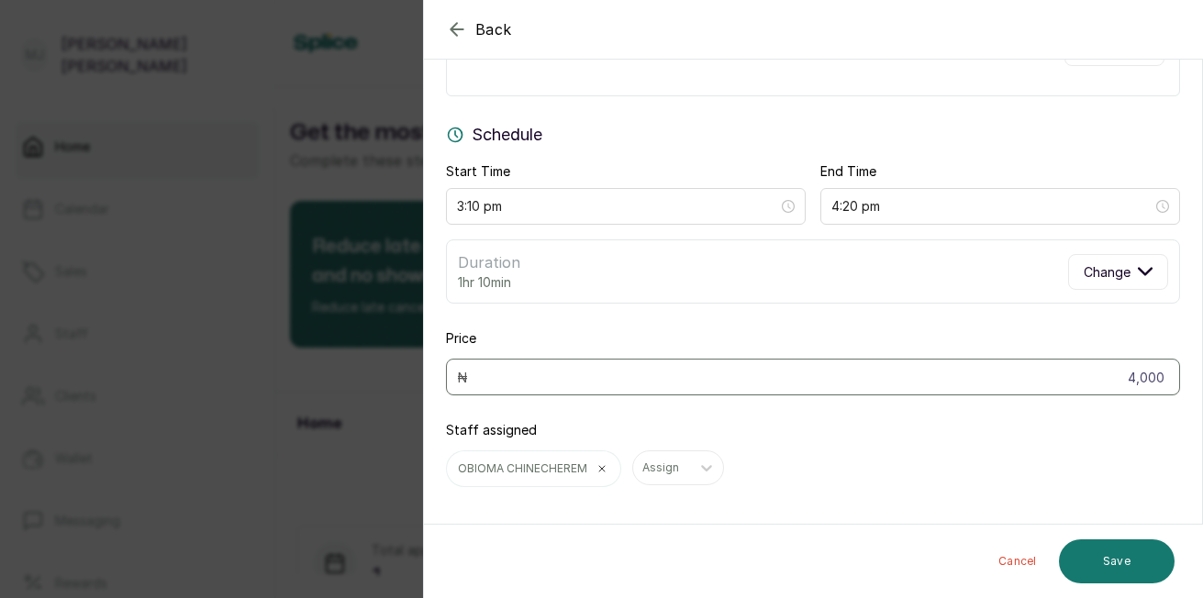
click at [1123, 564] on button "Save" at bounding box center [1117, 562] width 116 height 44
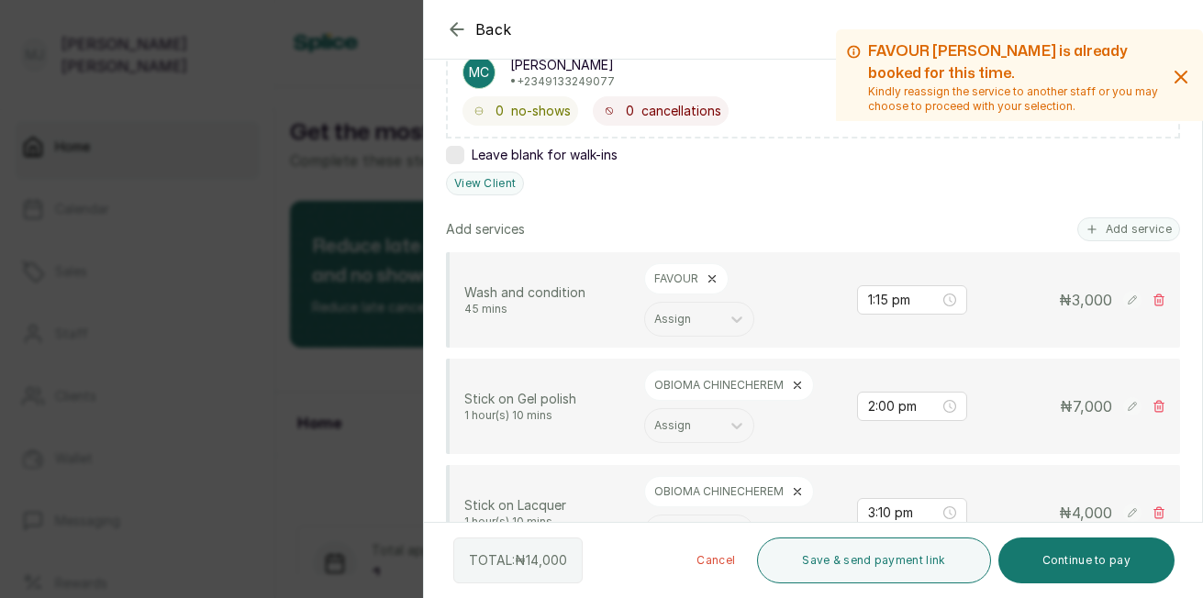
scroll to position [320, 0]
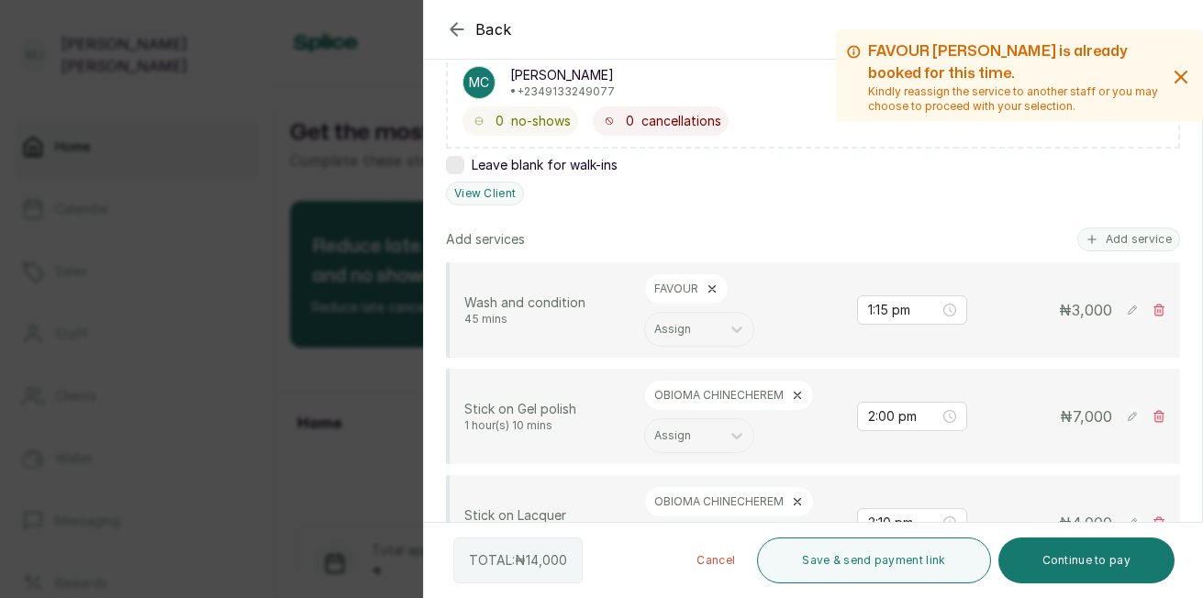
click at [1095, 239] on button "Add service" at bounding box center [1129, 240] width 103 height 24
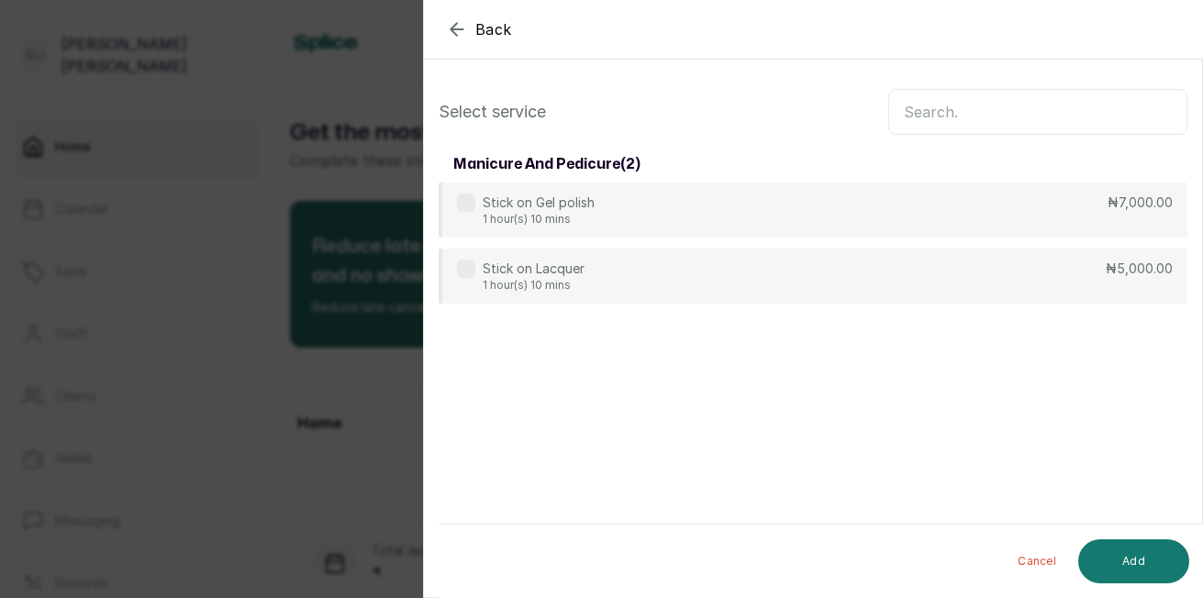
scroll to position [0, 0]
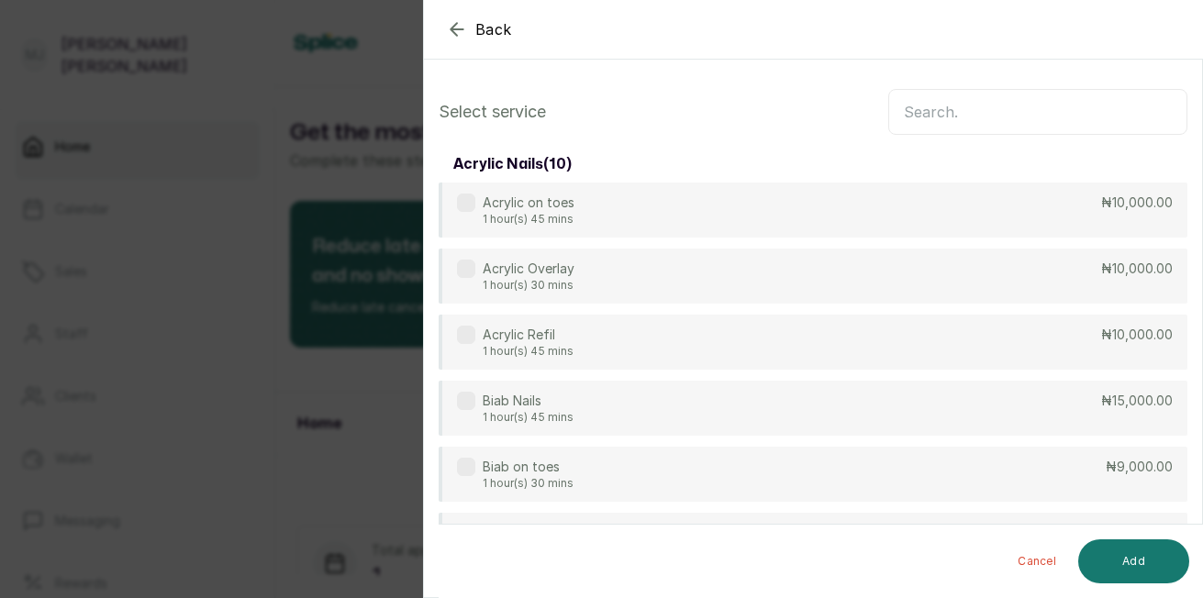
click at [987, 108] on input "text" at bounding box center [1037, 112] width 299 height 46
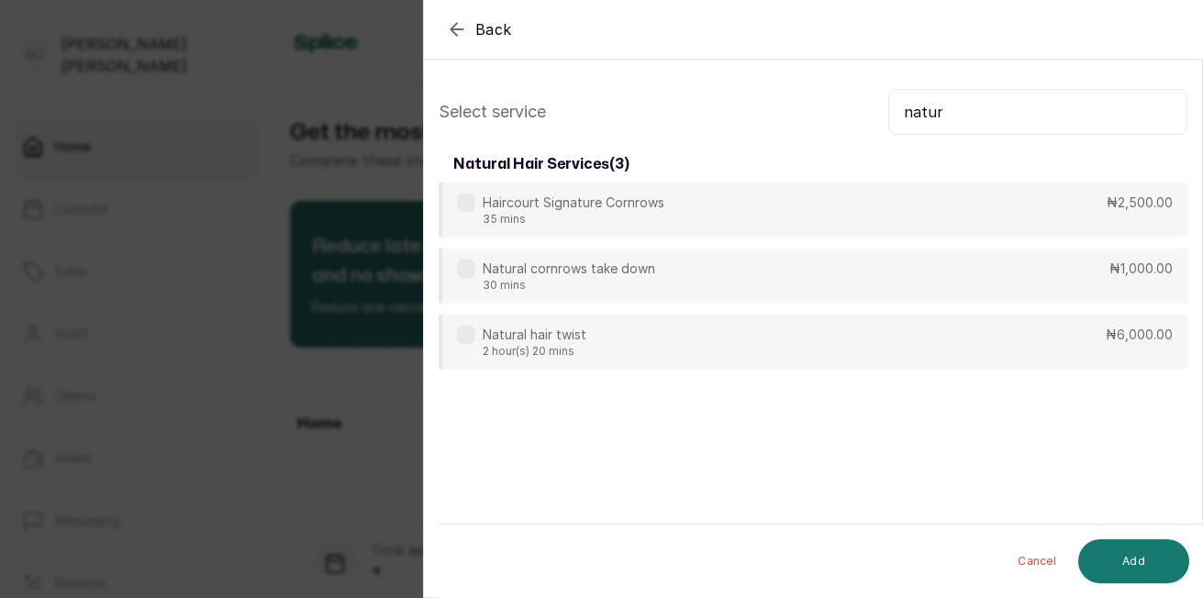
type input "natur"
click at [895, 349] on div "Natural hair twist 2 hour(s) 20 mins ₦6,000.00" at bounding box center [813, 342] width 749 height 55
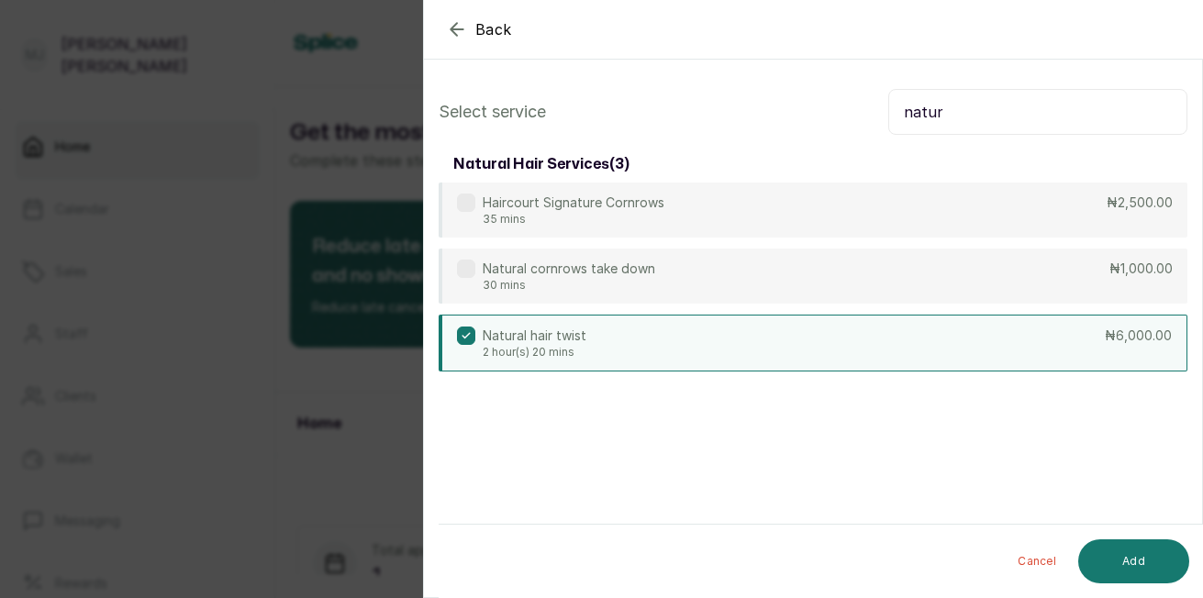
click at [1131, 559] on button "Add" at bounding box center [1133, 562] width 111 height 44
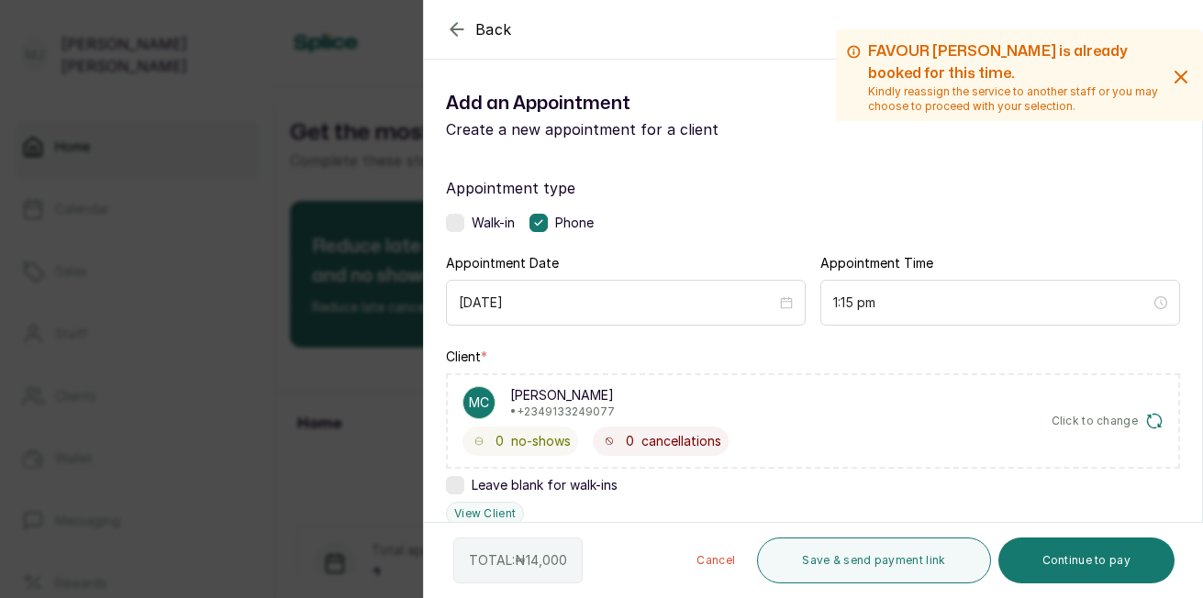
scroll to position [521, 0]
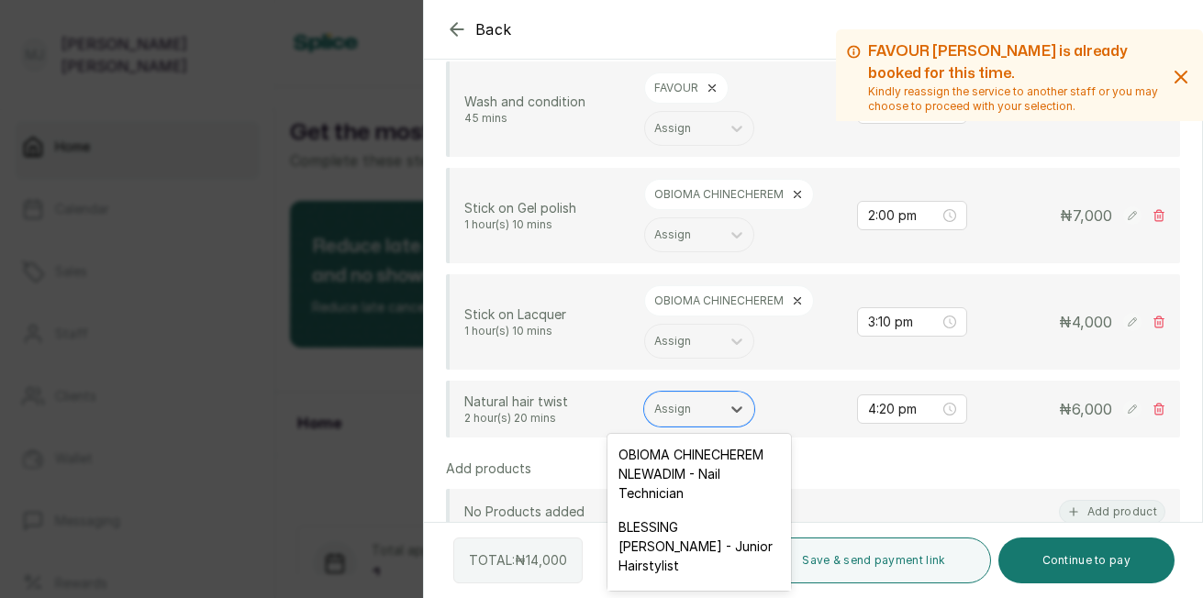
click at [689, 408] on div at bounding box center [682, 409] width 57 height 17
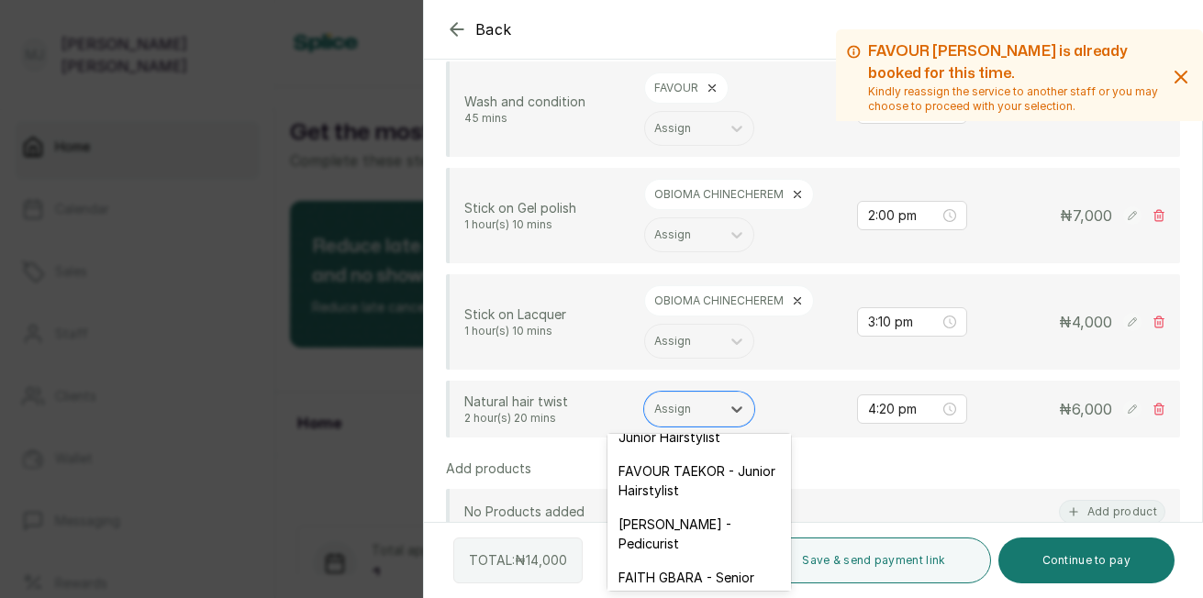
scroll to position [218, 0]
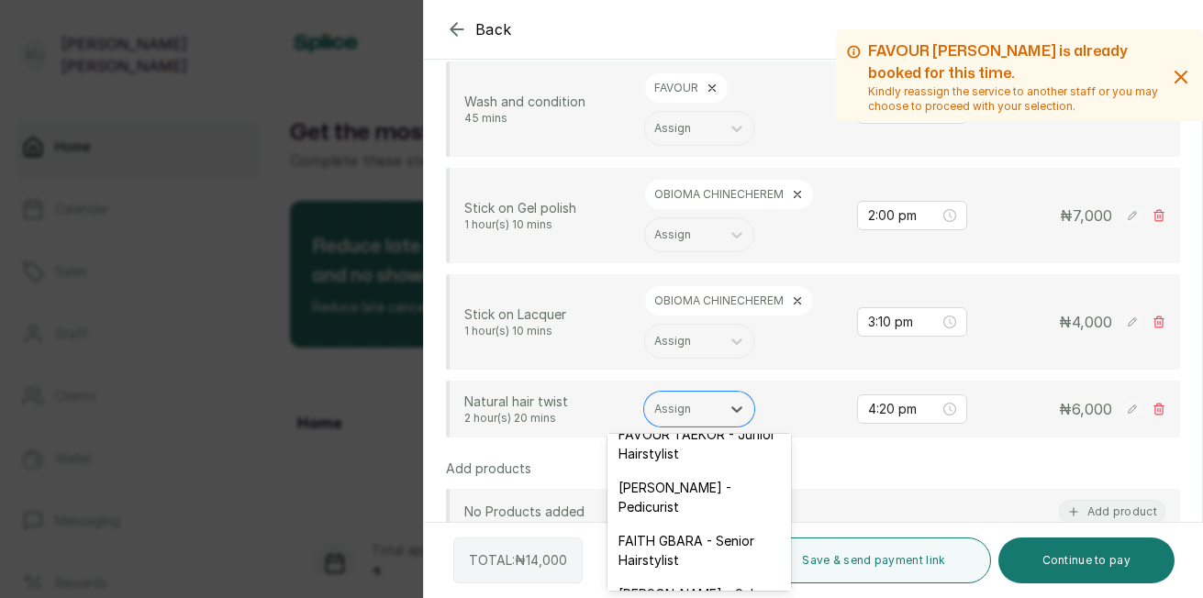
click at [710, 471] on div "FAVOUR TAEKOR - Junior Hairstylist" at bounding box center [700, 444] width 184 height 53
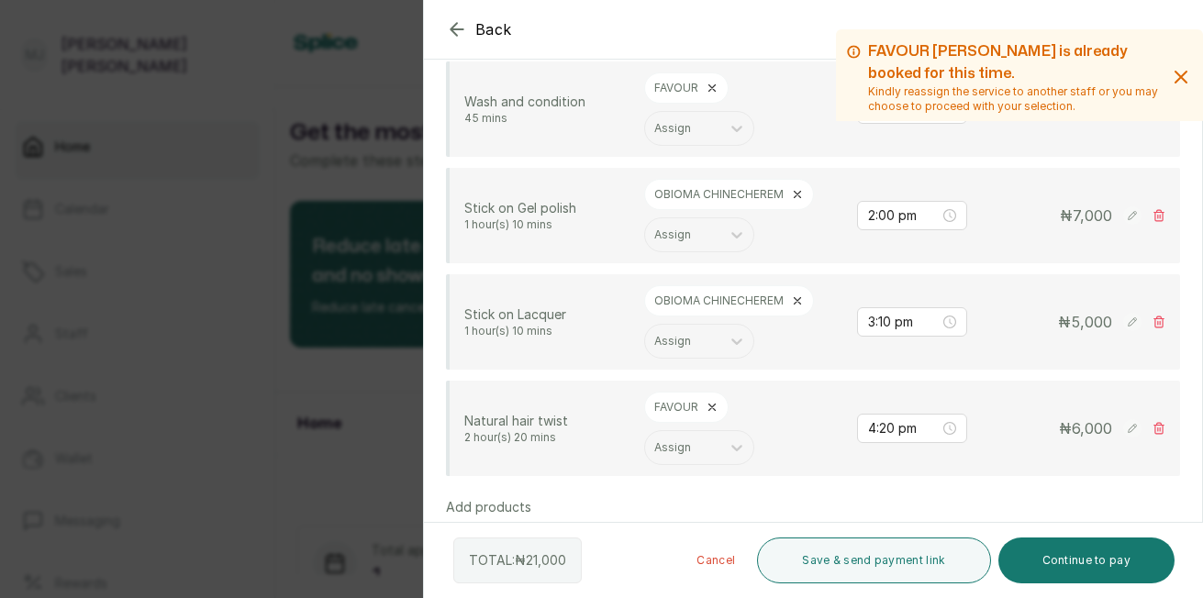
click at [1123, 330] on rect at bounding box center [1132, 322] width 18 height 18
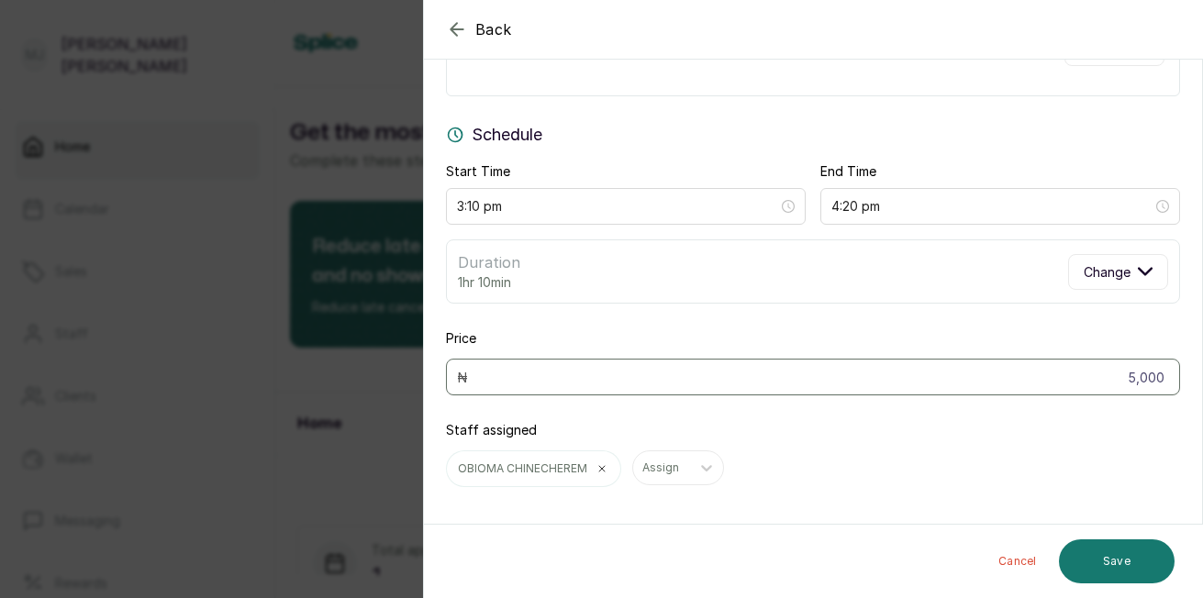
scroll to position [122, 0]
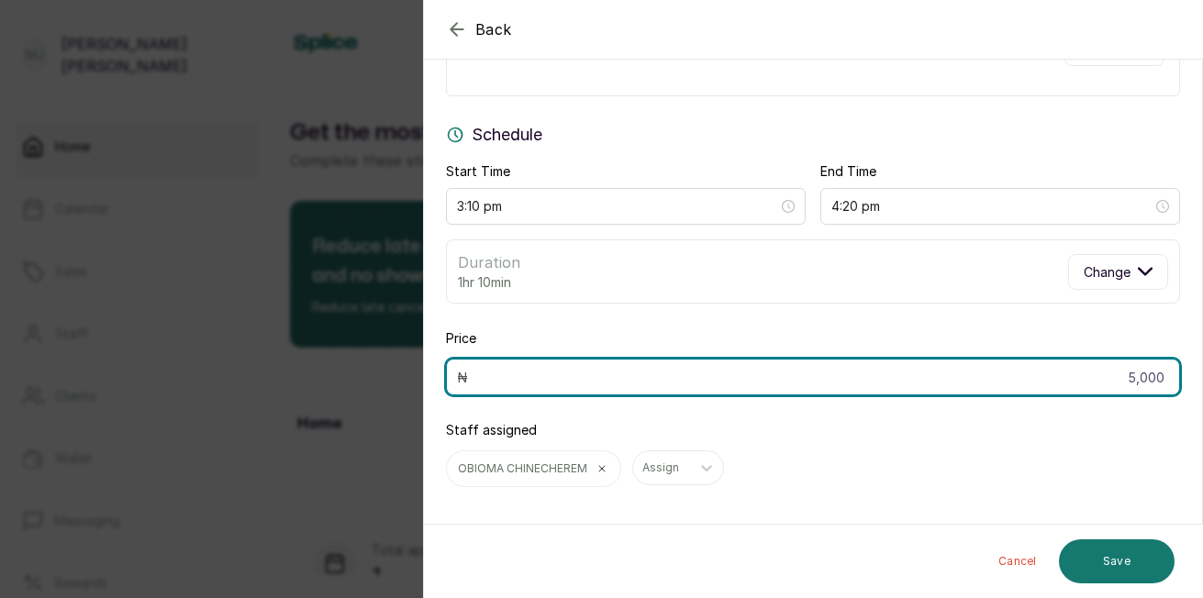
click at [1147, 374] on input "5,000" at bounding box center [813, 377] width 734 height 37
type input "5"
type input "4,000"
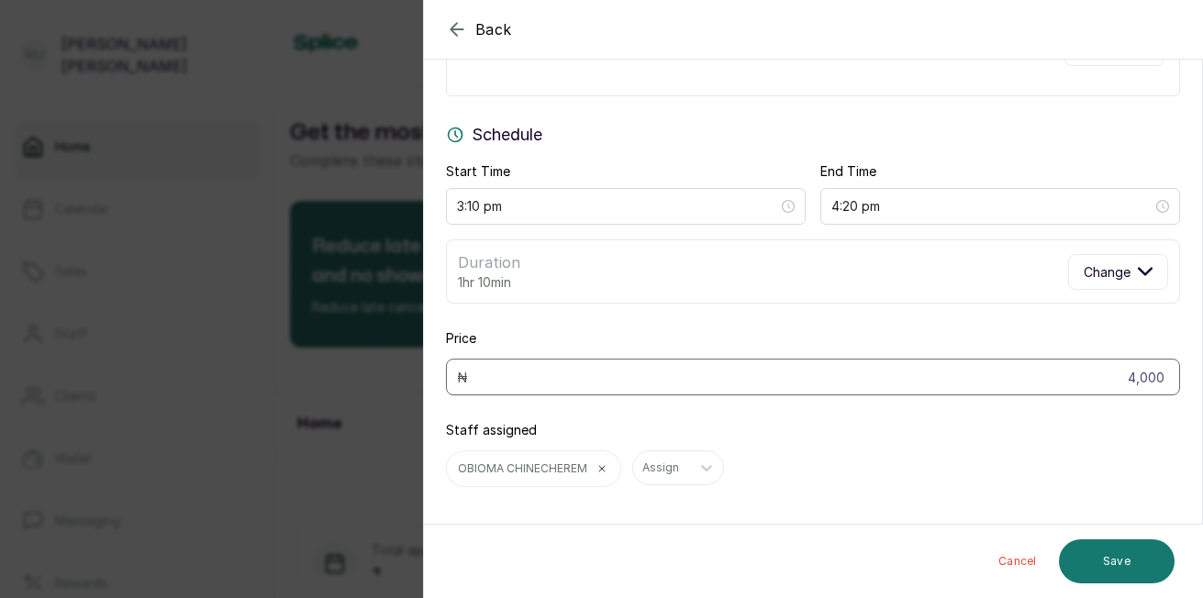
click at [1102, 570] on button "Save" at bounding box center [1117, 562] width 116 height 44
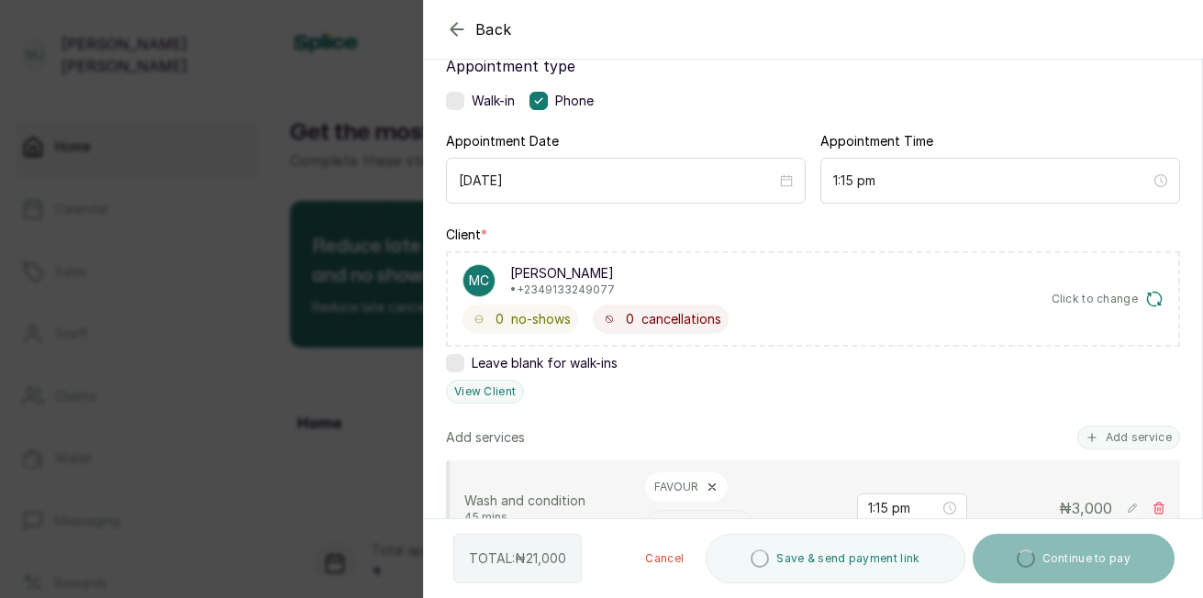
scroll to position [0, 0]
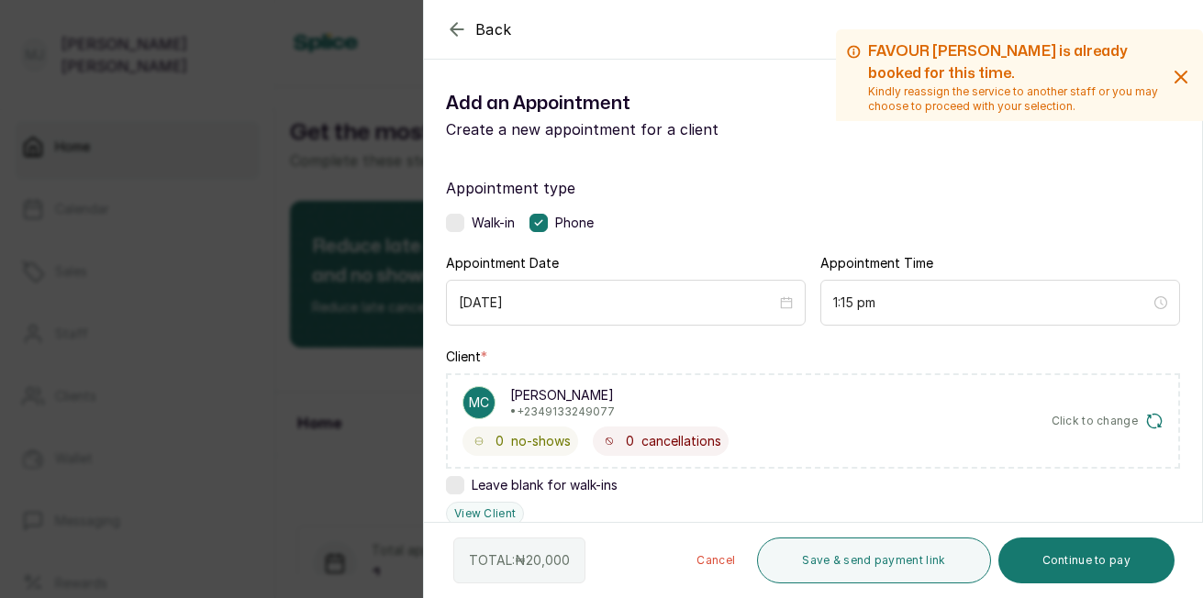
click at [1083, 564] on button "Continue to pay" at bounding box center [1087, 561] width 177 height 46
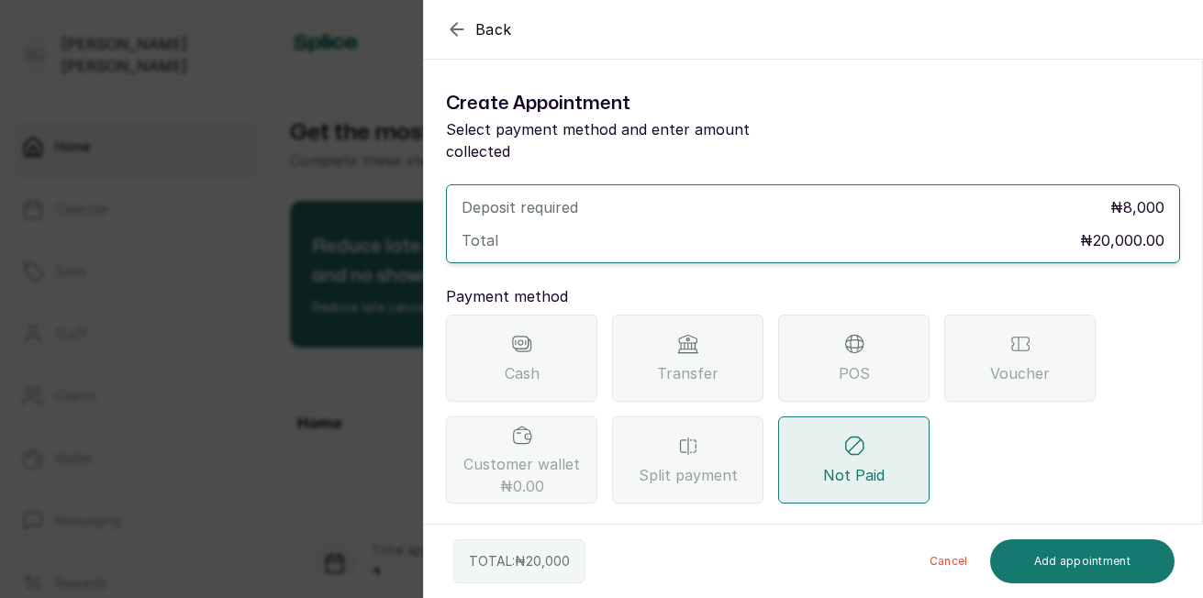
click at [693, 337] on div "Transfer" at bounding box center [687, 358] width 151 height 87
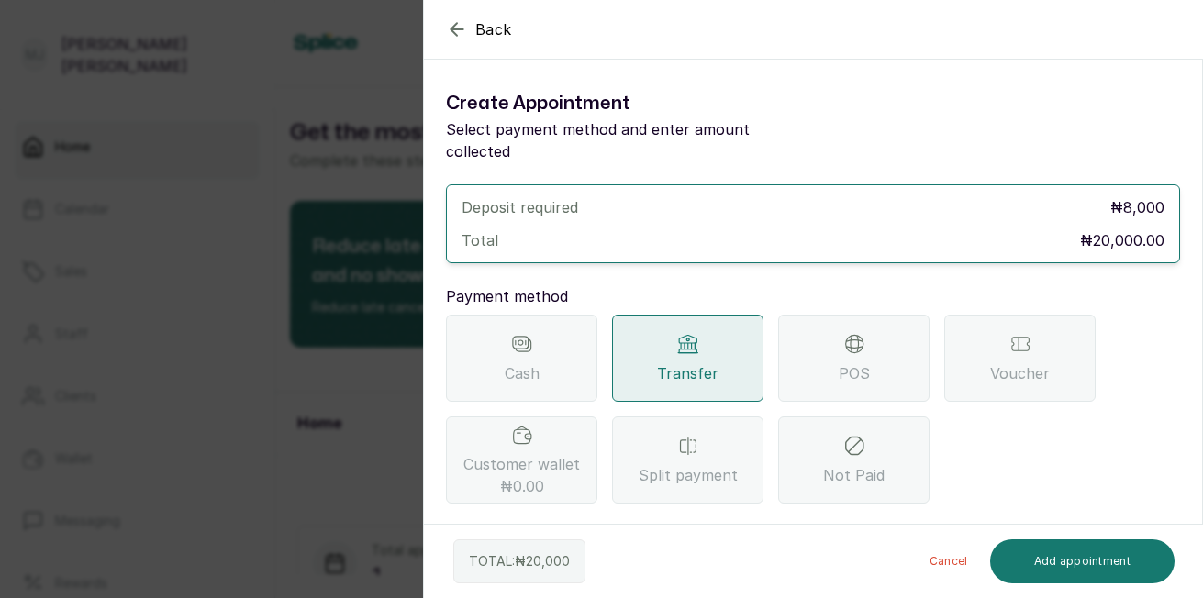
click at [1202, 427] on section "Back Add Appointment Create Appointment Select payment method and enter amount …" at bounding box center [813, 299] width 780 height 598
click at [1185, 428] on div "Create Appointment Select payment method and enter amount collected Deposit req…" at bounding box center [813, 512] width 778 height 876
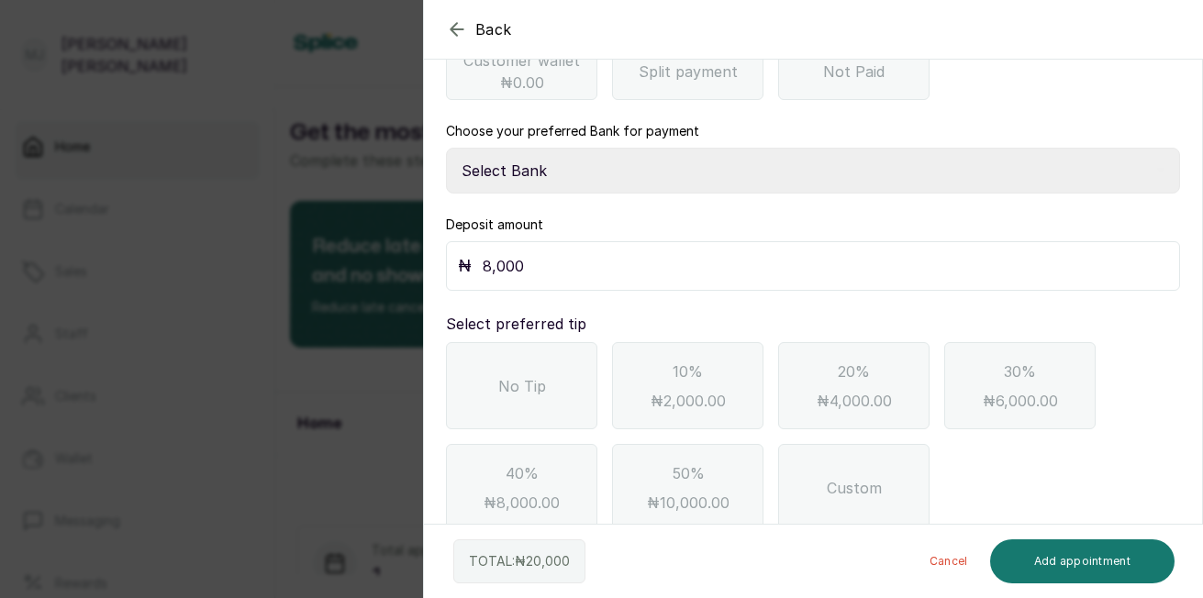
click at [657, 148] on select "Select Bank THE HAIR COURT Zenith Bank THE HAIR COURT Guaranty Trust Bank" at bounding box center [813, 171] width 734 height 46
select select "8093f8fd-914a-4246-9da3-7ae1719cd41e"
click at [446, 148] on select "Select Bank THE HAIR COURT Zenith Bank THE HAIR COURT Guaranty Trust Bank" at bounding box center [813, 171] width 734 height 46
click at [589, 254] on input "8,000" at bounding box center [826, 266] width 686 height 26
type input "8"
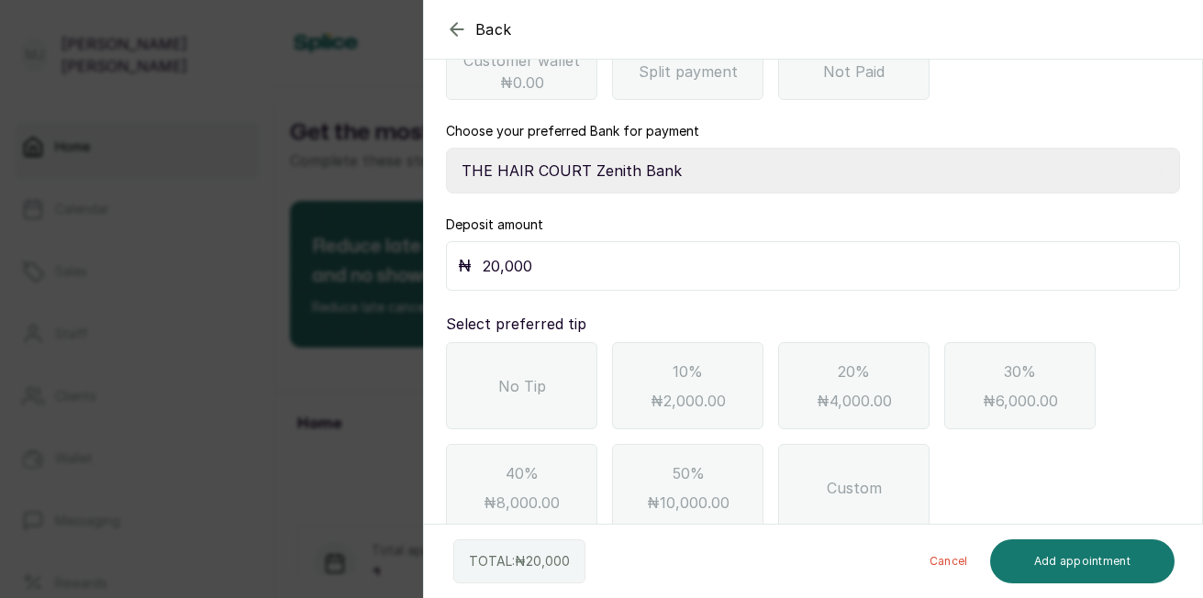
type input "20,000"
click at [1058, 570] on button "Add appointment" at bounding box center [1082, 562] width 185 height 44
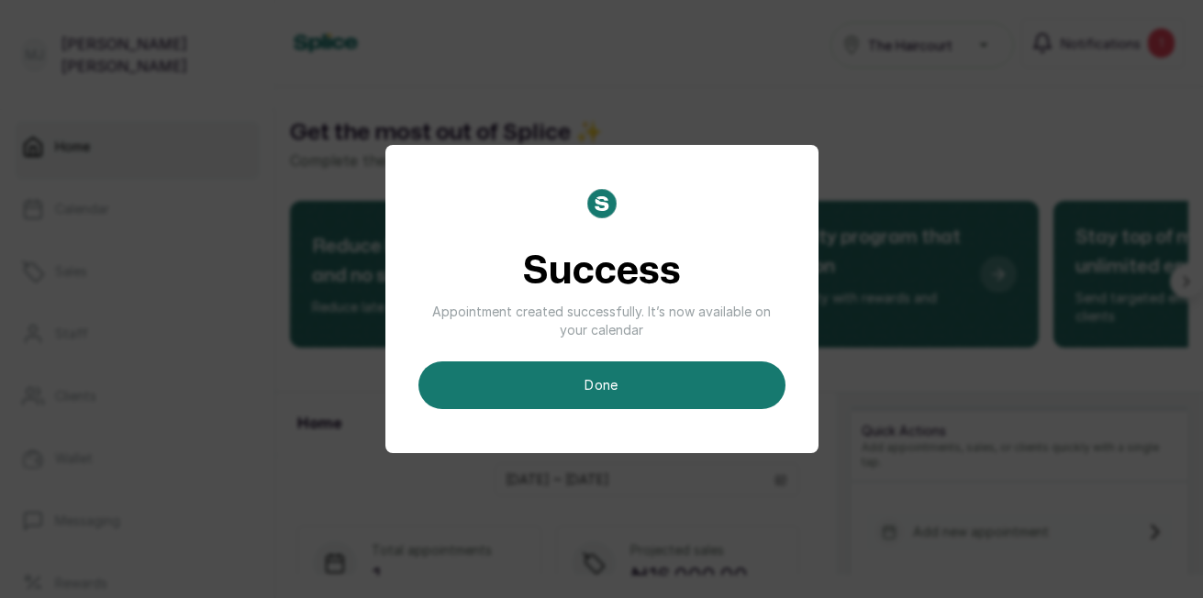
click at [662, 401] on button "done" at bounding box center [602, 386] width 367 height 48
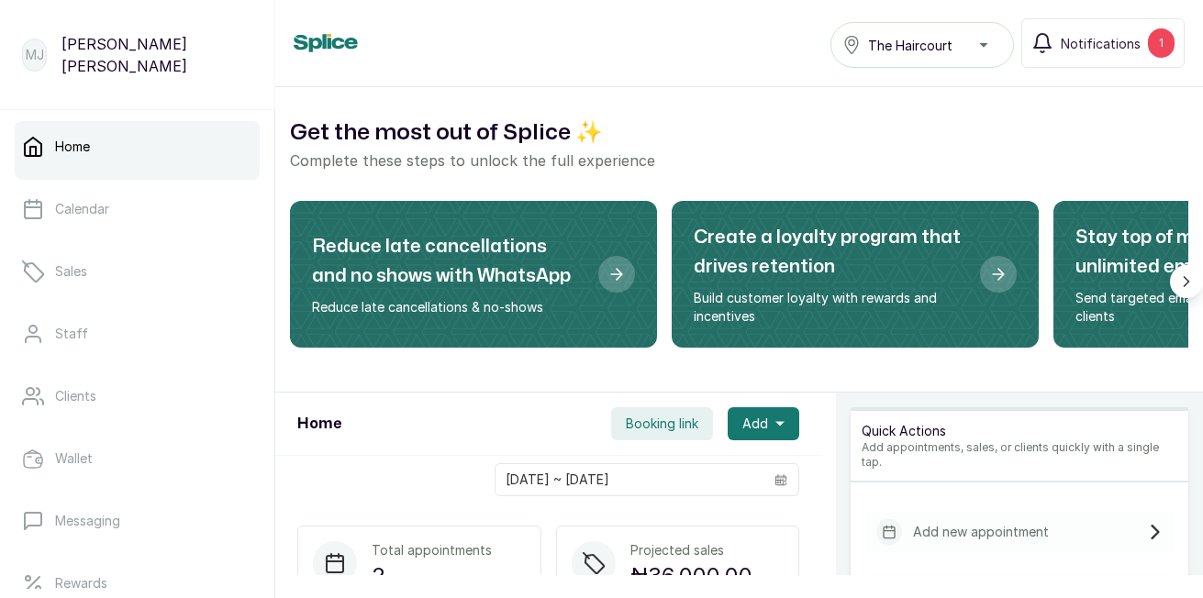
click at [764, 430] on button "Add" at bounding box center [764, 424] width 72 height 33
click at [683, 474] on span "New Appointment" at bounding box center [697, 474] width 176 height 22
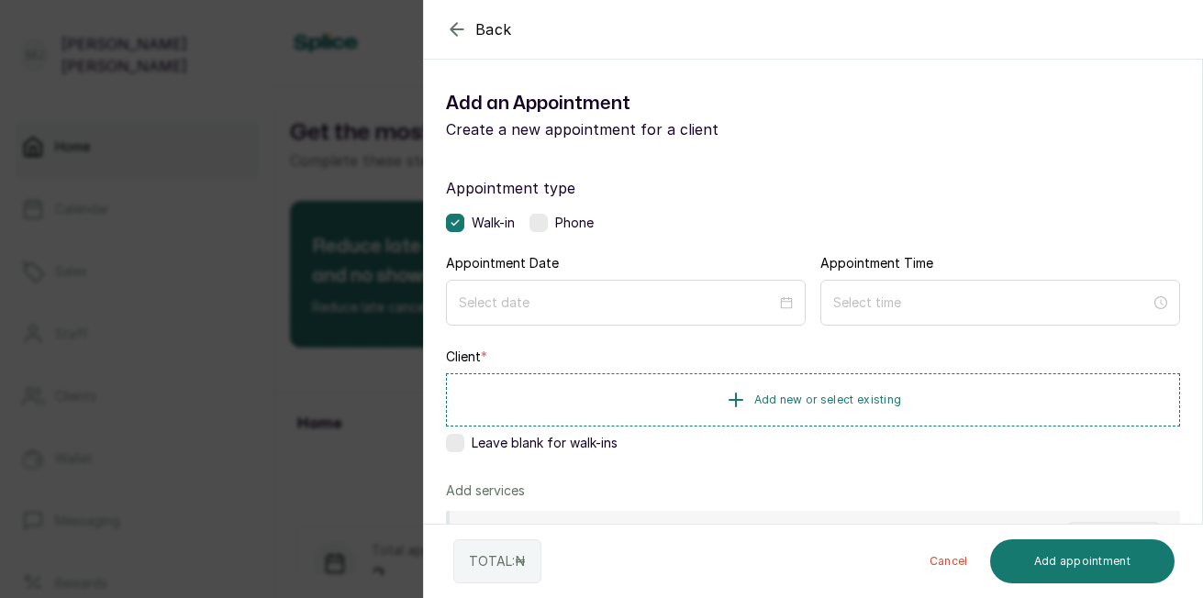
click at [538, 229] on label at bounding box center [539, 223] width 18 height 18
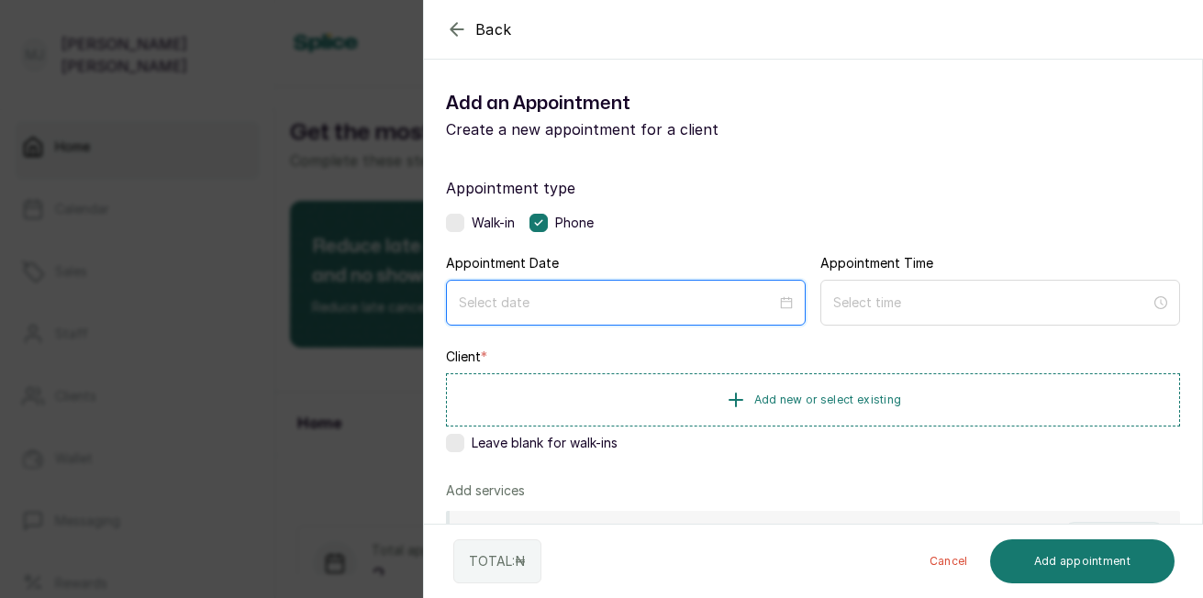
click at [583, 298] on input at bounding box center [618, 303] width 318 height 20
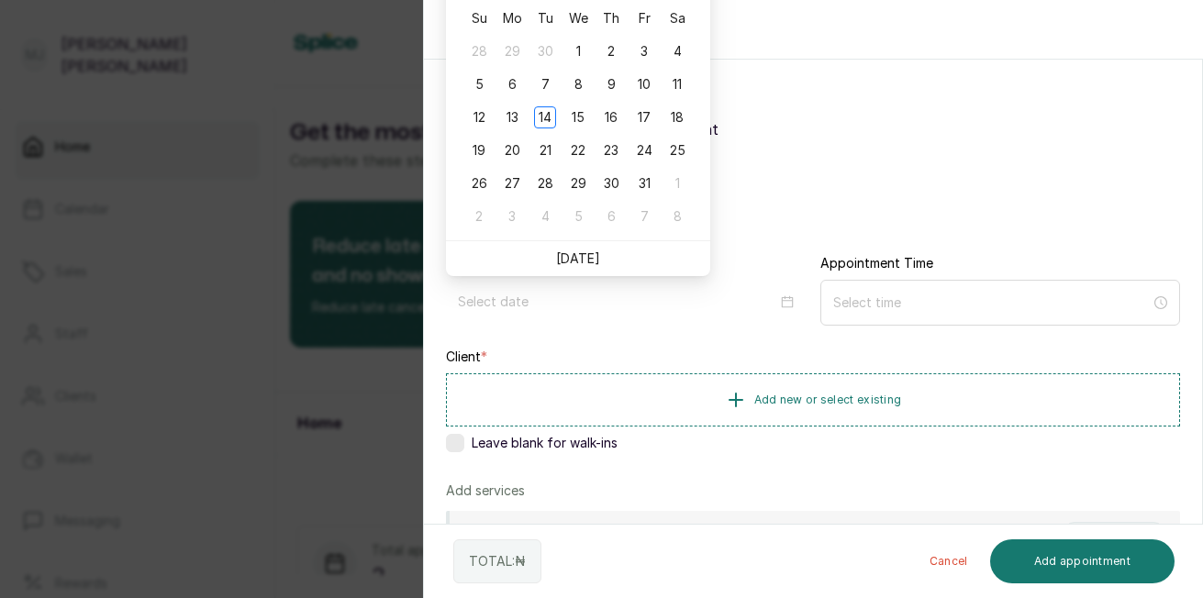
click at [581, 262] on link "[DATE]" at bounding box center [578, 259] width 44 height 16
type input "[DATE]"
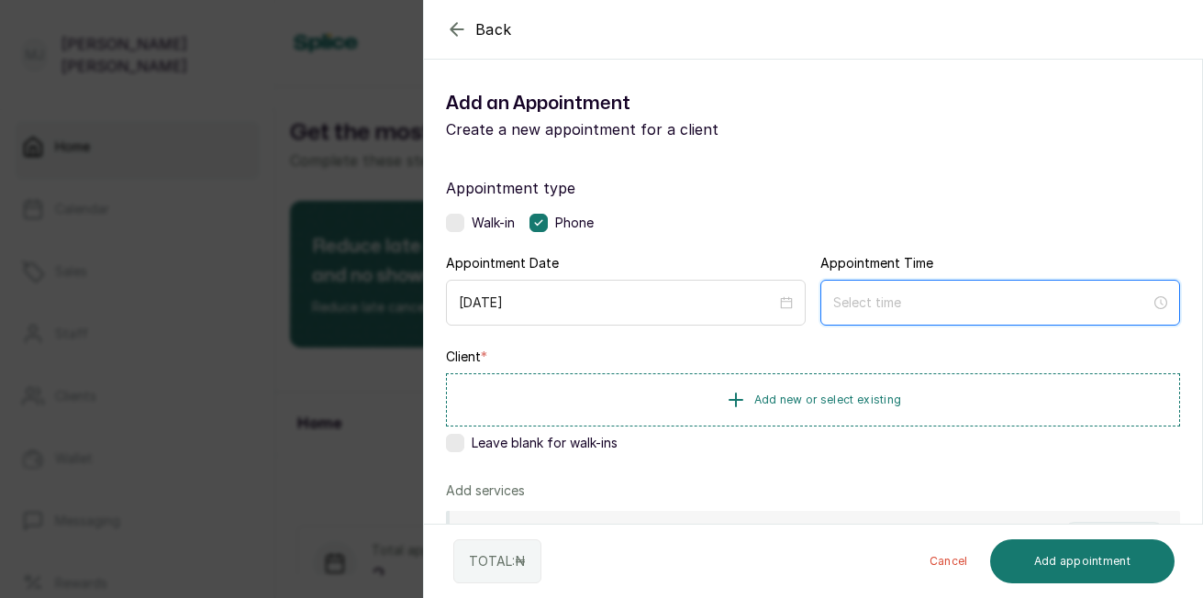
click at [853, 303] on input at bounding box center [992, 303] width 318 height 20
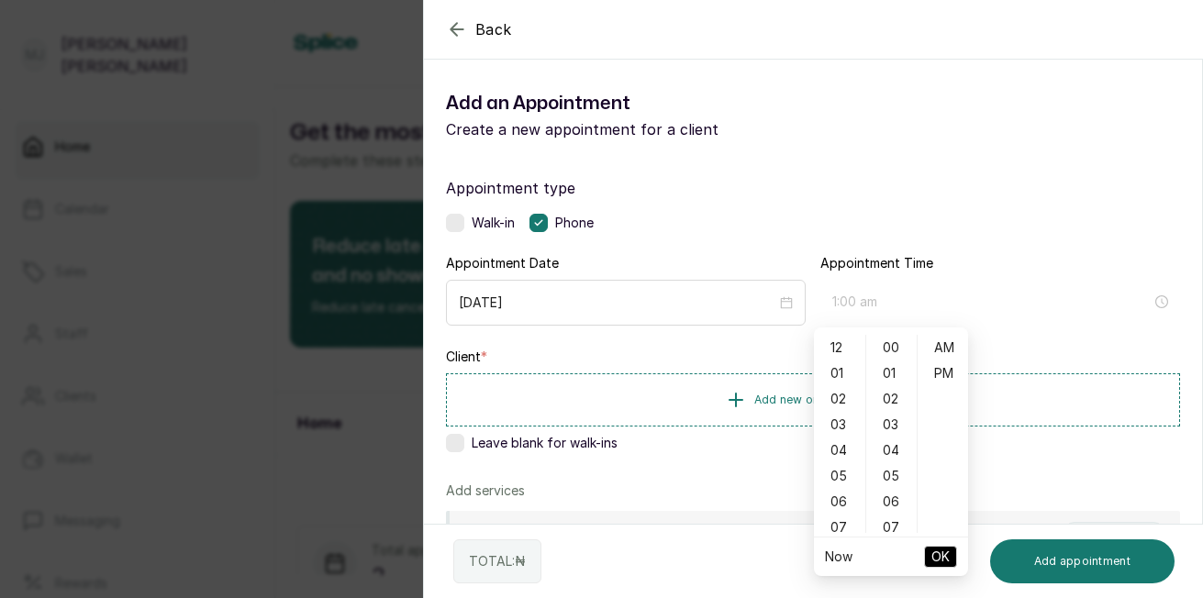
click at [840, 375] on div "01" at bounding box center [840, 374] width 44 height 26
click at [897, 522] on div "07" at bounding box center [892, 528] width 44 height 26
type input "1:07 pm"
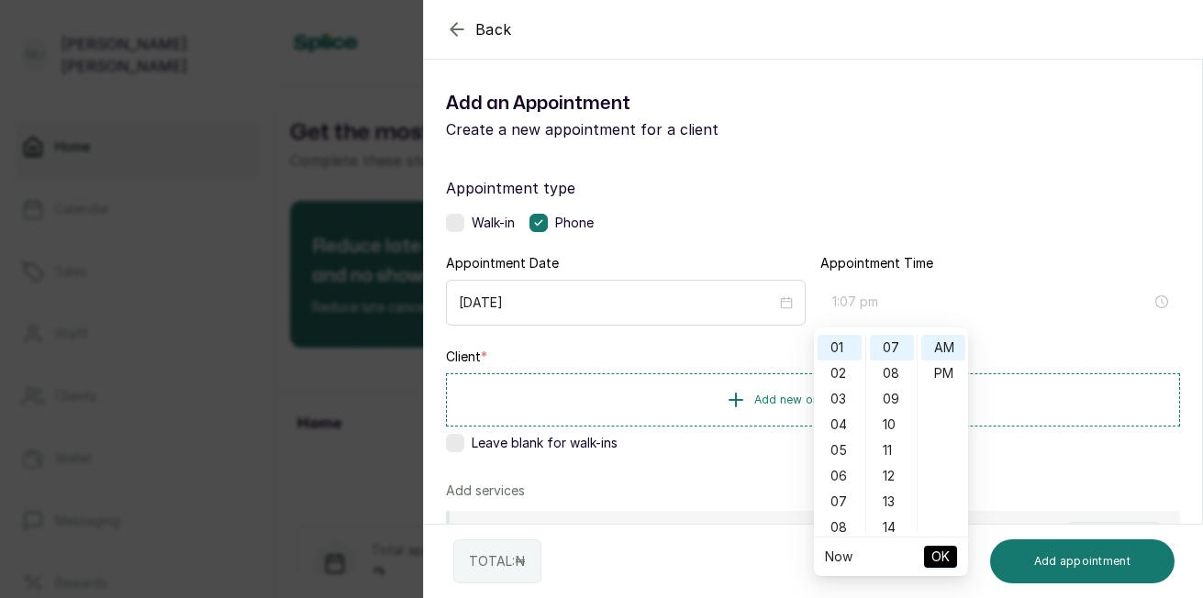
click at [945, 372] on div "PM" at bounding box center [944, 374] width 44 height 26
click at [941, 554] on span "OK" at bounding box center [941, 557] width 18 height 35
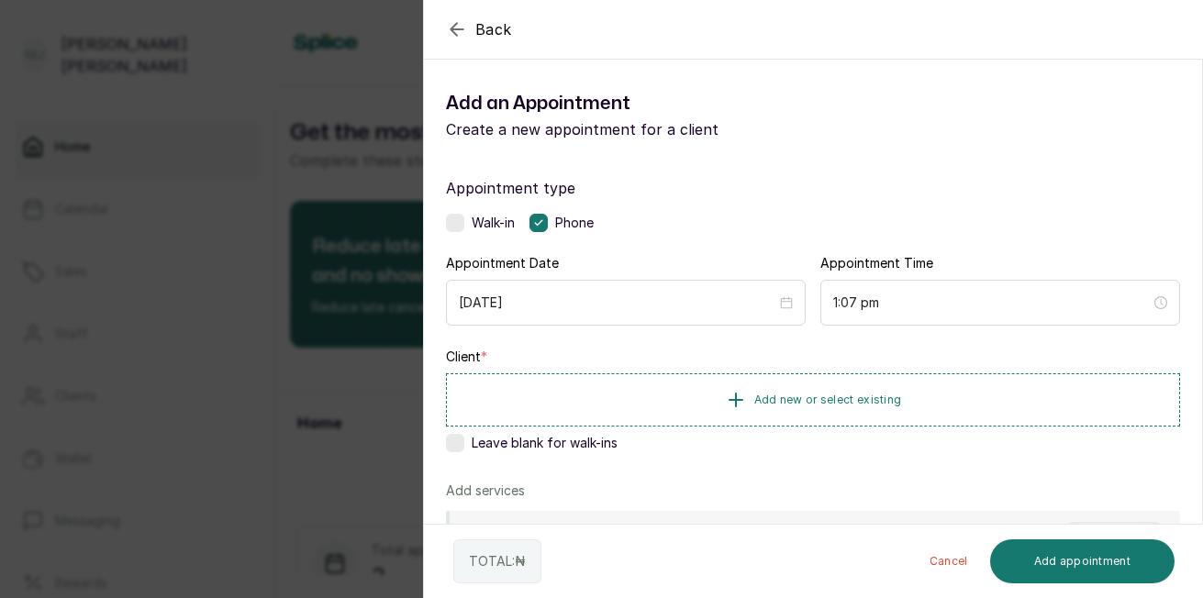
click at [863, 399] on span "Add new or select existing" at bounding box center [828, 400] width 148 height 15
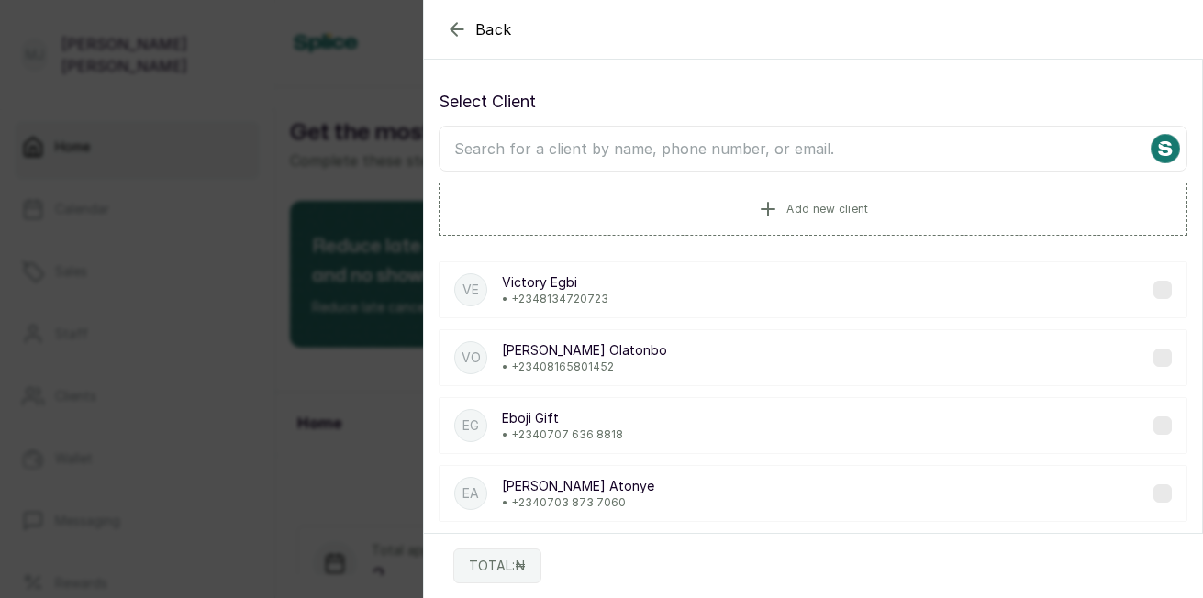
click at [625, 203] on button "Add new client" at bounding box center [813, 209] width 749 height 53
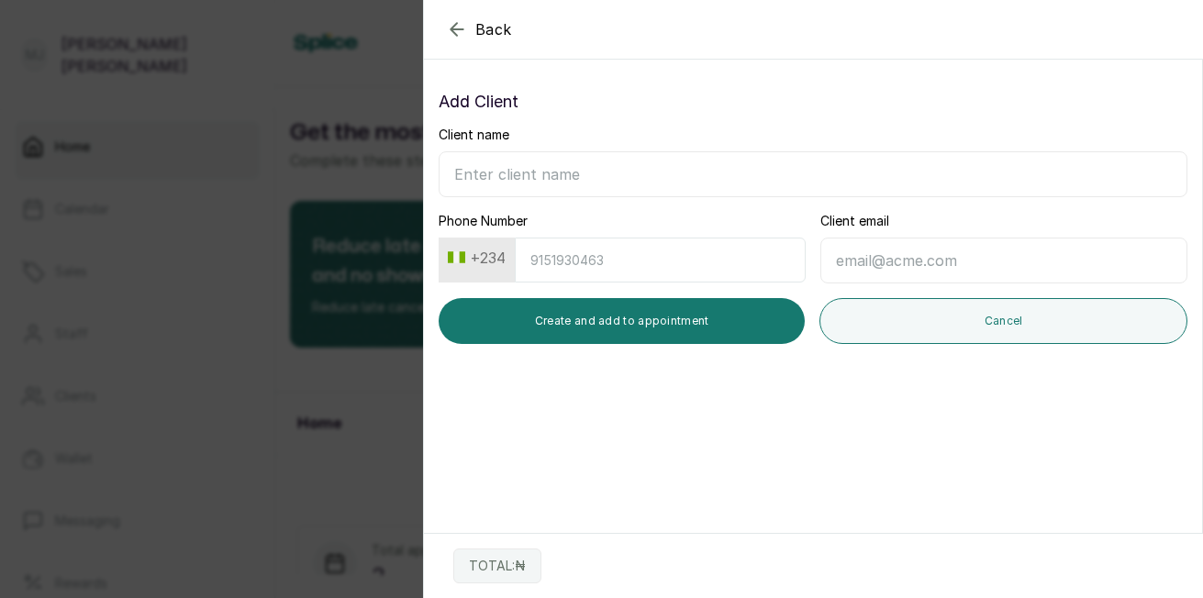
click at [549, 177] on input "Client name" at bounding box center [813, 174] width 749 height 46
type input "[PERSON_NAME]"
click at [548, 279] on input "Phone Number" at bounding box center [660, 260] width 291 height 45
type input "8135779029"
click at [571, 327] on button "Create and add to appointment" at bounding box center [622, 321] width 366 height 46
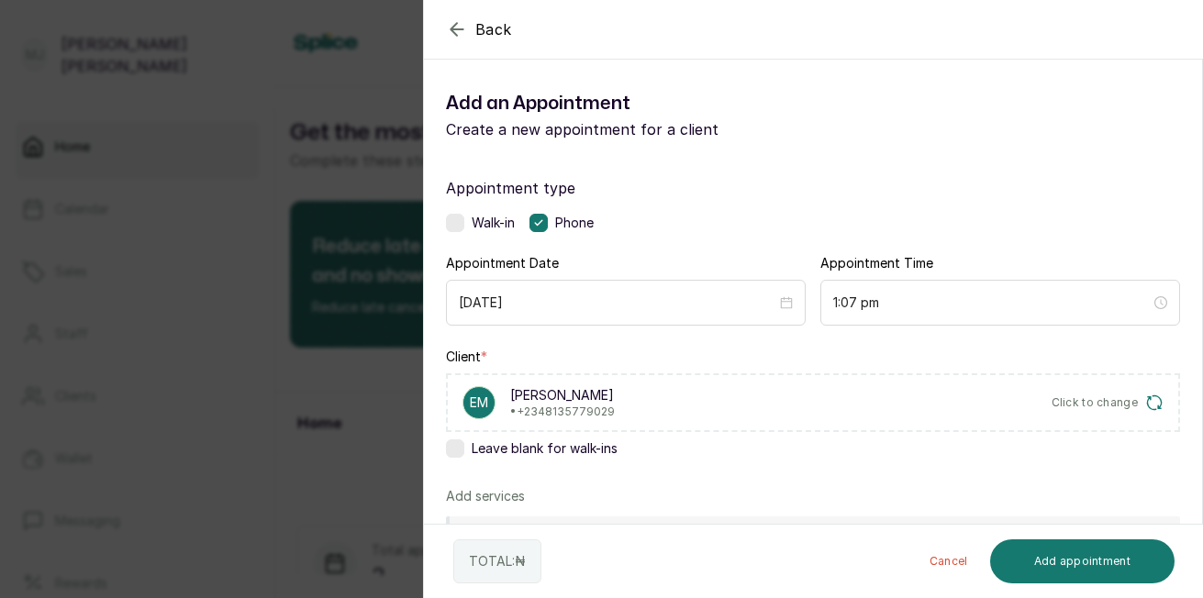
scroll to position [380, 0]
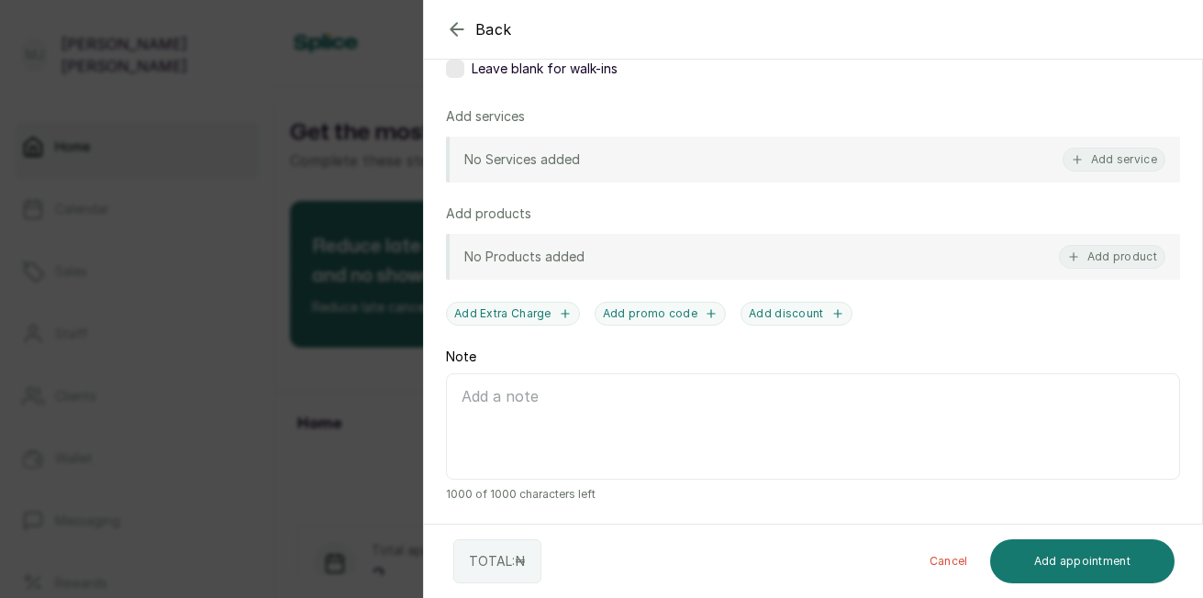
click at [1127, 157] on button "Add service" at bounding box center [1114, 160] width 103 height 24
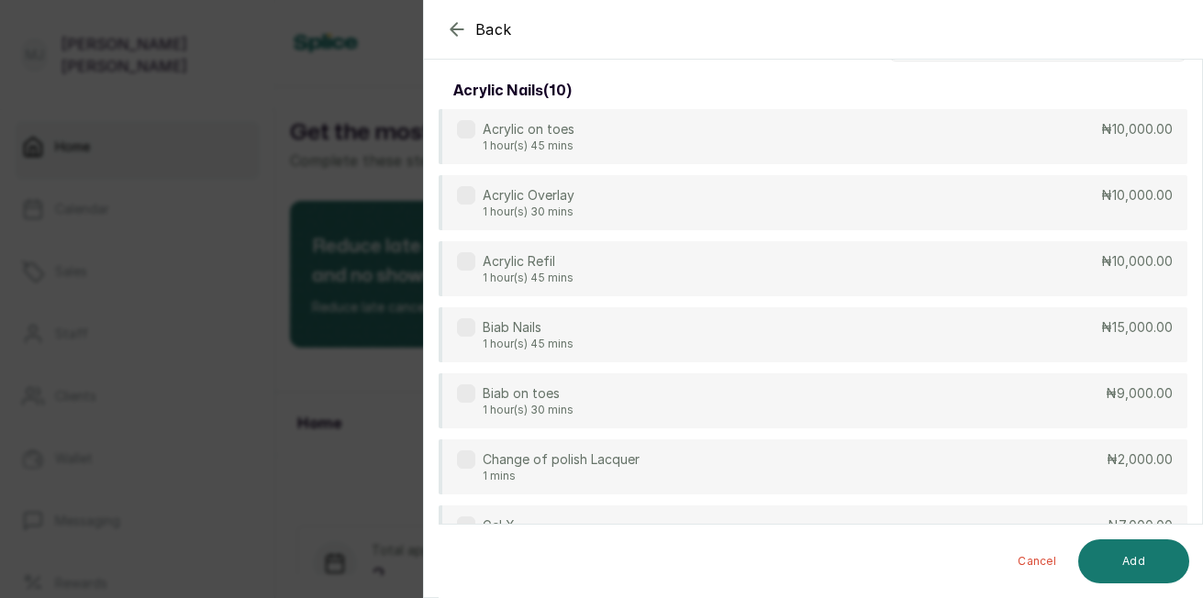
scroll to position [0, 0]
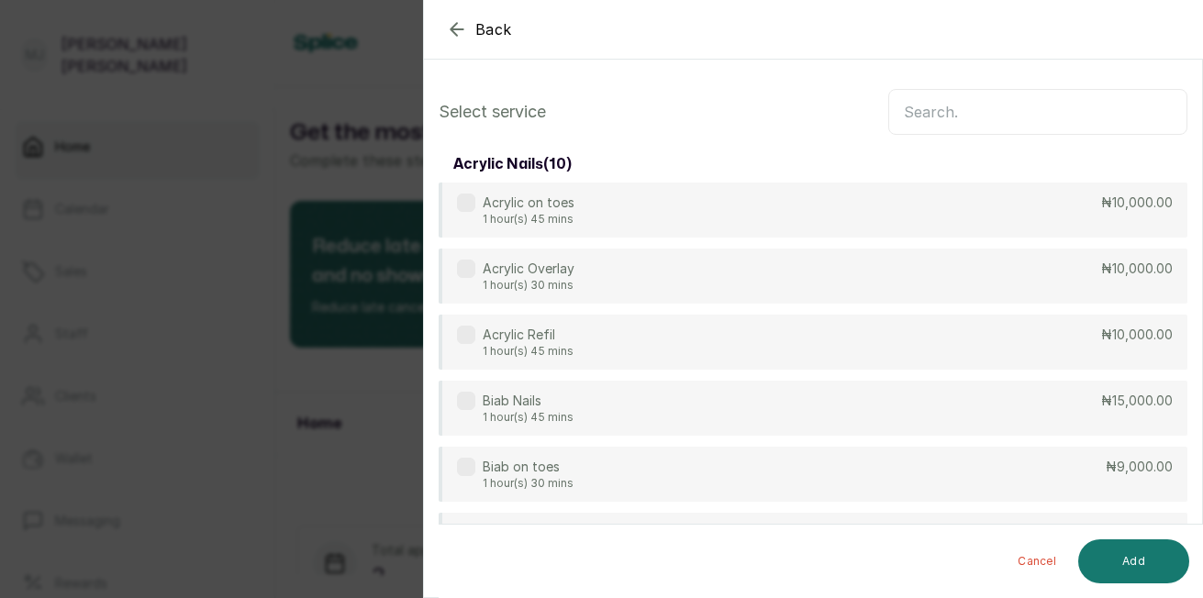
click at [1034, 113] on input "text" at bounding box center [1037, 112] width 299 height 46
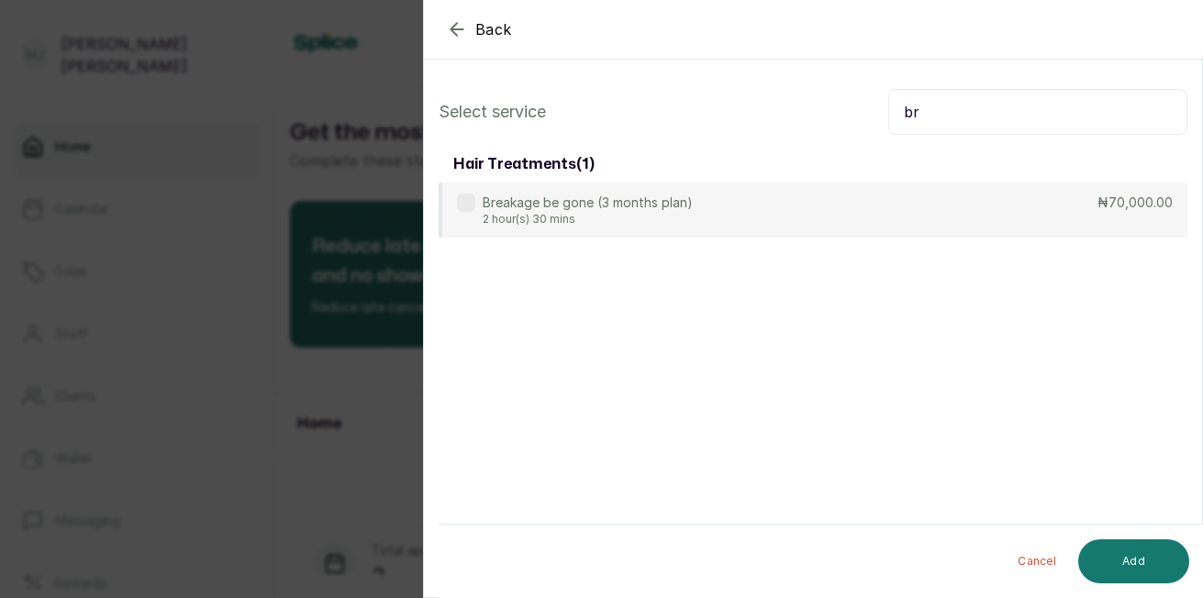
type input "b"
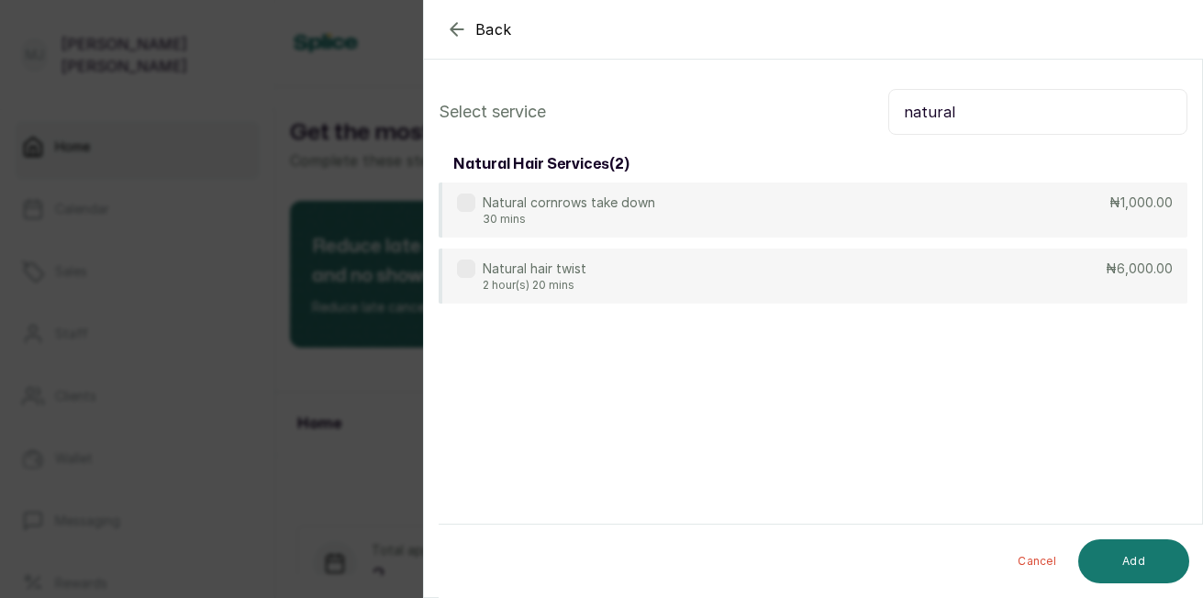
type input "natural"
click at [851, 215] on div "Natural cornrows take down 30 mins ₦1,000.00" at bounding box center [813, 210] width 749 height 55
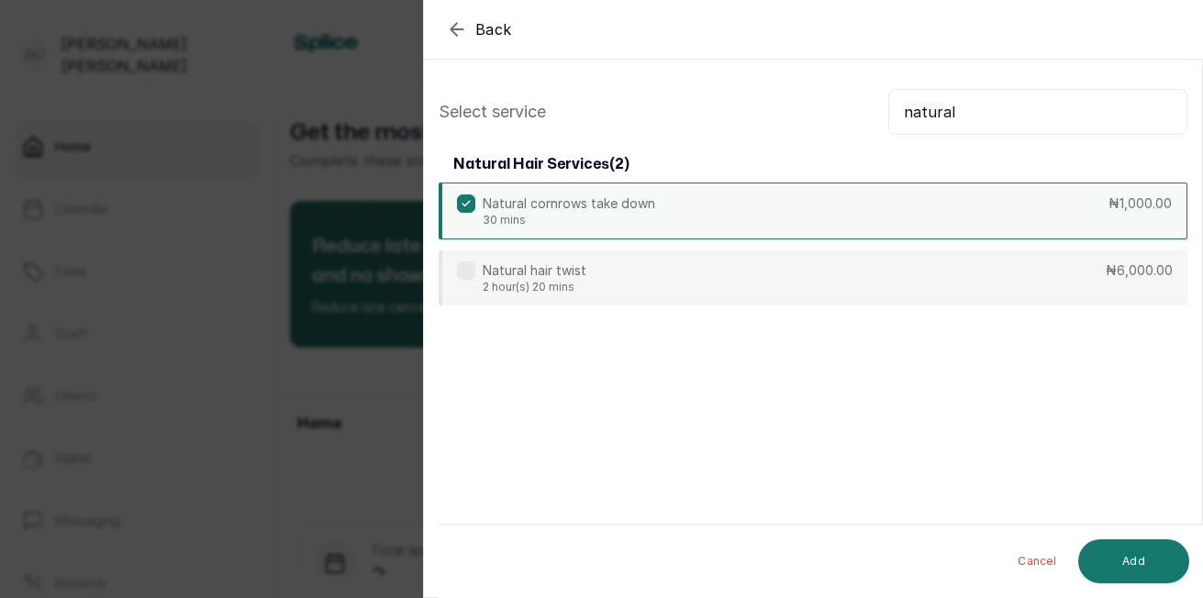
click at [1117, 553] on button "Add" at bounding box center [1133, 562] width 111 height 44
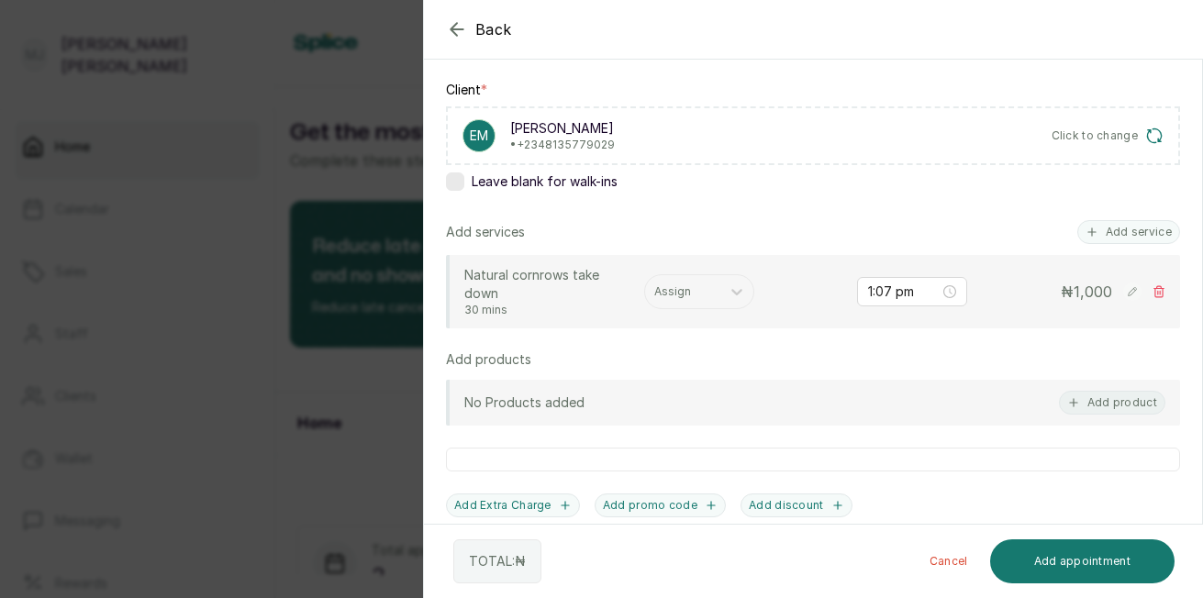
scroll to position [269, 0]
click at [1124, 235] on button "Add service" at bounding box center [1129, 230] width 103 height 24
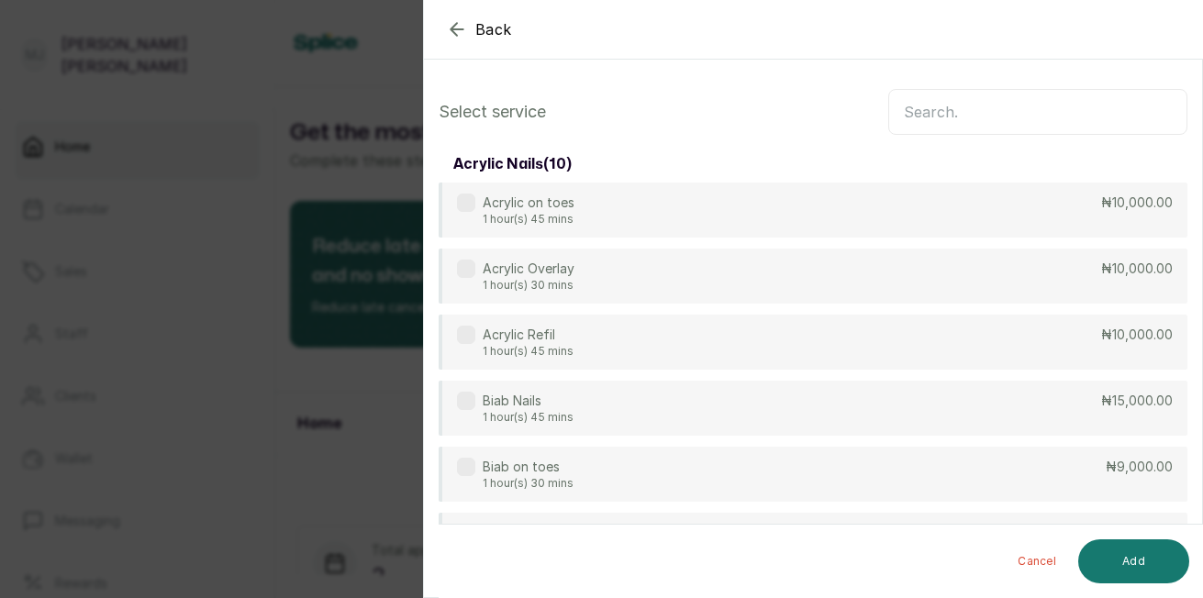
click at [1036, 114] on input "text" at bounding box center [1037, 112] width 299 height 46
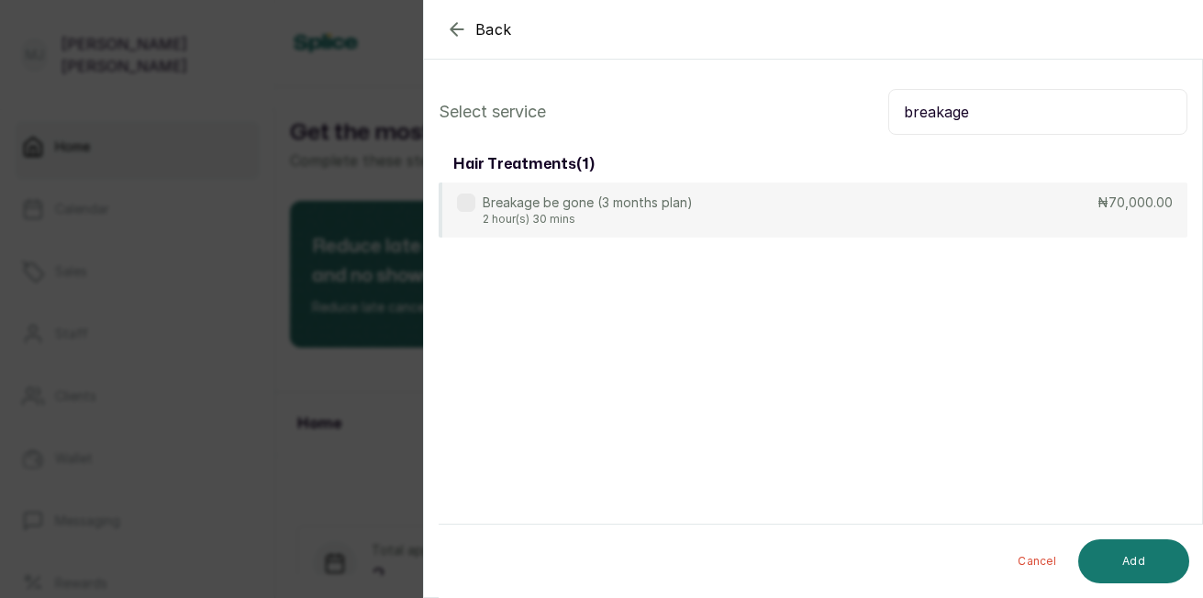
click at [1052, 202] on div "Breakage be gone (3 months plan) 2 hour(s) 30 mins ₦70,000.00" at bounding box center [813, 210] width 749 height 55
drag, startPoint x: 1052, startPoint y: 202, endPoint x: 981, endPoint y: 117, distance: 110.1
click at [981, 117] on input "breakage" at bounding box center [1037, 112] width 299 height 46
type input "b"
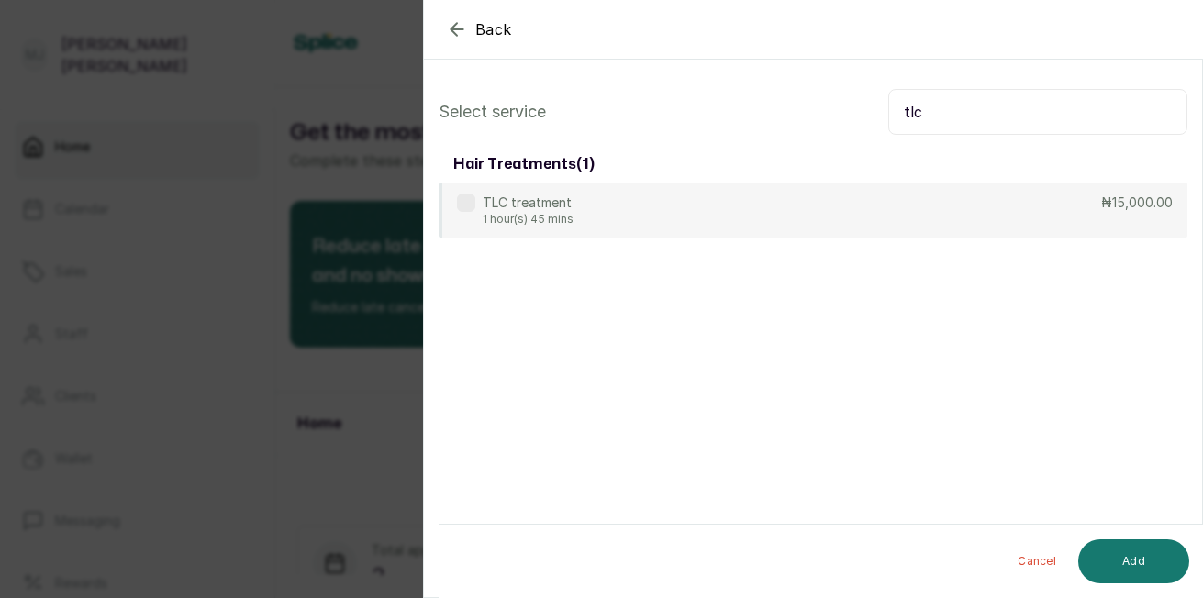
type input "tlc"
click at [893, 206] on div "TLC treatment 1 hour(s) 45 mins ₦15,000.00" at bounding box center [813, 210] width 749 height 55
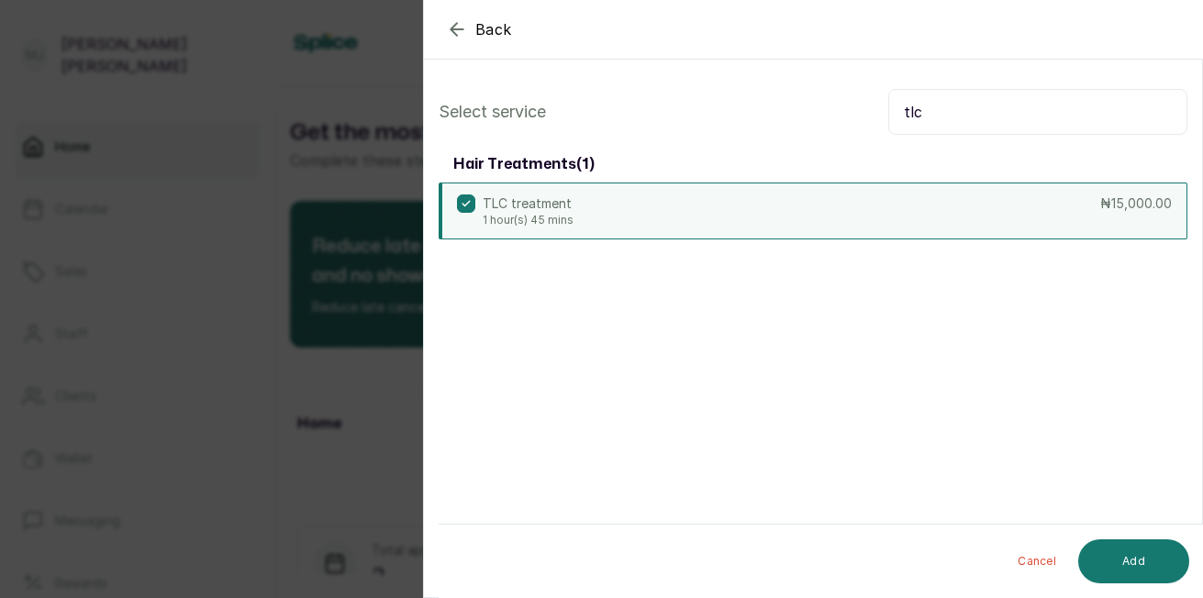
click at [1123, 560] on button "Add" at bounding box center [1133, 562] width 111 height 44
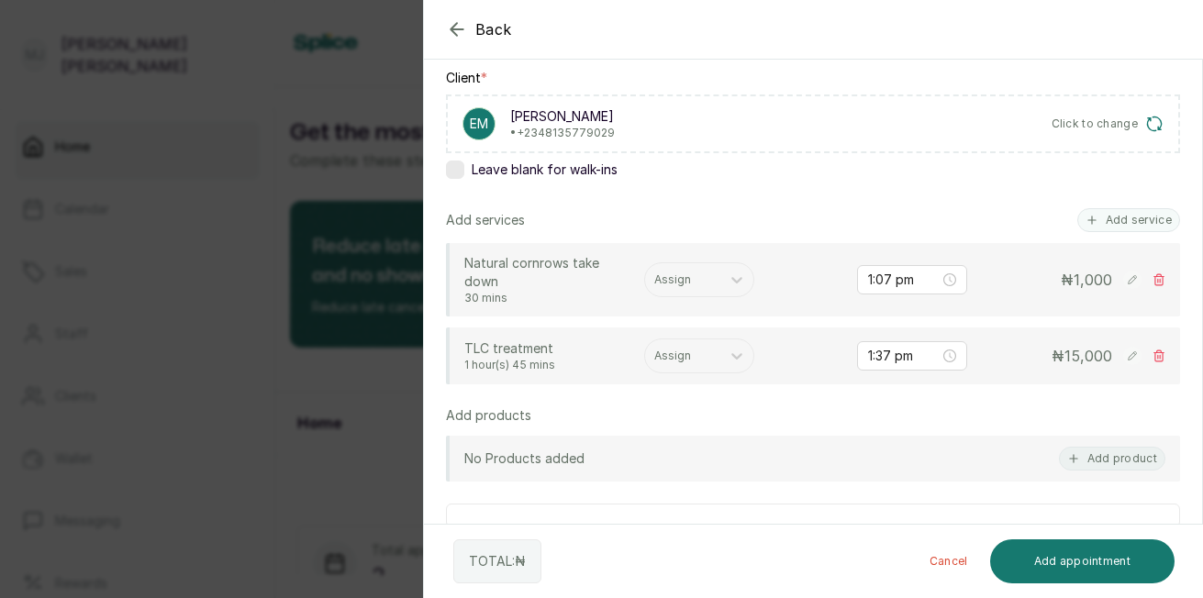
scroll to position [282, 0]
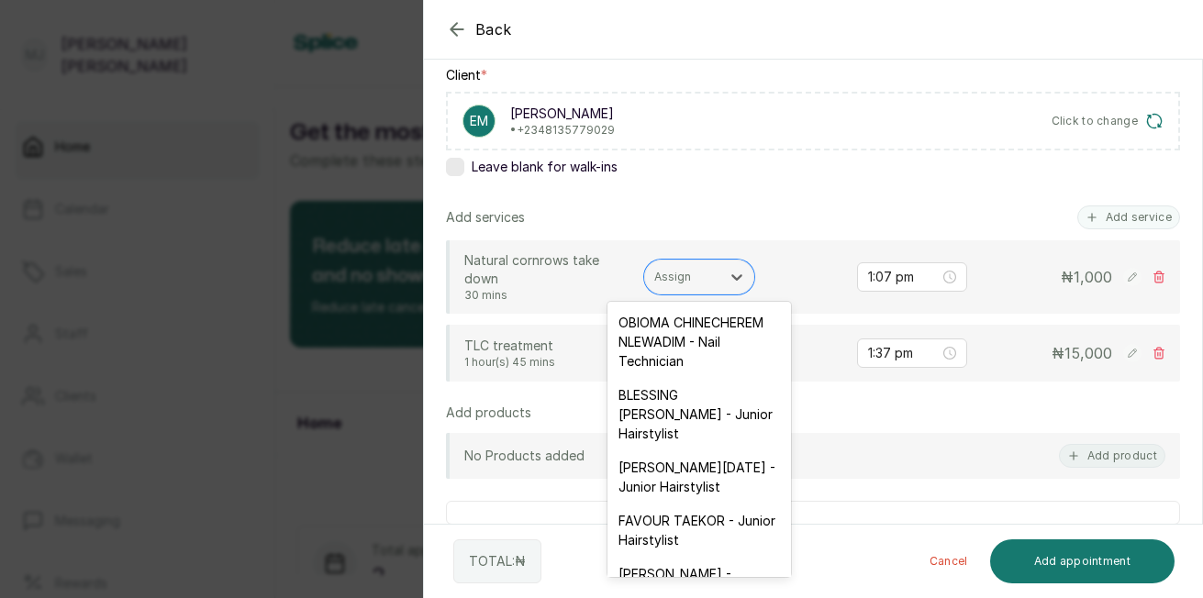
click at [677, 276] on div at bounding box center [682, 277] width 57 height 17
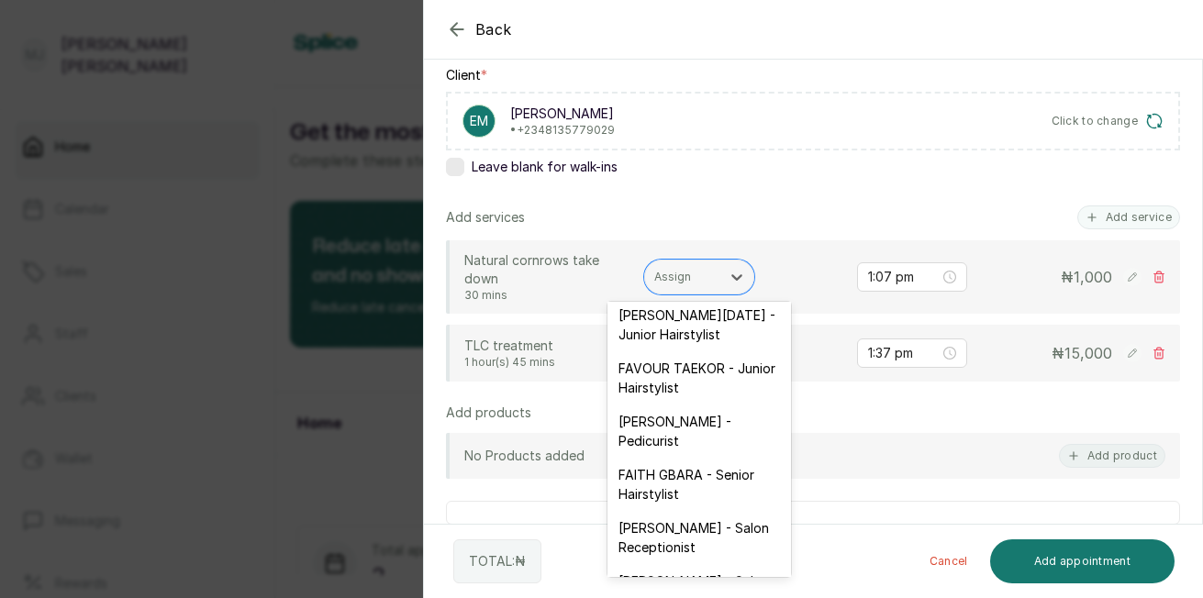
scroll to position [184, 0]
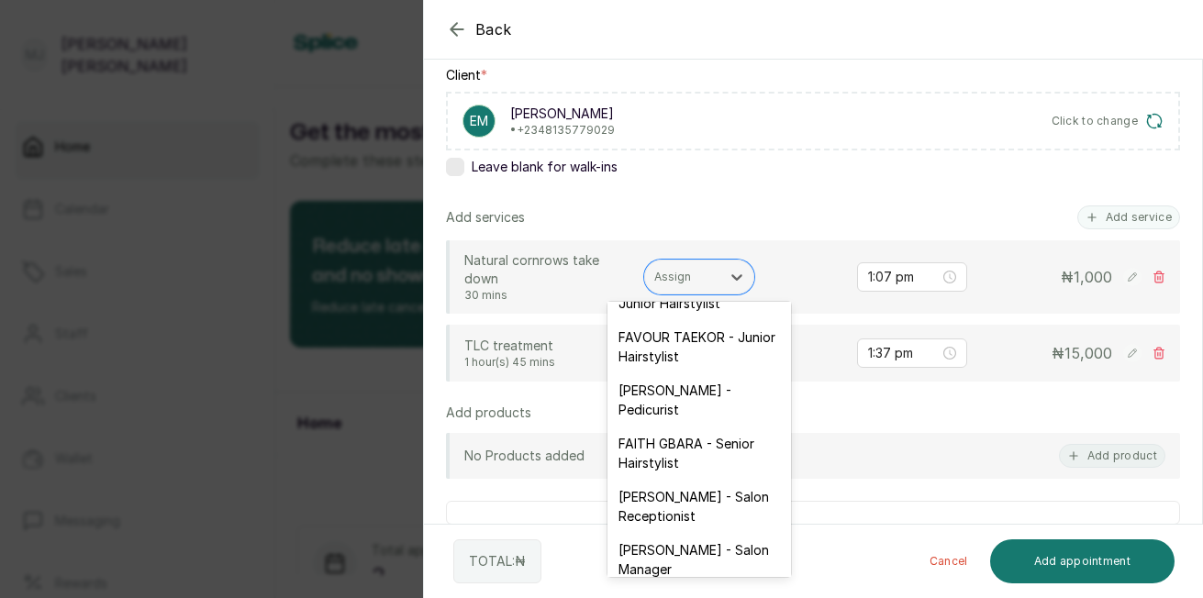
click at [735, 533] on div "[PERSON_NAME] - Salon Receptionist" at bounding box center [700, 506] width 184 height 53
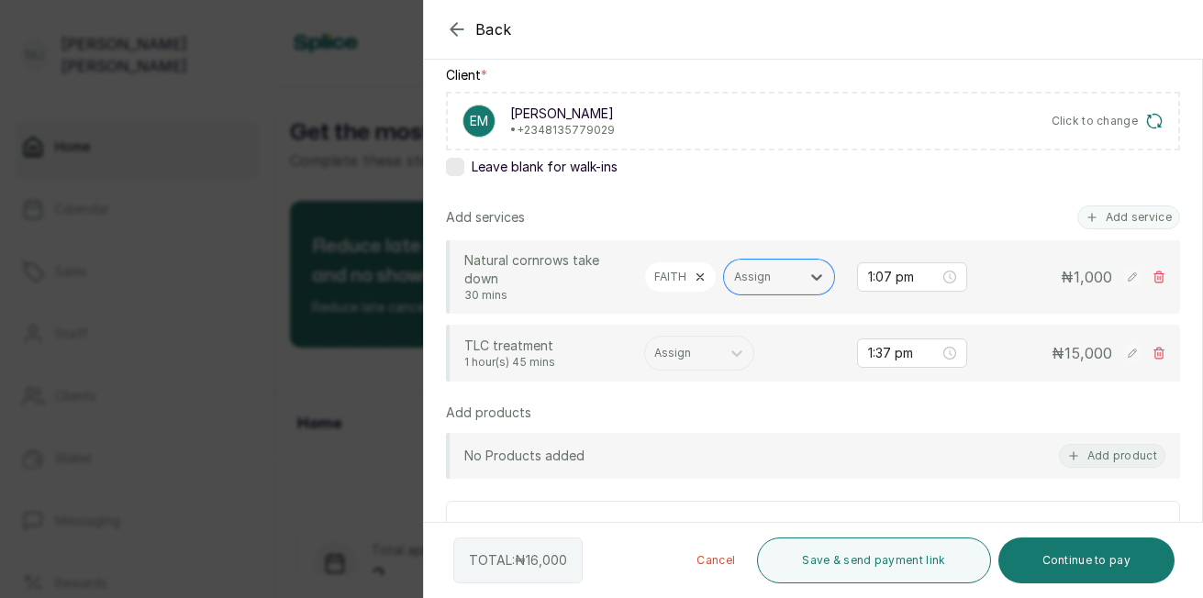
click at [687, 362] on div at bounding box center [682, 353] width 57 height 17
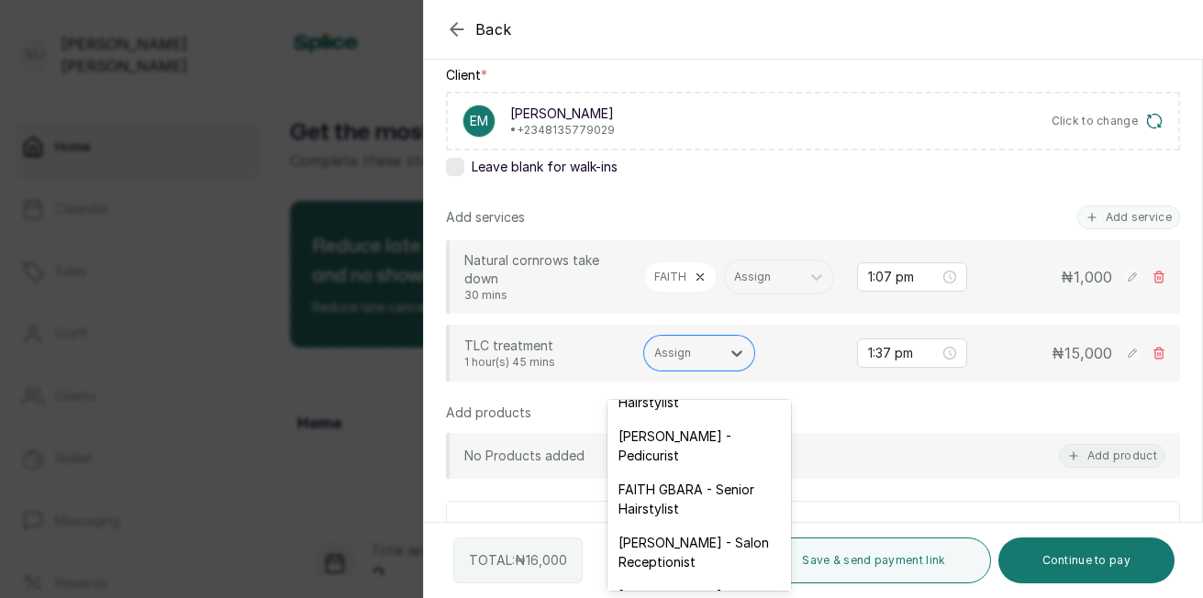
scroll to position [295, 0]
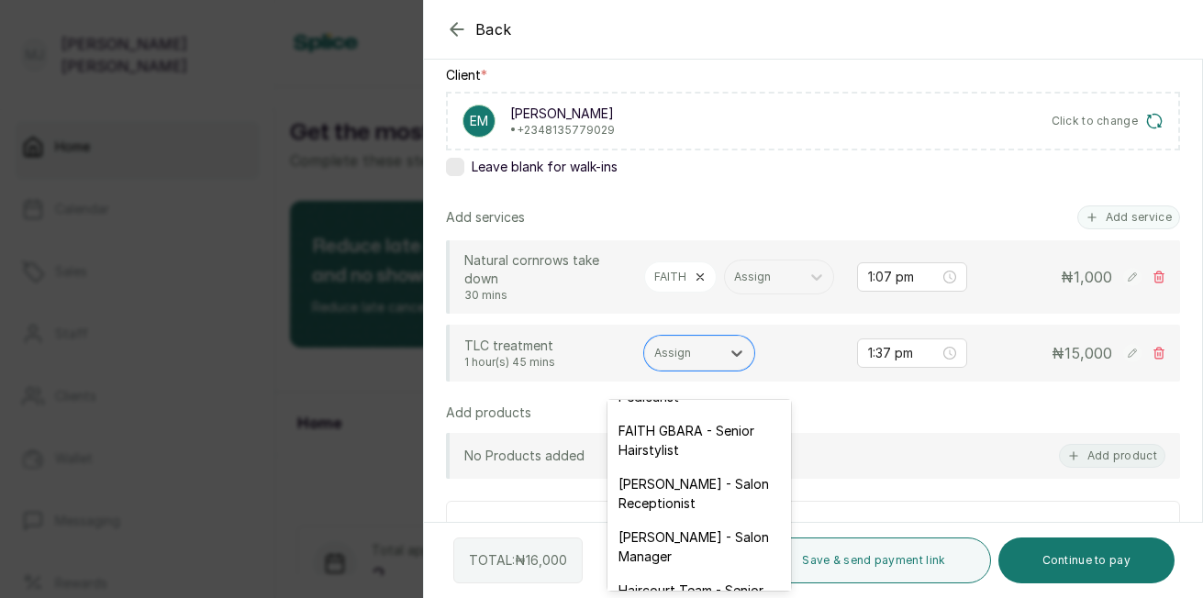
click at [700, 520] on div "[PERSON_NAME] - Salon Receptionist" at bounding box center [700, 493] width 184 height 53
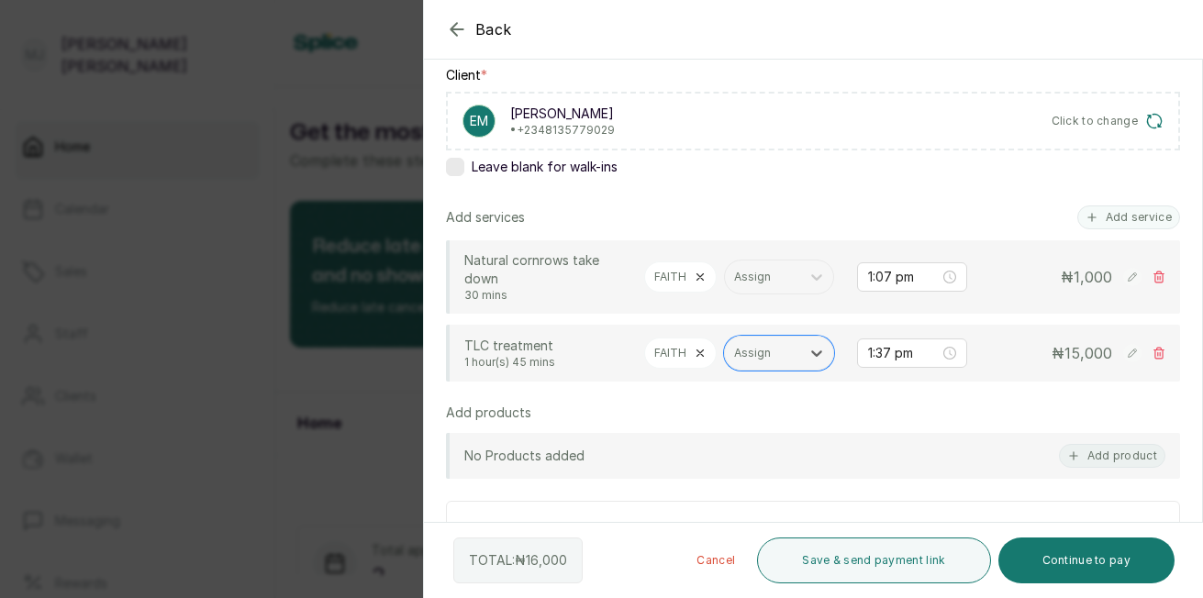
click at [1114, 572] on button "Continue to pay" at bounding box center [1087, 561] width 177 height 46
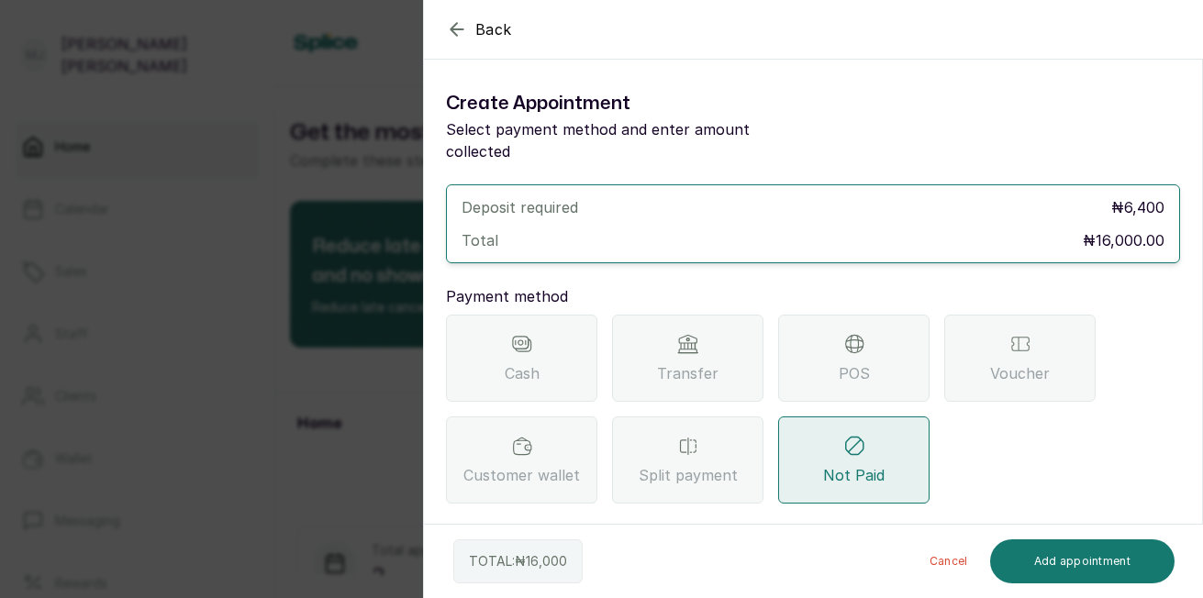
scroll to position [0, 0]
click at [700, 335] on div "Transfer" at bounding box center [687, 358] width 151 height 87
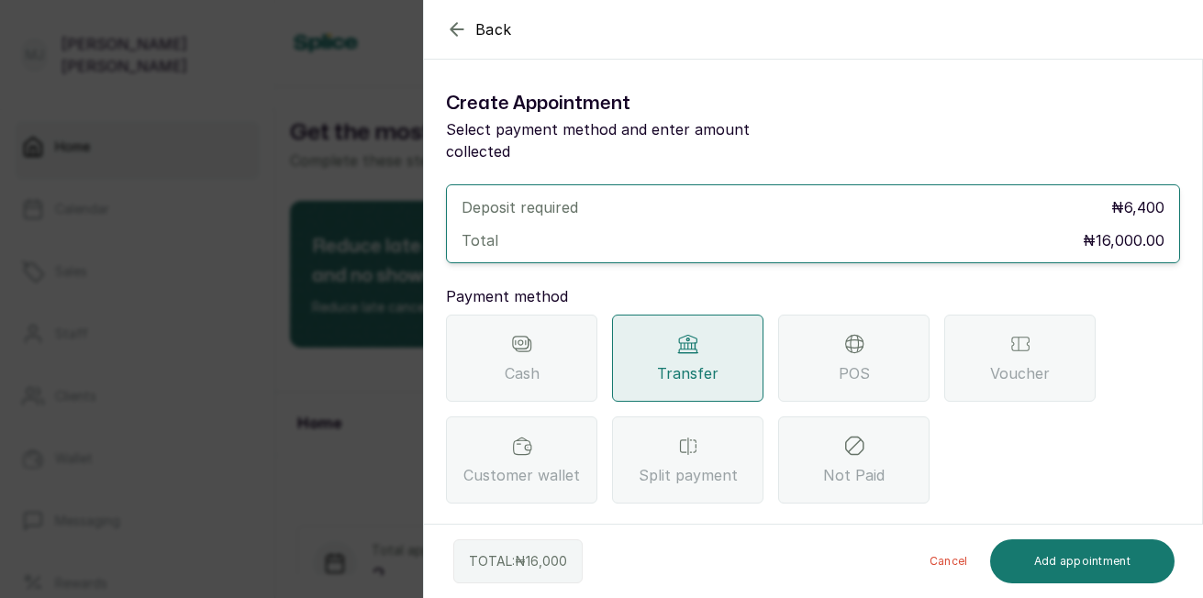
click at [1184, 439] on div "Create Appointment Select payment method and enter amount collected Deposit req…" at bounding box center [813, 512] width 778 height 876
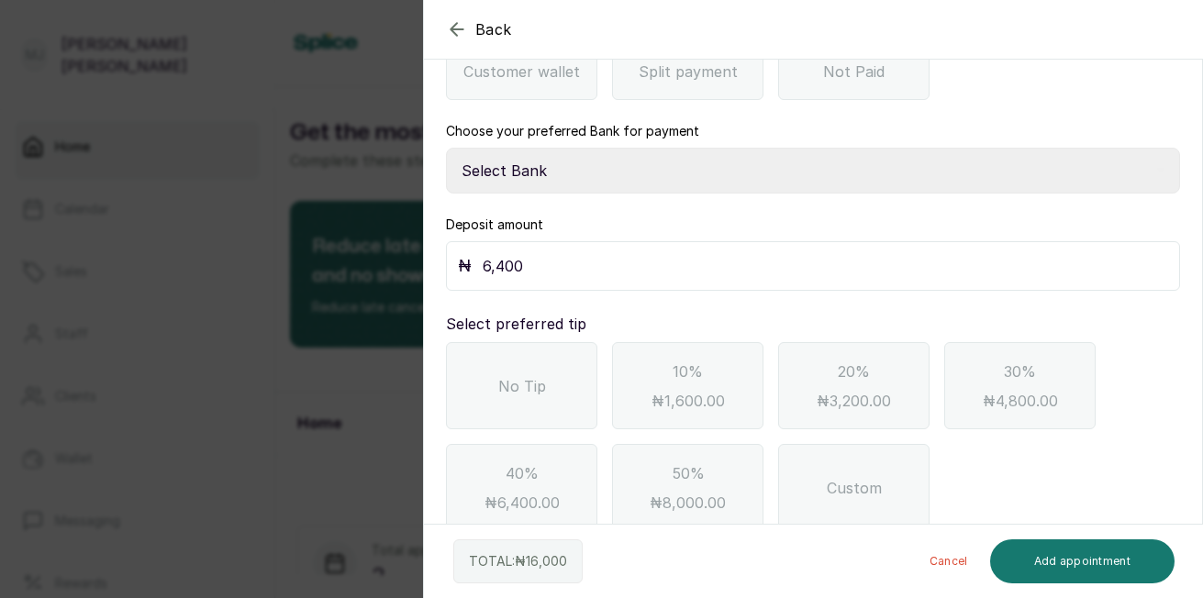
click at [626, 148] on select "Select Bank THE HAIR COURT Zenith Bank THE HAIR COURT Guaranty Trust Bank" at bounding box center [813, 171] width 734 height 46
select select "8093f8fd-914a-4246-9da3-7ae1719cd41e"
click at [446, 148] on select "Select Bank THE HAIR COURT Zenith Bank THE HAIR COURT Guaranty Trust Bank" at bounding box center [813, 171] width 734 height 46
click at [564, 253] on input "6,400" at bounding box center [826, 266] width 686 height 26
type input "6"
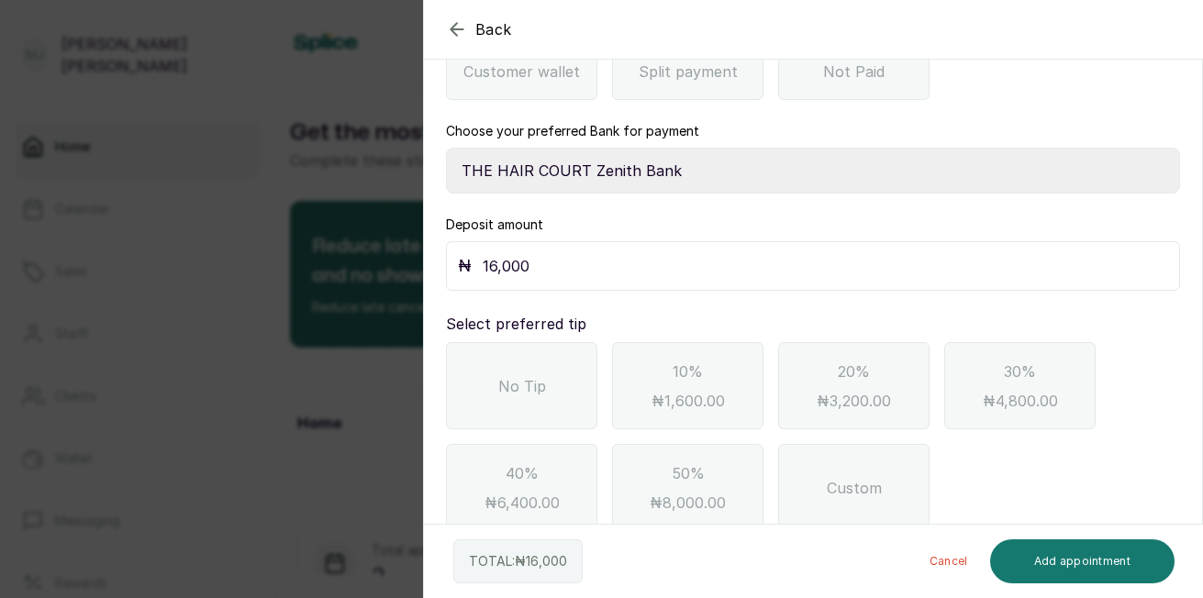
type input "16,000"
click at [1088, 568] on button "Add appointment" at bounding box center [1082, 562] width 185 height 44
